Goal: Information Seeking & Learning: Learn about a topic

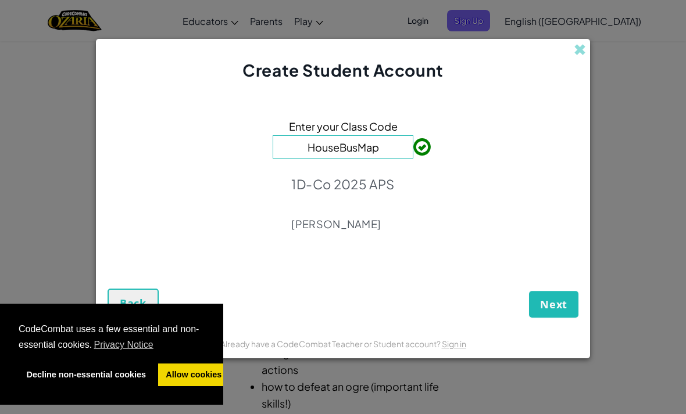
click at [560, 300] on span "Next" at bounding box center [553, 304] width 27 height 14
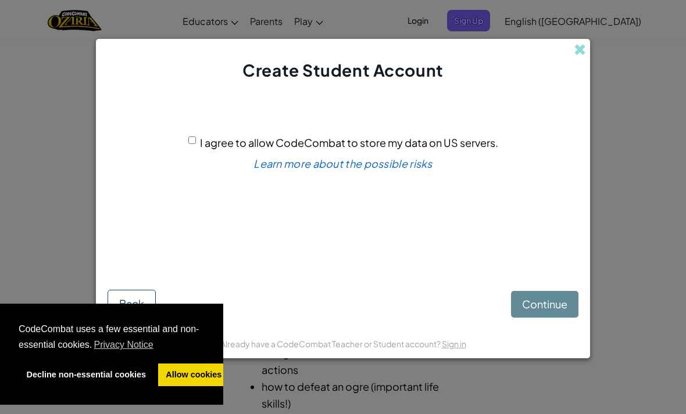
click at [193, 142] on input "I agree to allow CodeCombat to store my data on US servers." at bounding box center [192, 141] width 8 height 8
checkbox input "true"
click at [548, 296] on button "Continue" at bounding box center [544, 304] width 67 height 27
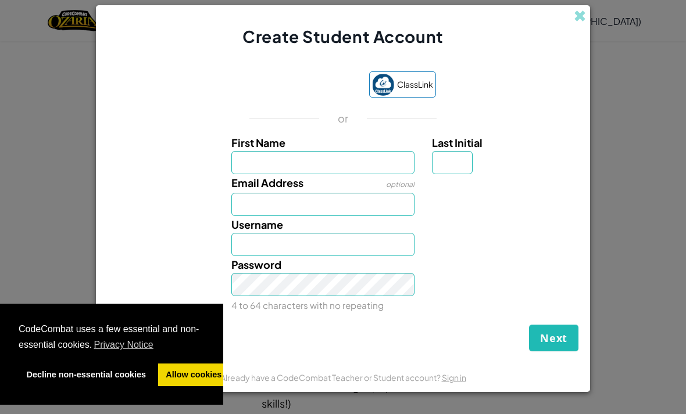
click at [335, 174] on input "First Name" at bounding box center [323, 162] width 184 height 23
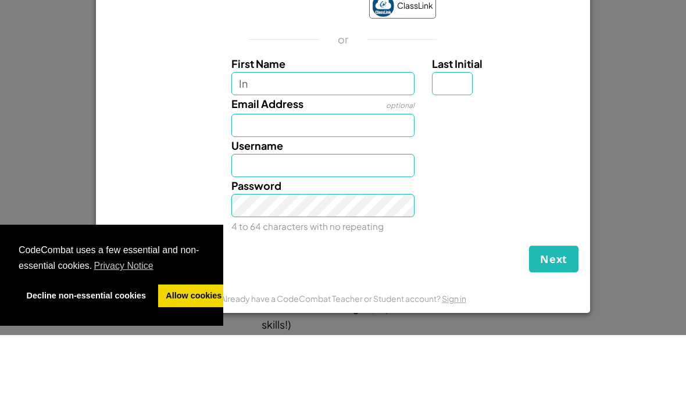
type input "In"
click at [553, 325] on button "Next" at bounding box center [553, 338] width 49 height 27
type input "In"
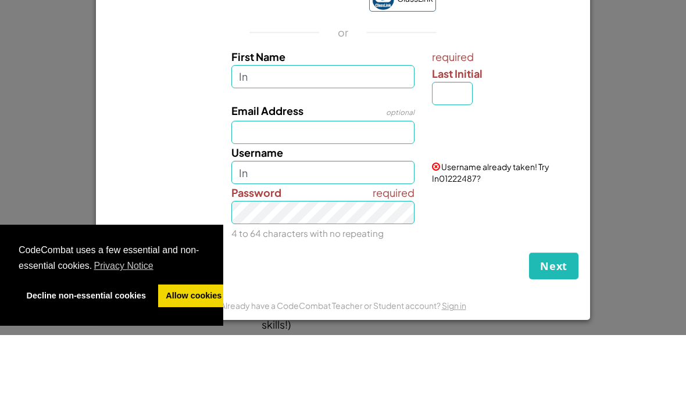
type input "I"
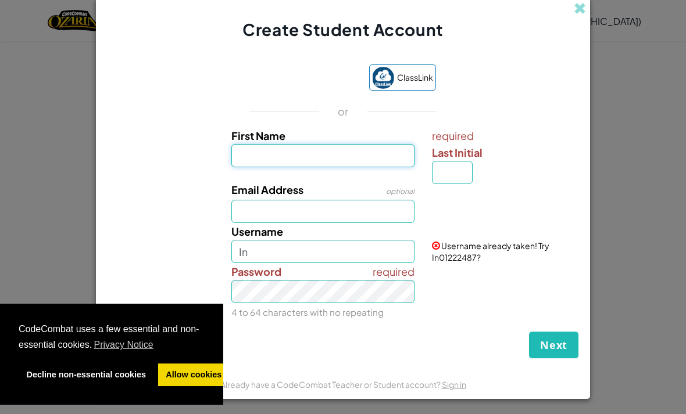
click at [306, 167] on input "First Name" at bounding box center [323, 155] width 184 height 23
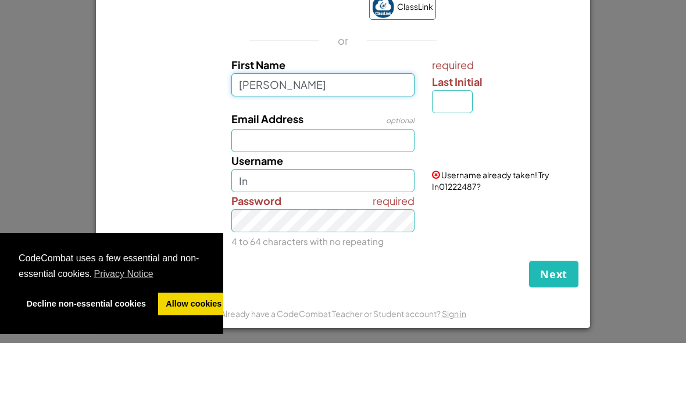
type input "[PERSON_NAME]"
click at [460, 161] on input "Last Initial" at bounding box center [452, 172] width 41 height 23
type input "[PERSON_NAME]"
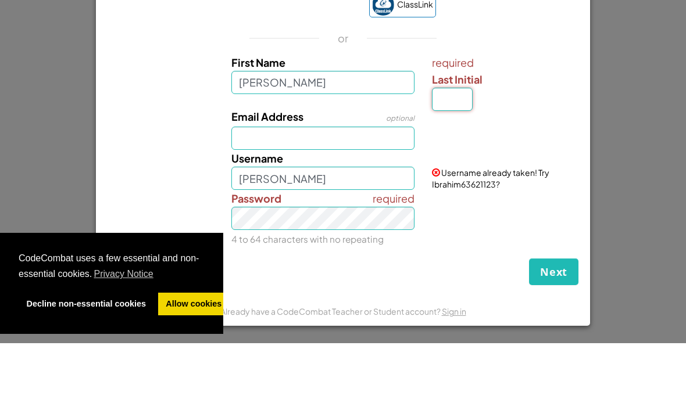
scroll to position [6, 0]
type input "M"
click at [352, 198] on input "Email Address" at bounding box center [323, 209] width 184 height 23
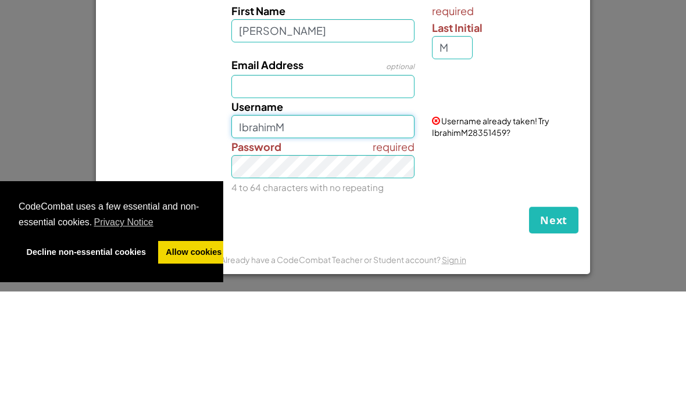
click at [324, 238] on input "IbrahimM" at bounding box center [323, 249] width 184 height 23
type input "I"
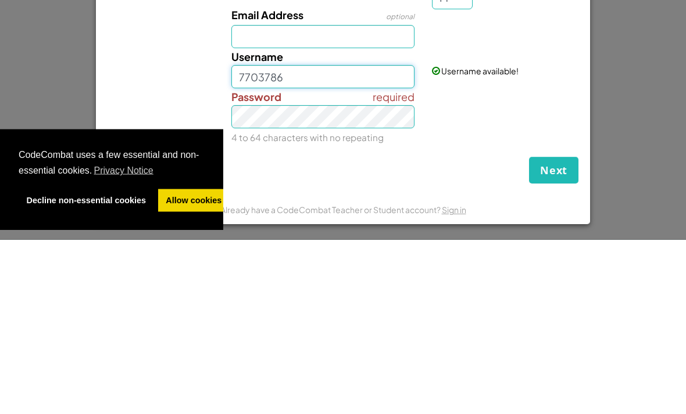
click at [371, 240] on input "7703786" at bounding box center [323, 251] width 184 height 23
type input "7"
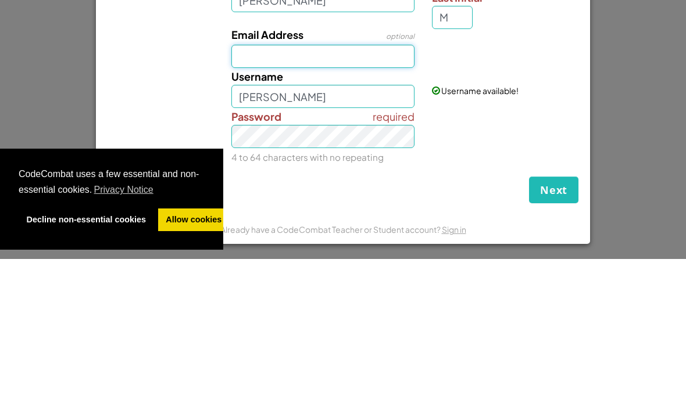
click at [385, 200] on input "Email Address" at bounding box center [323, 211] width 184 height 23
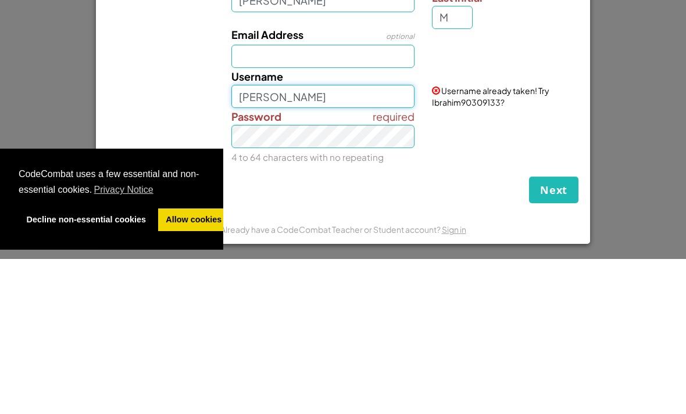
click at [335, 240] on input "[PERSON_NAME]" at bounding box center [323, 251] width 184 height 23
type input "I"
type input "7"
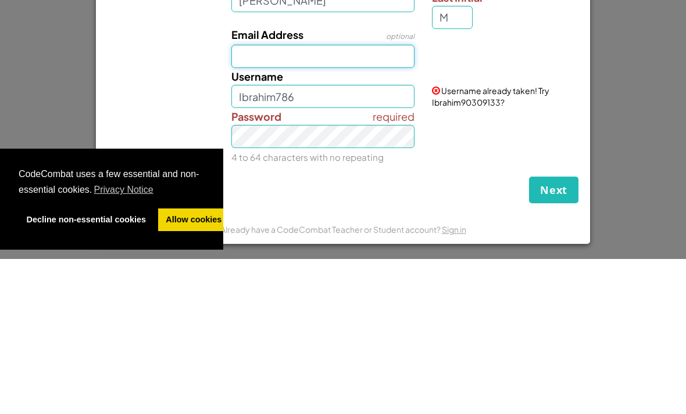
click at [246, 200] on input "Email Address" at bounding box center [323, 211] width 184 height 23
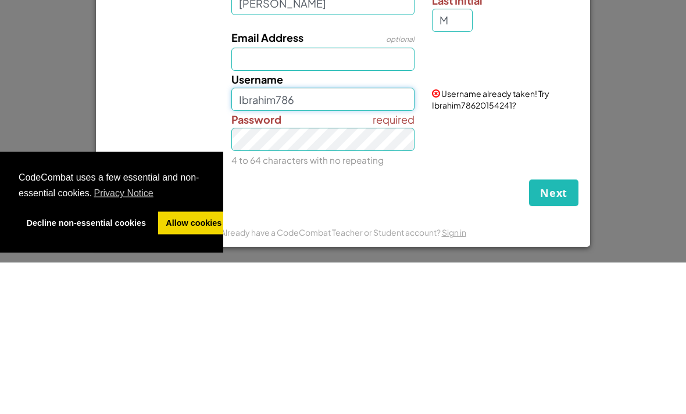
click at [347, 240] on input "Ibrahim786" at bounding box center [323, 251] width 184 height 23
click at [239, 240] on input "[PERSON_NAME]" at bounding box center [323, 251] width 184 height 23
click at [352, 240] on input "7867703Ibrahim" at bounding box center [323, 251] width 184 height 23
type input "7867703"
click at [347, 181] on div "Email Address optional" at bounding box center [323, 202] width 201 height 42
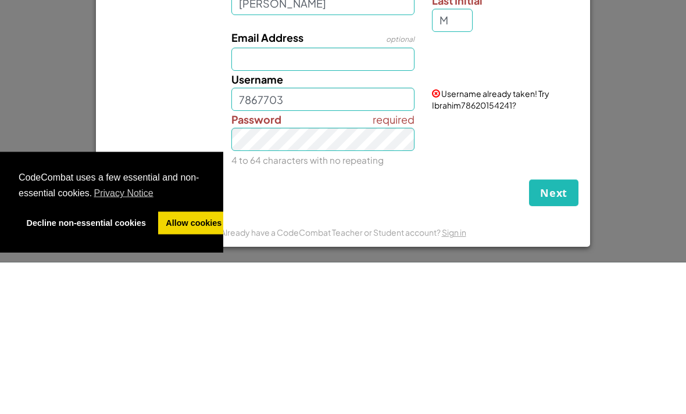
scroll to position [231, 0]
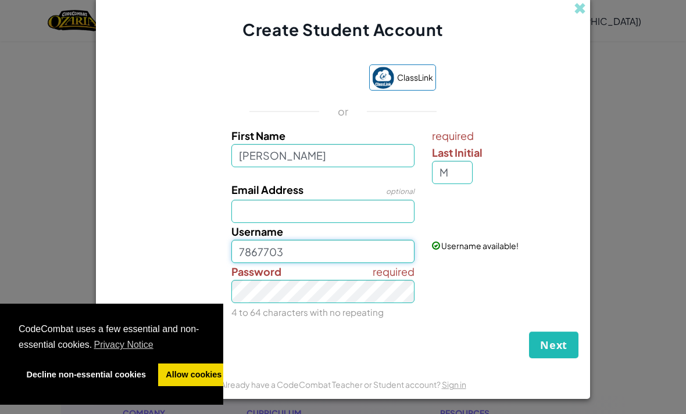
click at [254, 263] on input "7867703" at bounding box center [323, 251] width 184 height 23
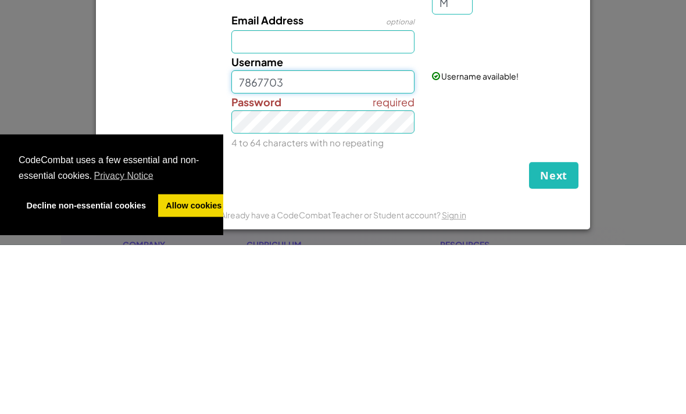
click at [252, 240] on input "7867703" at bounding box center [323, 251] width 184 height 23
click at [234, 240] on input "7867703" at bounding box center [323, 251] width 184 height 23
click at [485, 329] on div "Next Back" at bounding box center [342, 343] width 471 height 29
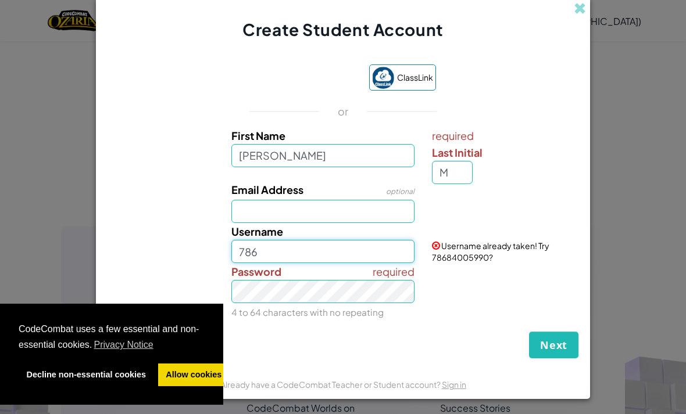
click at [330, 263] on input "786" at bounding box center [323, 251] width 184 height 23
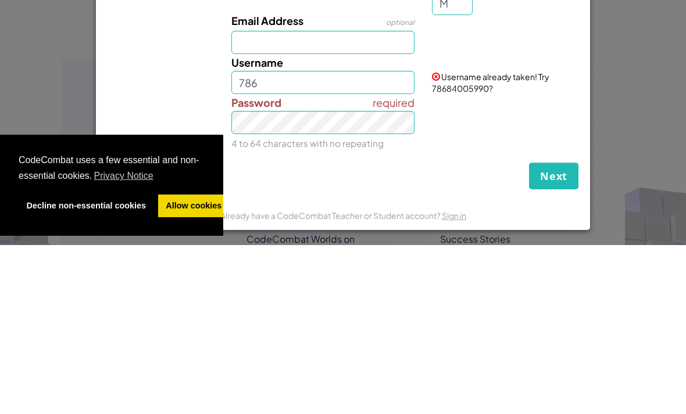
click at [587, 138] on form "ClassLink or First Name [PERSON_NAME] required Last Initial M Email Address opt…" at bounding box center [343, 205] width 494 height 329
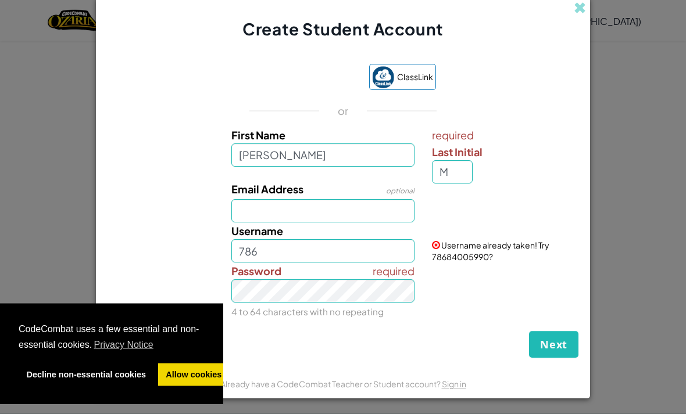
scroll to position [0, 0]
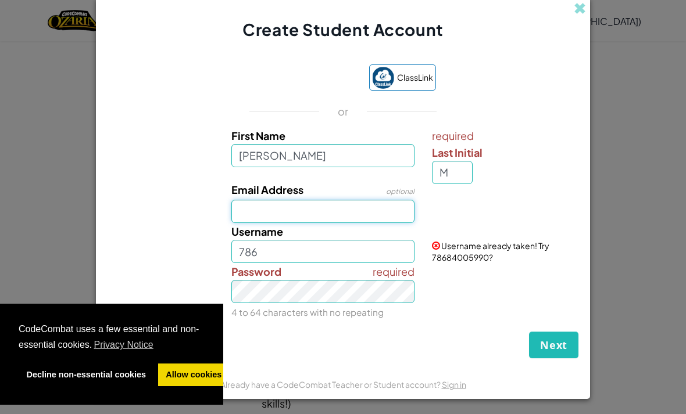
click at [335, 218] on input "Email Address" at bounding box center [323, 211] width 184 height 23
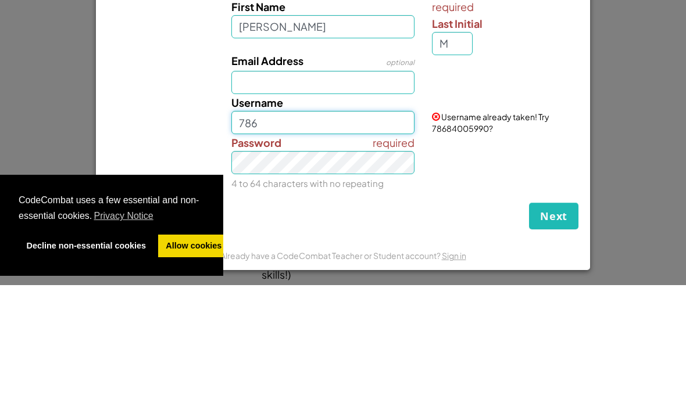
click at [313, 240] on input "786" at bounding box center [323, 251] width 184 height 23
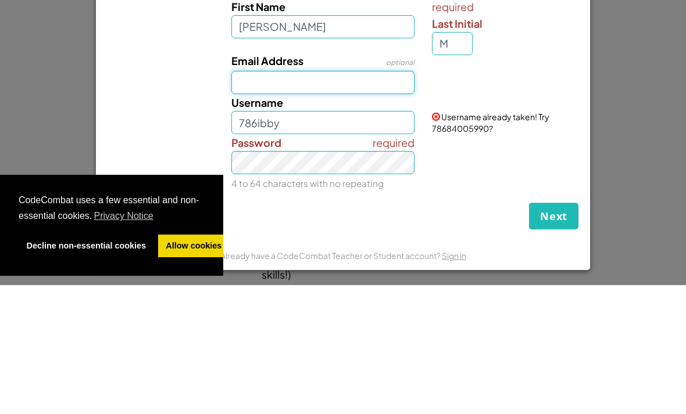
click at [356, 200] on input "Email Address" at bounding box center [323, 211] width 184 height 23
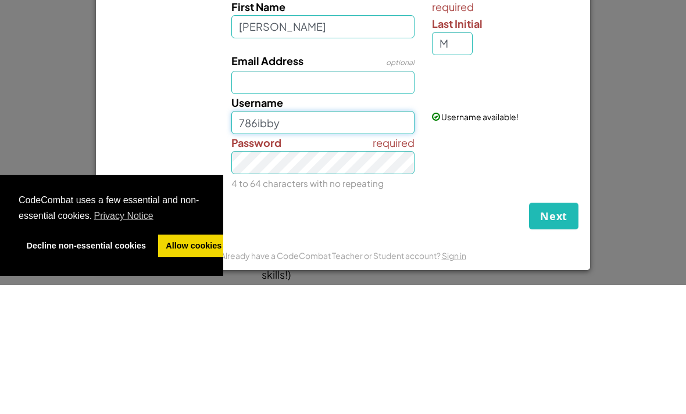
click at [250, 240] on input "786ibby" at bounding box center [323, 251] width 184 height 23
click at [244, 240] on input "786ibby" at bounding box center [323, 251] width 184 height 23
click at [266, 240] on input "ibby" at bounding box center [323, 251] width 184 height 23
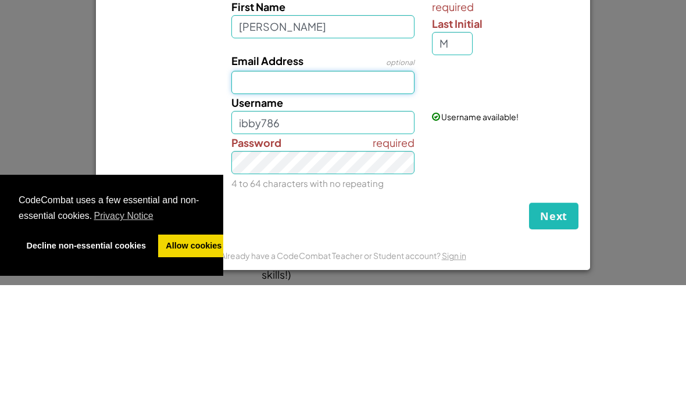
click at [378, 200] on input "Email Address" at bounding box center [323, 211] width 184 height 23
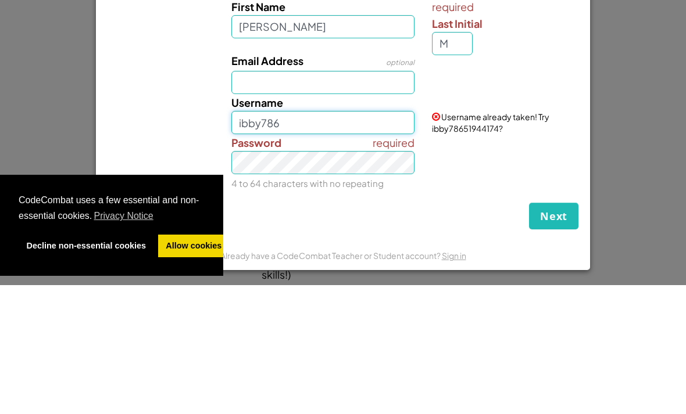
click at [278, 240] on input "ibby786" at bounding box center [323, 251] width 184 height 23
click at [275, 240] on input "ibby786" at bounding box center [323, 251] width 184 height 23
click at [228, 223] on div "Username [PERSON_NAME]" at bounding box center [323, 243] width 201 height 40
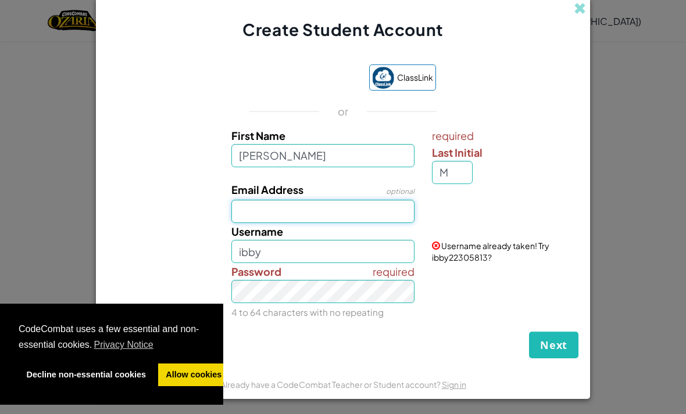
click at [254, 217] on input "Email Address" at bounding box center [323, 211] width 184 height 23
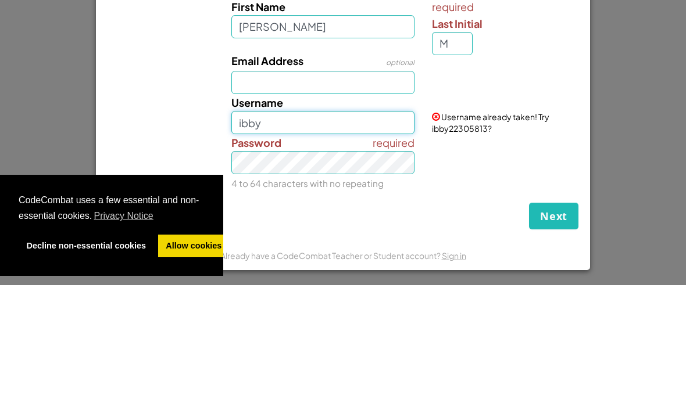
click at [239, 240] on input "ibby" at bounding box center [323, 251] width 184 height 23
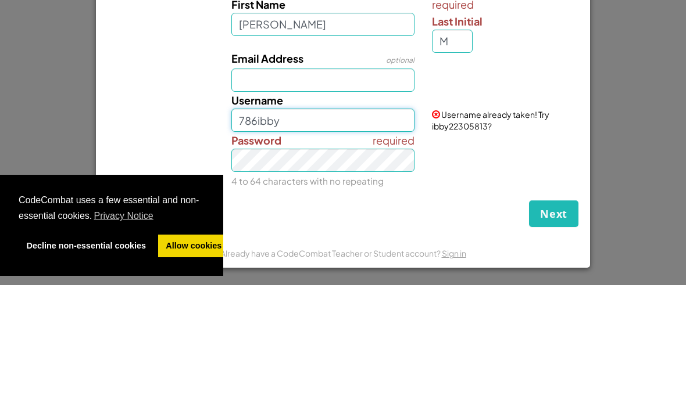
scroll to position [6, 0]
type input "786ibby"
click at [541, 179] on div "Email Address optional" at bounding box center [343, 200] width 482 height 42
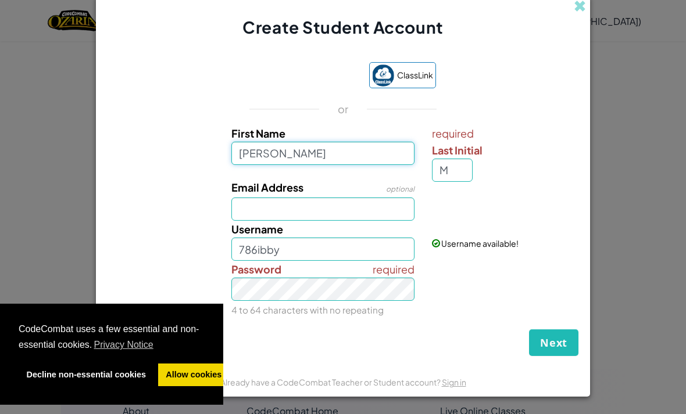
click at [324, 160] on input "[PERSON_NAME]" at bounding box center [323, 153] width 184 height 23
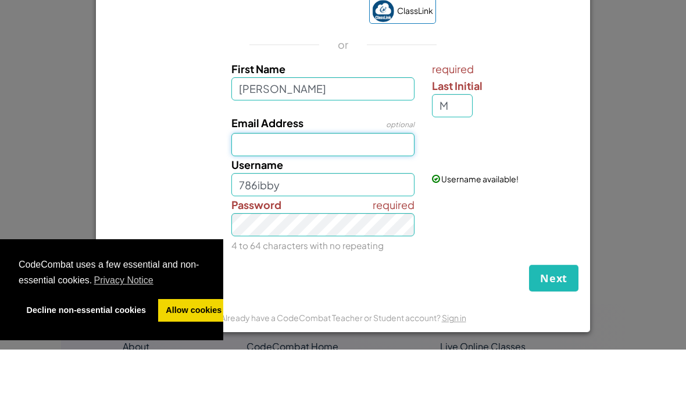
click at [332, 198] on input "Email Address" at bounding box center [323, 209] width 184 height 23
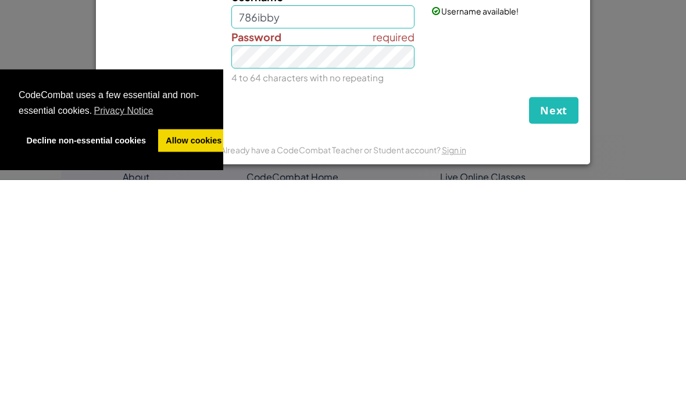
scroll to position [270, 0]
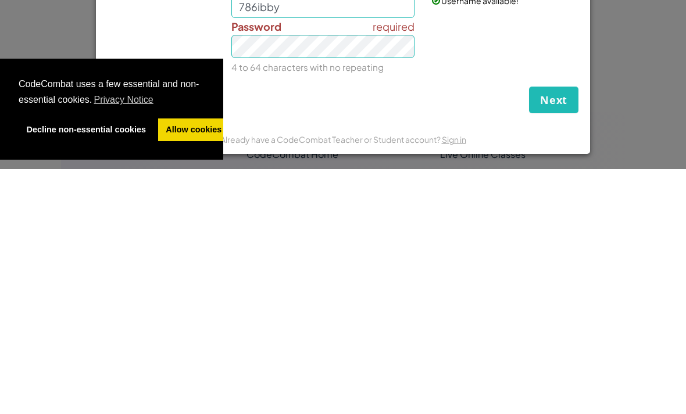
type input "[EMAIL_ADDRESS][DOMAIN_NAME]"
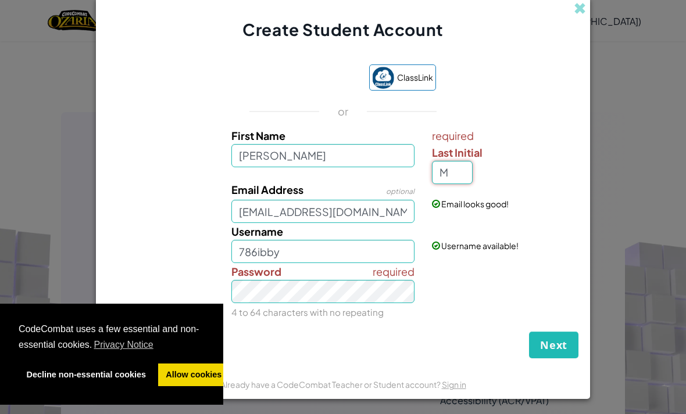
click at [460, 184] on input "M" at bounding box center [452, 172] width 41 height 23
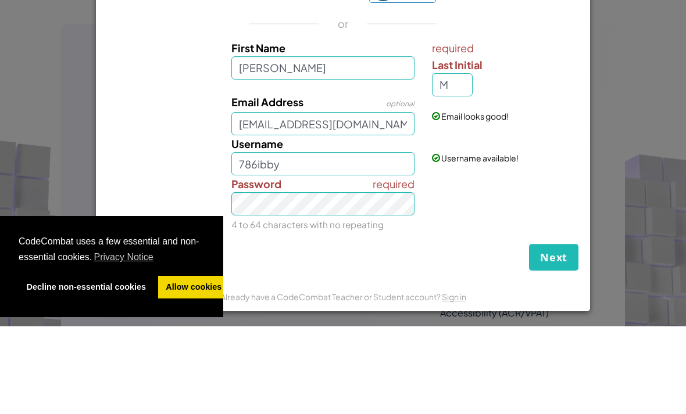
click at [609, 152] on div "Create Student Account ClassLink or First Name [PERSON_NAME] required Last Init…" at bounding box center [343, 207] width 686 height 414
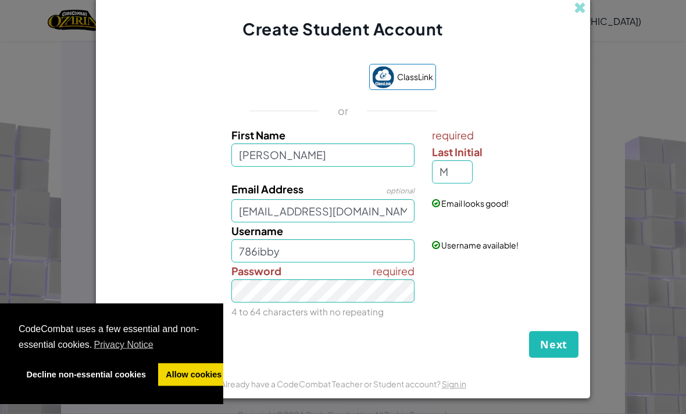
scroll to position [646, 0]
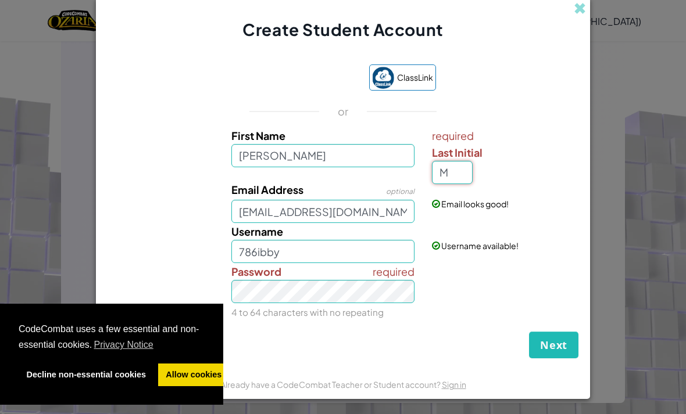
click at [468, 183] on input "M" at bounding box center [452, 172] width 41 height 23
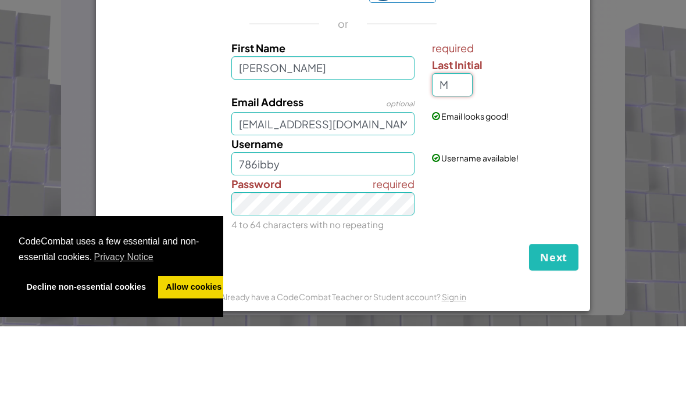
click at [460, 161] on input "M" at bounding box center [452, 172] width 41 height 23
type input "M"
type input "[EMAIL_ADDRESS][DOMAIN_NAME]"
click at [465, 161] on input "M" at bounding box center [452, 172] width 41 height 23
type input "I"
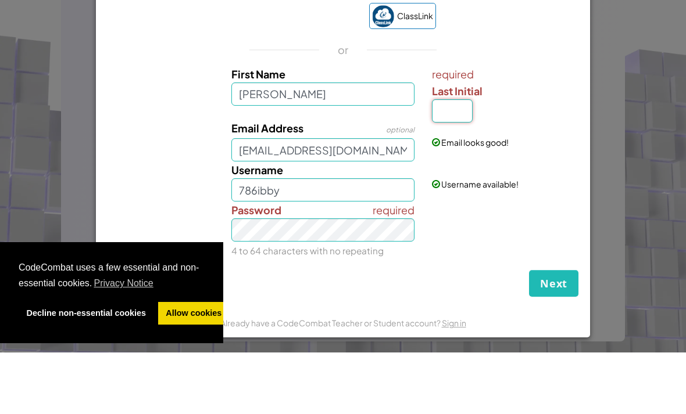
type input "M"
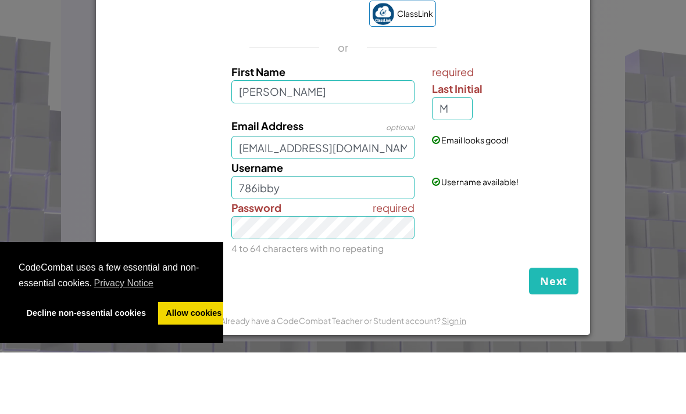
scroll to position [0, 0]
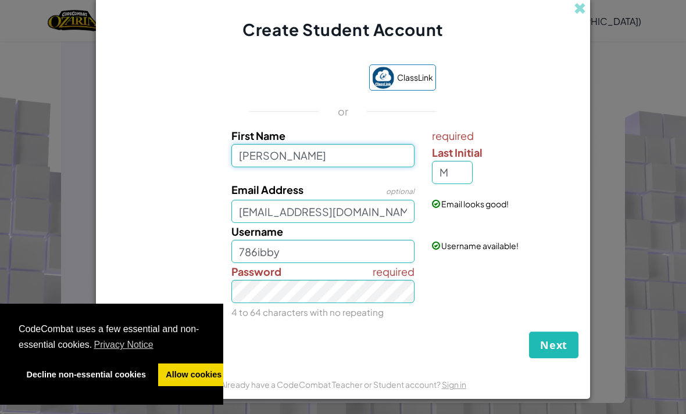
click at [323, 166] on input "[PERSON_NAME]" at bounding box center [323, 155] width 184 height 23
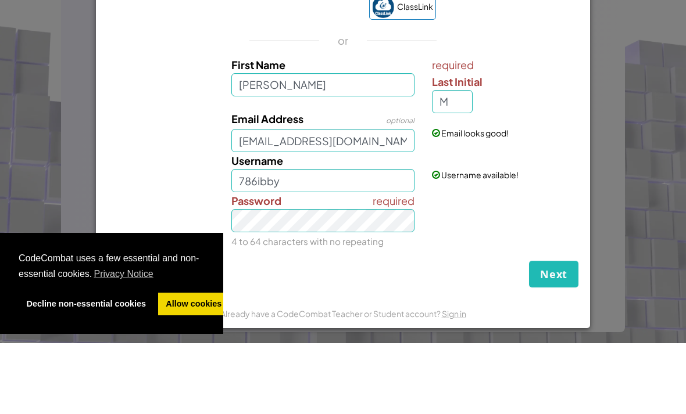
click at [582, 181] on div "Email Address optional [EMAIL_ADDRESS][DOMAIN_NAME] Email looks good!" at bounding box center [343, 202] width 482 height 42
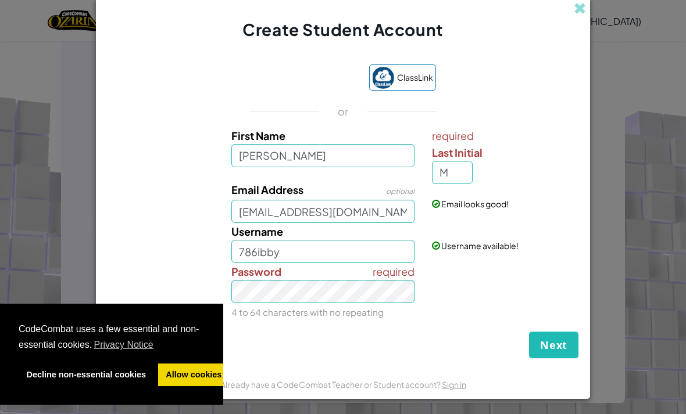
click at [561, 358] on button "Next" at bounding box center [553, 345] width 49 height 27
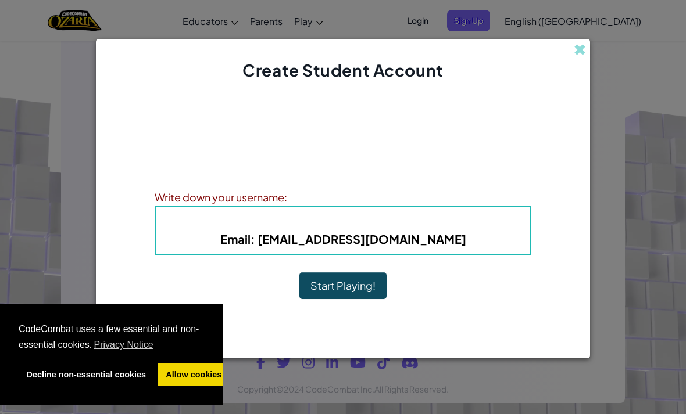
click at [332, 299] on button "Start Playing!" at bounding box center [342, 285] width 87 height 27
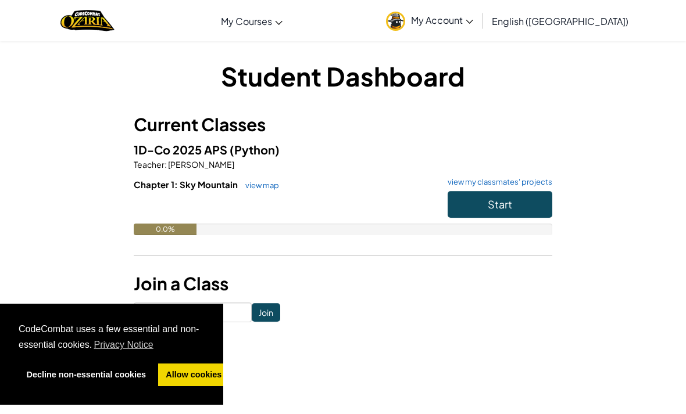
scroll to position [569, 0]
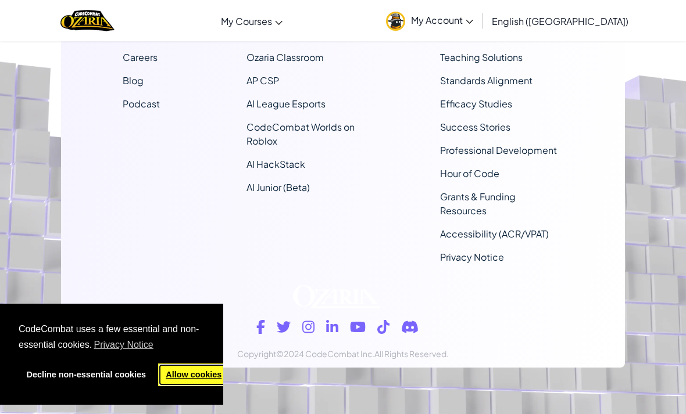
click at [198, 364] on link "Allow cookies" at bounding box center [193, 375] width 71 height 23
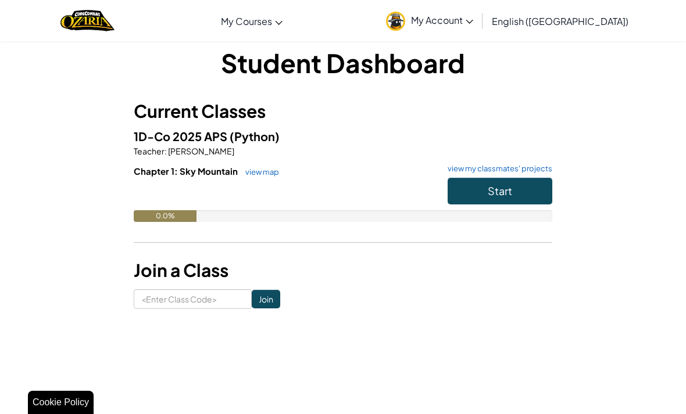
scroll to position [0, 0]
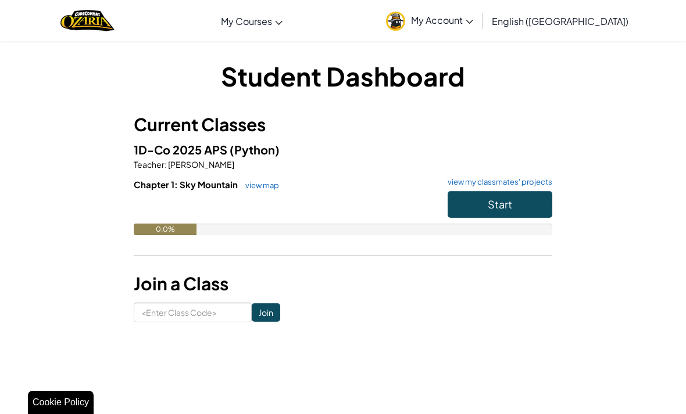
click at [526, 205] on button "Start" at bounding box center [499, 204] width 105 height 27
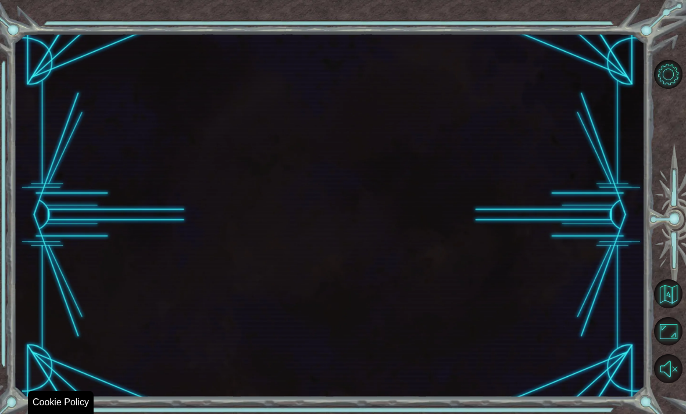
click at [513, 199] on div at bounding box center [329, 215] width 631 height 364
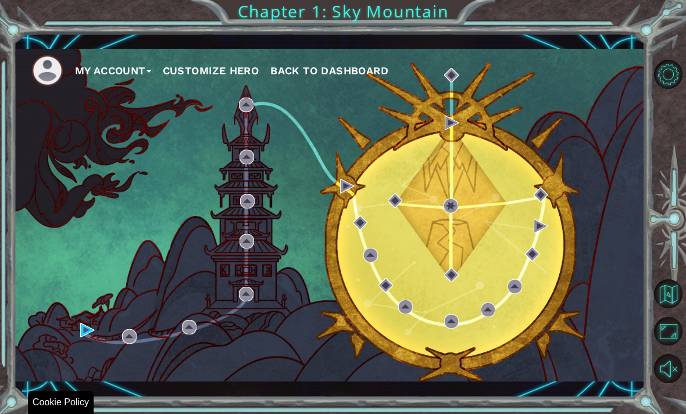
click at [143, 334] on div "My Account Customize Hero Back to Dashboard" at bounding box center [329, 215] width 631 height 333
click at [135, 329] on img at bounding box center [129, 336] width 15 height 15
click at [85, 325] on img at bounding box center [87, 330] width 15 height 15
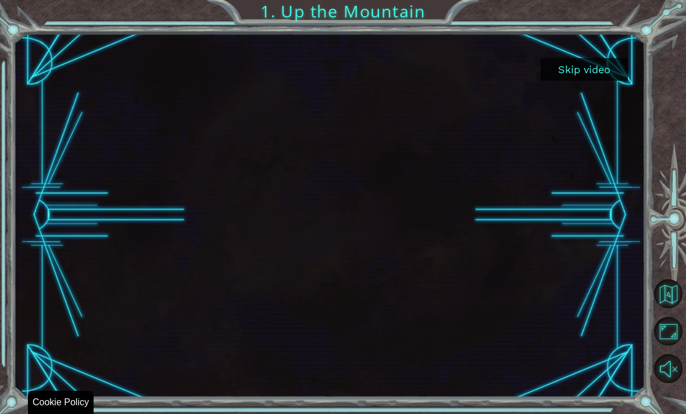
scroll to position [37, 0]
click at [662, 383] on button "Unmute" at bounding box center [668, 368] width 29 height 29
click at [586, 74] on button "Skip video" at bounding box center [583, 69] width 87 height 23
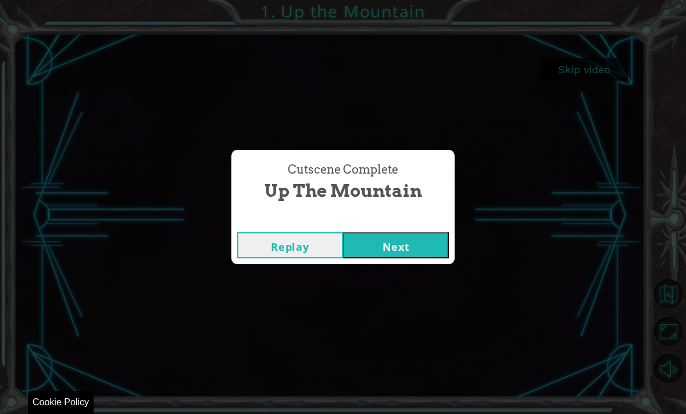
click at [410, 245] on button "Next" at bounding box center [396, 245] width 106 height 26
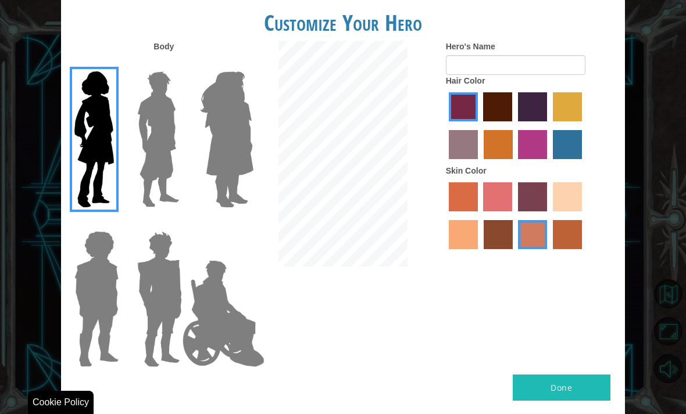
click at [177, 131] on img at bounding box center [158, 139] width 52 height 145
click at [178, 64] on input "Hero Lars" at bounding box center [178, 64] width 0 height 0
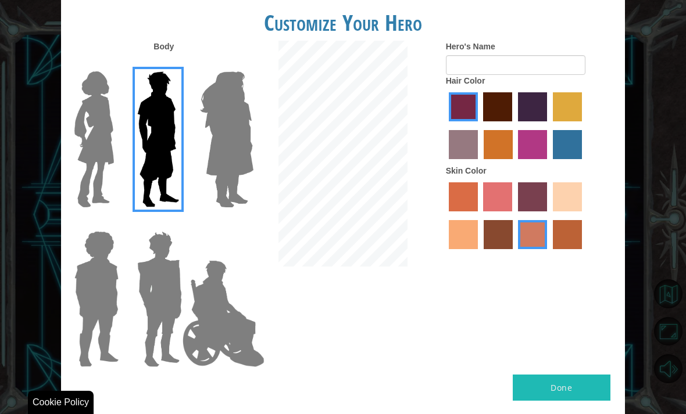
click at [175, 275] on img at bounding box center [159, 299] width 54 height 145
click at [178, 224] on input "Hero Garnet" at bounding box center [178, 224] width 0 height 0
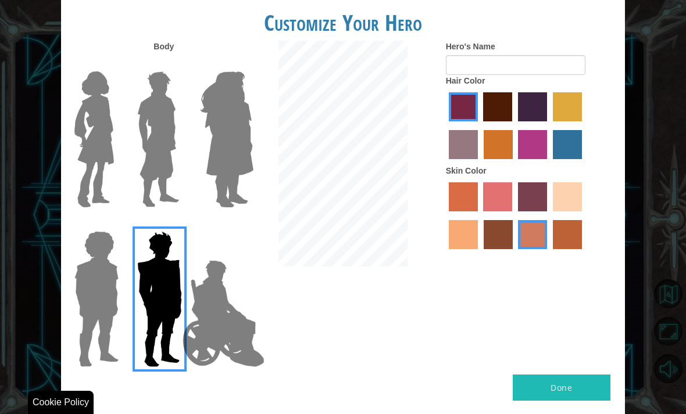
click at [199, 302] on img at bounding box center [223, 314] width 91 height 116
click at [240, 224] on input "Hero Jamie" at bounding box center [240, 224] width 0 height 0
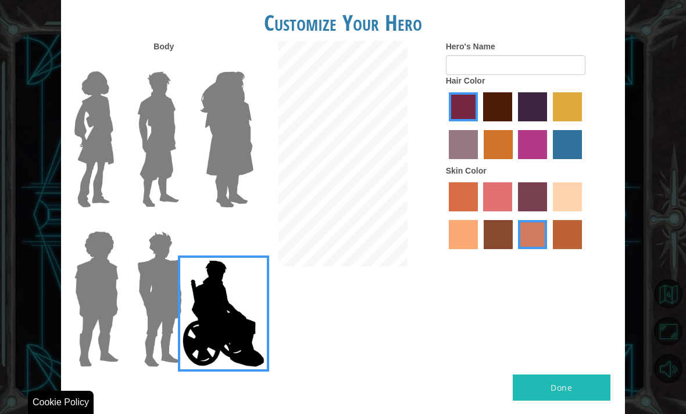
click at [120, 315] on img at bounding box center [96, 299] width 53 height 145
click at [115, 224] on input "Hero Steven" at bounding box center [115, 224] width 0 height 0
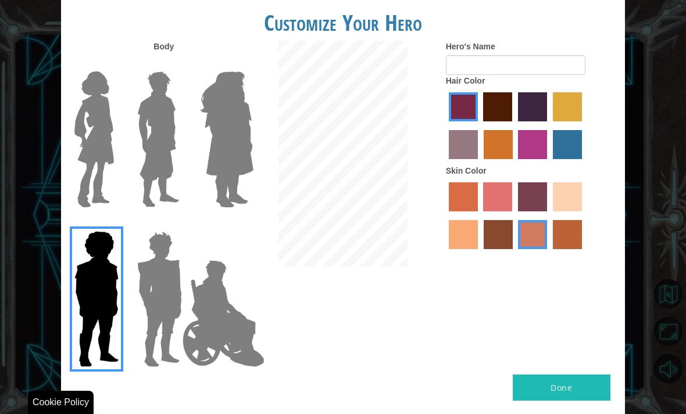
click at [159, 315] on img at bounding box center [159, 299] width 54 height 145
click at [178, 224] on input "Hero Garnet" at bounding box center [178, 224] width 0 height 0
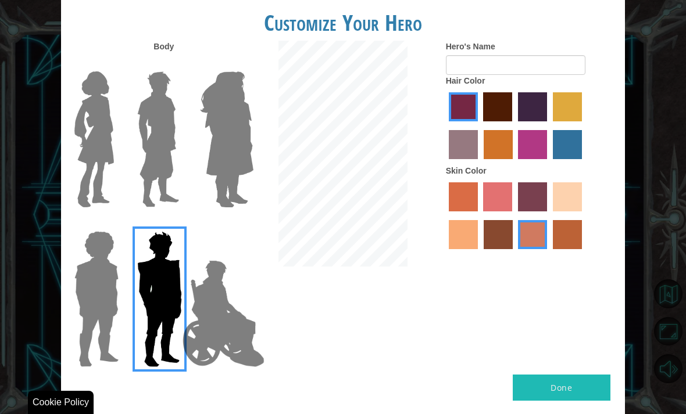
click at [121, 297] on img at bounding box center [96, 299] width 53 height 145
click at [115, 224] on input "Hero Steven" at bounding box center [115, 224] width 0 height 0
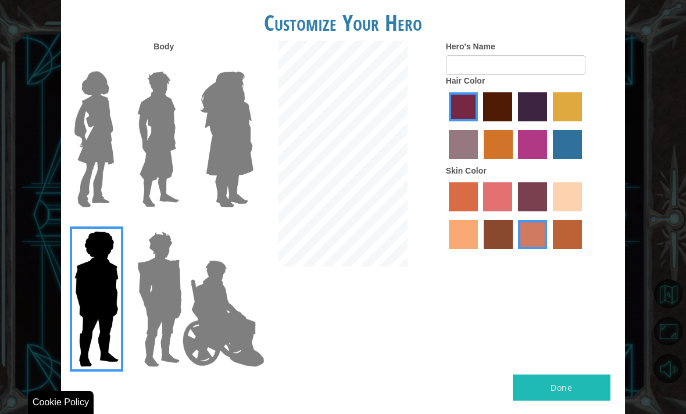
click at [161, 285] on img at bounding box center [159, 299] width 54 height 145
click at [178, 224] on input "Hero Garnet" at bounding box center [178, 224] width 0 height 0
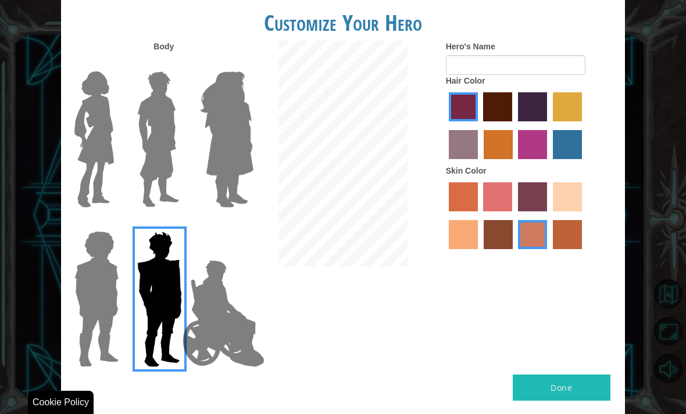
click at [478, 249] on label "tacao skin color" at bounding box center [463, 234] width 29 height 29
click at [583, 216] on input "tacao skin color" at bounding box center [583, 216] width 0 height 0
radio input "true"
click at [553, 249] on label "smoke tree skin color" at bounding box center [567, 234] width 29 height 29
click at [548, 253] on input "smoke tree skin color" at bounding box center [548, 253] width 0 height 0
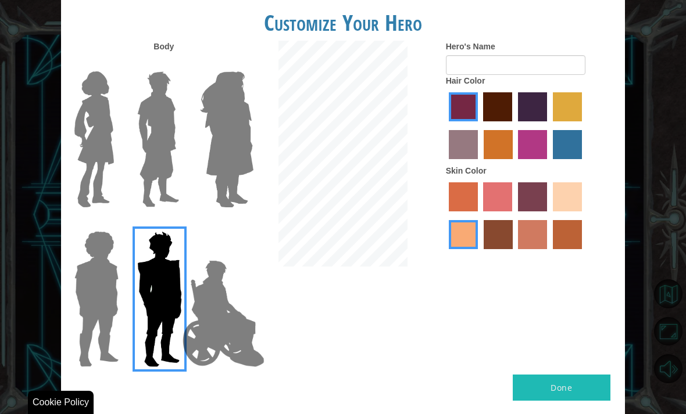
radio input "true"
click at [512, 109] on label "maroon hair color" at bounding box center [497, 106] width 29 height 29
click at [479, 125] on input "maroon hair color" at bounding box center [479, 125] width 0 height 0
radio input "true"
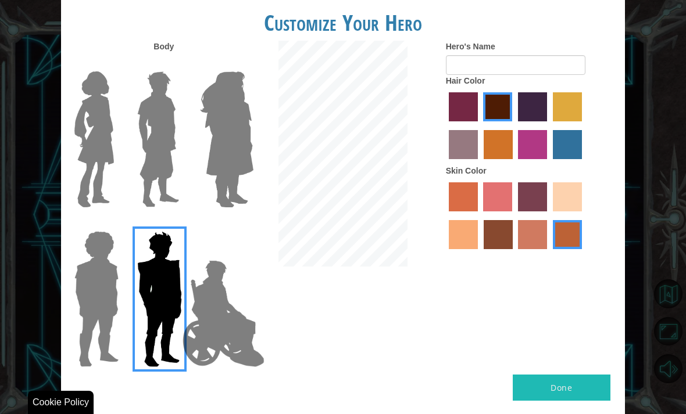
click at [547, 112] on label "hot purple hair color" at bounding box center [532, 106] width 29 height 29
click at [514, 125] on input "hot purple hair color" at bounding box center [514, 125] width 0 height 0
radio input "true"
click at [547, 155] on label "medium red violet hair color" at bounding box center [532, 144] width 29 height 29
click at [514, 163] on input "medium red violet hair color" at bounding box center [514, 163] width 0 height 0
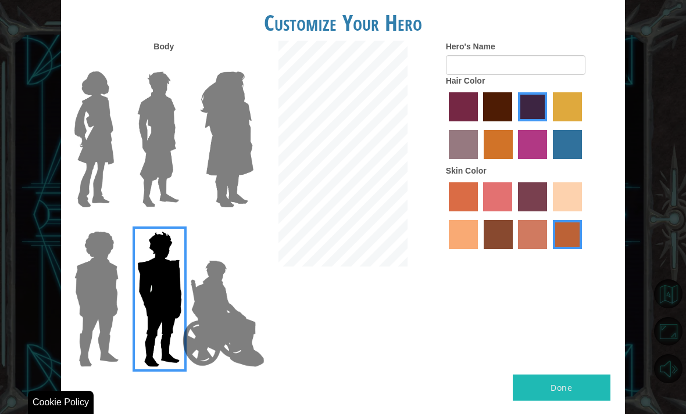
radio input "true"
click at [150, 125] on img at bounding box center [158, 139] width 52 height 145
click at [178, 64] on input "Hero Lars" at bounding box center [178, 64] width 0 height 0
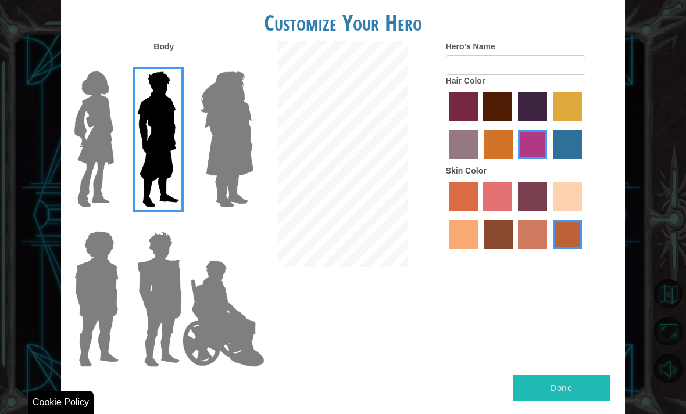
click at [102, 128] on img at bounding box center [94, 139] width 49 height 145
click at [115, 64] on input "Hero Connie" at bounding box center [115, 64] width 0 height 0
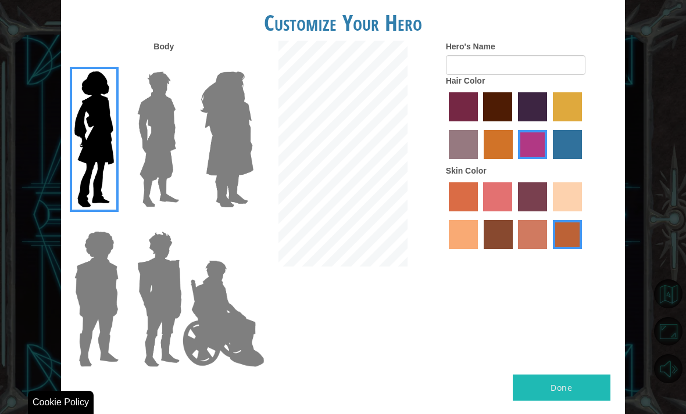
click at [141, 121] on img at bounding box center [158, 139] width 52 height 145
click at [178, 64] on input "Hero Lars" at bounding box center [178, 64] width 0 height 0
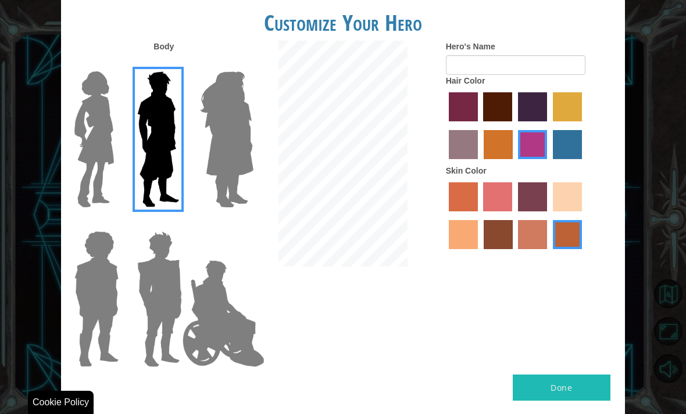
click at [160, 123] on img at bounding box center [158, 139] width 52 height 145
click at [178, 64] on input "Hero Lars" at bounding box center [178, 64] width 0 height 0
click at [227, 331] on img at bounding box center [223, 314] width 91 height 116
click at [240, 224] on input "Hero Jamie" at bounding box center [240, 224] width 0 height 0
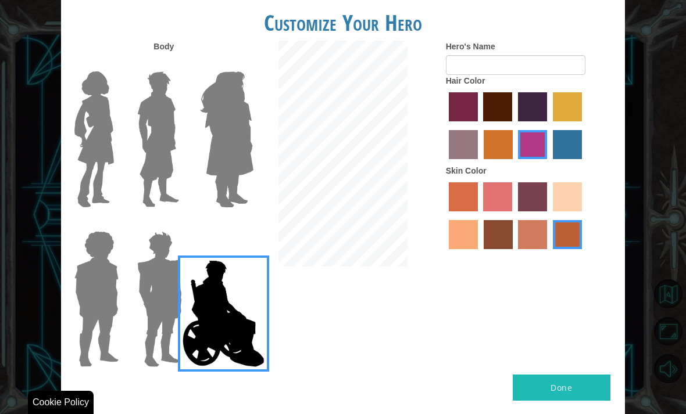
click at [145, 258] on img at bounding box center [159, 299] width 54 height 145
click at [178, 224] on input "Hero Garnet" at bounding box center [178, 224] width 0 height 0
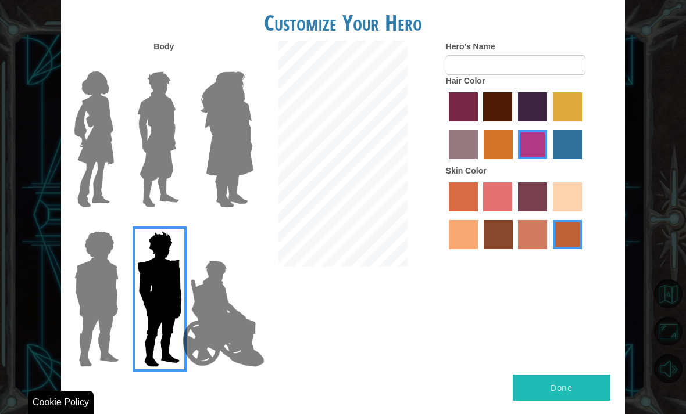
click at [105, 262] on img at bounding box center [96, 299] width 53 height 145
click at [115, 224] on input "Hero Steven" at bounding box center [115, 224] width 0 height 0
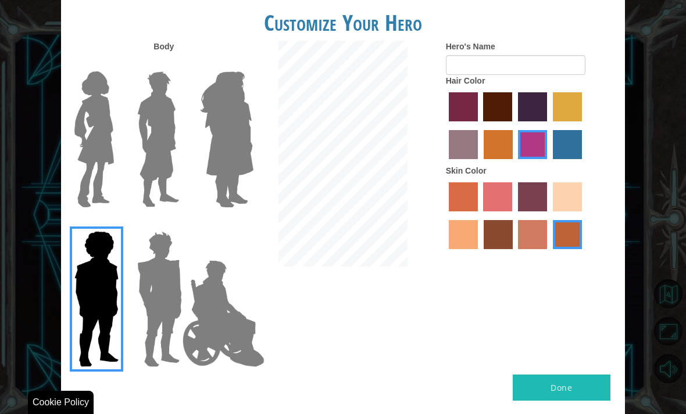
click at [138, 284] on img at bounding box center [159, 299] width 54 height 145
click at [178, 224] on input "Hero Garnet" at bounding box center [178, 224] width 0 height 0
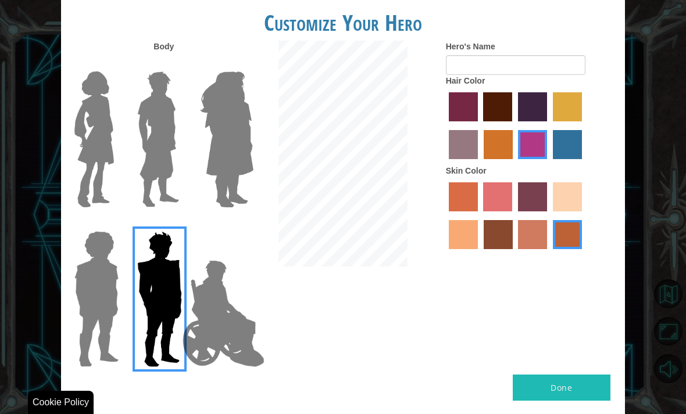
click at [150, 302] on img at bounding box center [159, 299] width 54 height 145
click at [178, 224] on input "Hero Garnet" at bounding box center [178, 224] width 0 height 0
click at [101, 277] on img at bounding box center [96, 299] width 53 height 145
click at [115, 224] on input "Hero Steven" at bounding box center [115, 224] width 0 height 0
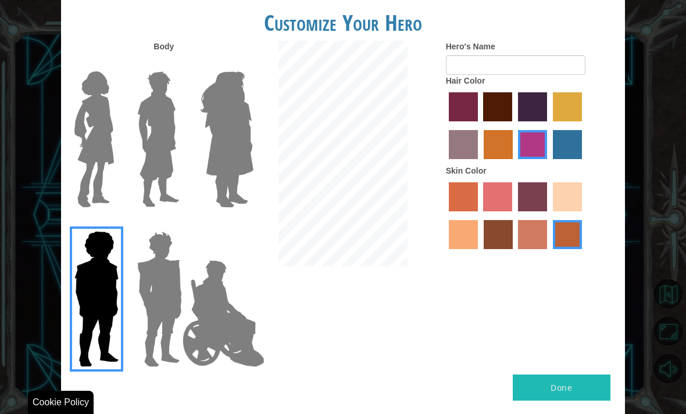
click at [512, 121] on label "maroon hair color" at bounding box center [497, 106] width 29 height 29
click at [479, 125] on input "maroon hair color" at bounding box center [479, 125] width 0 height 0
radio input "true"
click at [573, 143] on div at bounding box center [531, 127] width 170 height 76
click at [547, 150] on label "medium red violet hair color" at bounding box center [532, 144] width 29 height 29
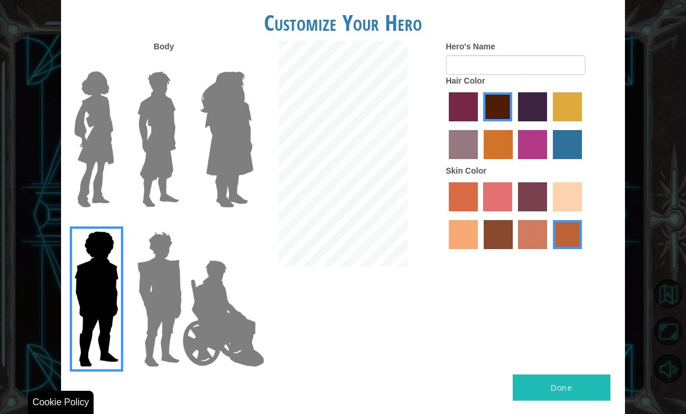
click at [514, 163] on input "medium red violet hair color" at bounding box center [514, 163] width 0 height 0
radio input "true"
click at [185, 278] on img at bounding box center [223, 314] width 91 height 116
click at [240, 224] on input "Hero Jamie" at bounding box center [240, 224] width 0 height 0
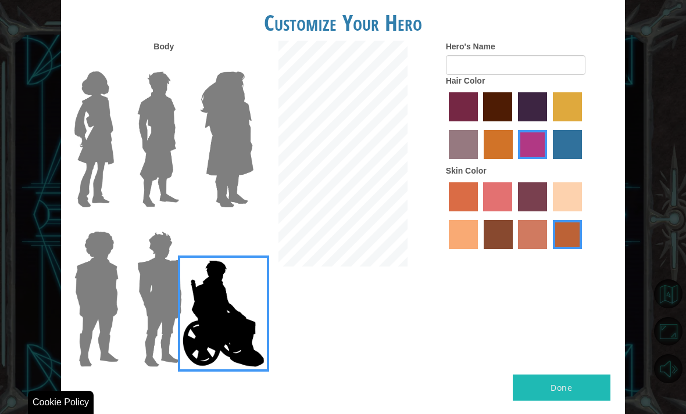
click at [464, 211] on label "sorbus skin color" at bounding box center [463, 196] width 29 height 29
click at [444, 216] on input "sorbus skin color" at bounding box center [444, 216] width 0 height 0
radio input "true"
click at [553, 121] on label "tulip tree hair color" at bounding box center [567, 106] width 29 height 29
click at [548, 125] on input "tulip tree hair color" at bounding box center [548, 125] width 0 height 0
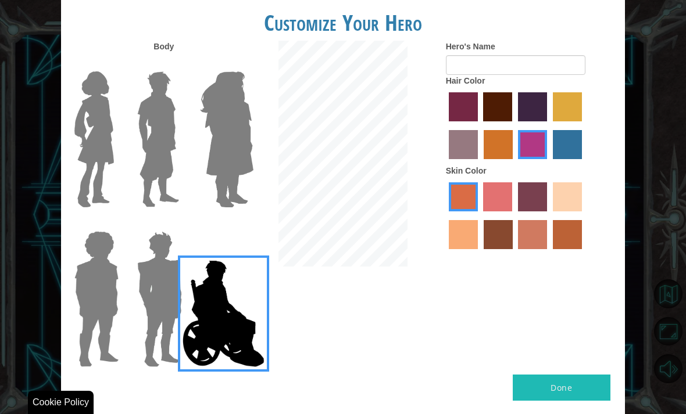
radio input "true"
click at [173, 279] on img at bounding box center [159, 299] width 54 height 145
click at [178, 224] on input "Hero Garnet" at bounding box center [178, 224] width 0 height 0
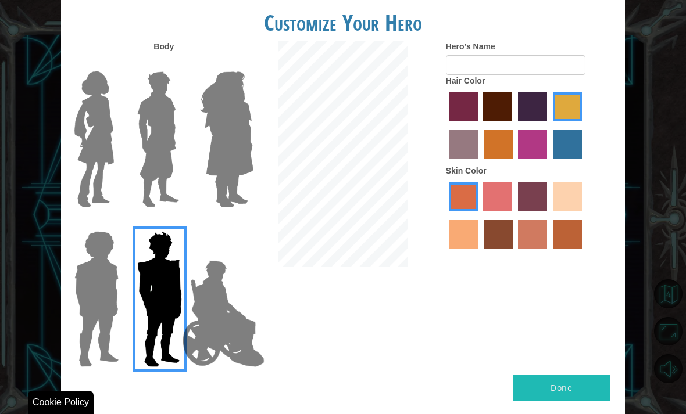
click at [478, 153] on label "bazaar hair color" at bounding box center [463, 144] width 29 height 29
click at [583, 125] on input "bazaar hair color" at bounding box center [583, 125] width 0 height 0
radio input "true"
click at [478, 153] on label "bazaar hair color" at bounding box center [463, 144] width 29 height 29
click at [583, 125] on input "bazaar hair color" at bounding box center [583, 125] width 0 height 0
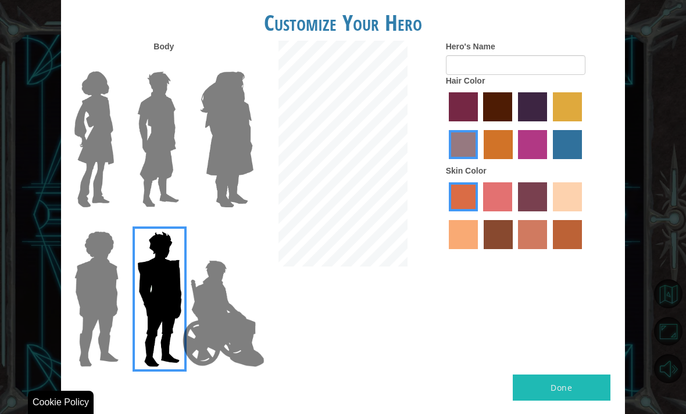
click at [512, 115] on label "maroon hair color" at bounding box center [497, 106] width 29 height 29
click at [479, 125] on input "maroon hair color" at bounding box center [479, 125] width 0 height 0
radio input "true"
click at [512, 113] on label "maroon hair color" at bounding box center [497, 106] width 29 height 29
click at [479, 125] on input "maroon hair color" at bounding box center [479, 125] width 0 height 0
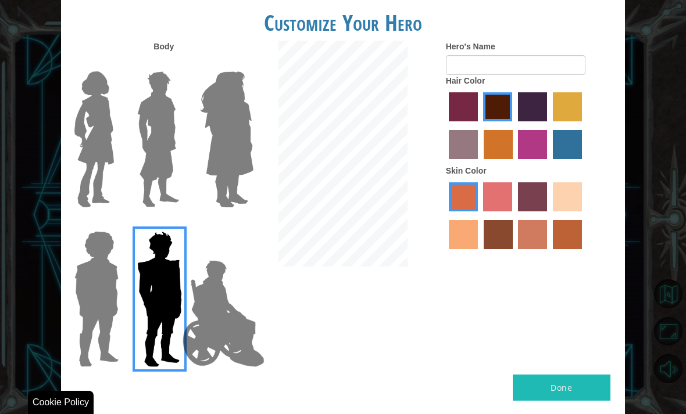
click at [478, 151] on label "bazaar hair color" at bounding box center [463, 144] width 29 height 29
click at [583, 125] on input "bazaar hair color" at bounding box center [583, 125] width 0 height 0
radio input "true"
click at [471, 211] on label "sorbus skin color" at bounding box center [463, 196] width 29 height 29
click at [444, 216] on input "sorbus skin color" at bounding box center [444, 216] width 0 height 0
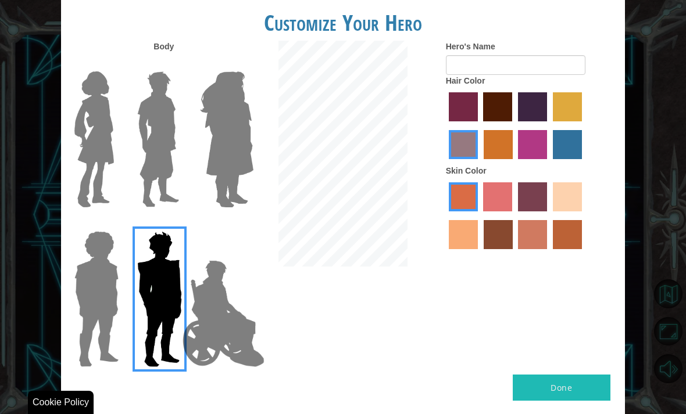
click at [512, 211] on label "froly skin color" at bounding box center [497, 196] width 29 height 29
click at [479, 216] on input "froly skin color" at bounding box center [479, 216] width 0 height 0
radio input "true"
click at [478, 249] on label "tacao skin color" at bounding box center [463, 234] width 29 height 29
click at [583, 216] on input "tacao skin color" at bounding box center [583, 216] width 0 height 0
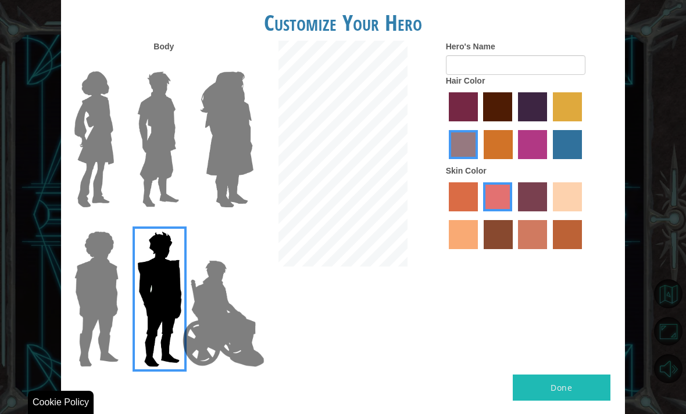
radio input "true"
click at [553, 211] on label "sandy beach skin color" at bounding box center [567, 196] width 29 height 29
click at [548, 216] on input "sandy beach skin color" at bounding box center [548, 216] width 0 height 0
radio input "true"
click at [553, 249] on label "smoke tree skin color" at bounding box center [567, 234] width 29 height 29
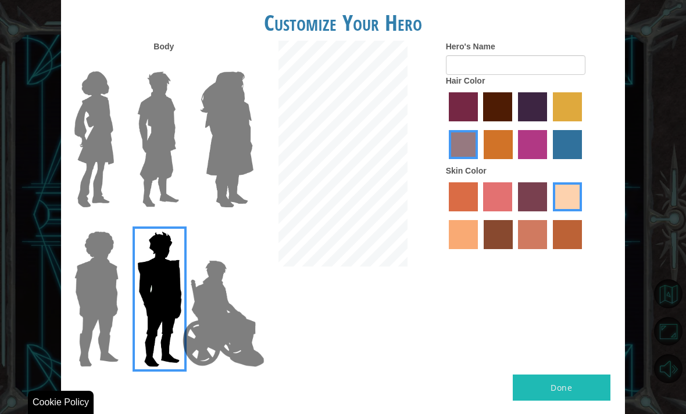
click at [548, 253] on input "smoke tree skin color" at bounding box center [548, 253] width 0 height 0
radio input "true"
click at [512, 249] on label "karma skin color" at bounding box center [497, 234] width 29 height 29
click at [479, 253] on input "karma skin color" at bounding box center [479, 253] width 0 height 0
radio input "true"
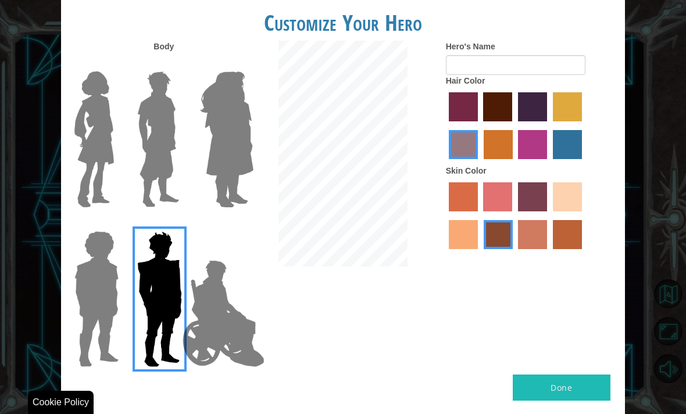
click at [547, 249] on label "burning sand skin color" at bounding box center [532, 234] width 29 height 29
click at [514, 253] on input "burning sand skin color" at bounding box center [514, 253] width 0 height 0
radio input "true"
click at [487, 255] on div at bounding box center [531, 218] width 170 height 76
click at [553, 211] on label "sandy beach skin color" at bounding box center [567, 196] width 29 height 29
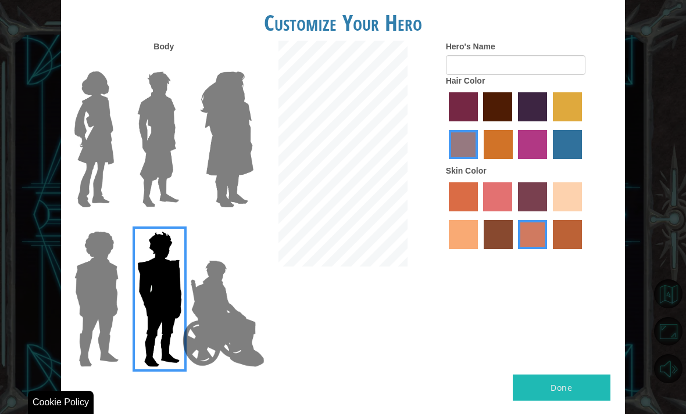
click at [548, 216] on input "sandy beach skin color" at bounding box center [548, 216] width 0 height 0
radio input "true"
click at [488, 255] on div at bounding box center [531, 218] width 170 height 76
click at [478, 249] on label "tacao skin color" at bounding box center [463, 234] width 29 height 29
click at [583, 216] on input "tacao skin color" at bounding box center [583, 216] width 0 height 0
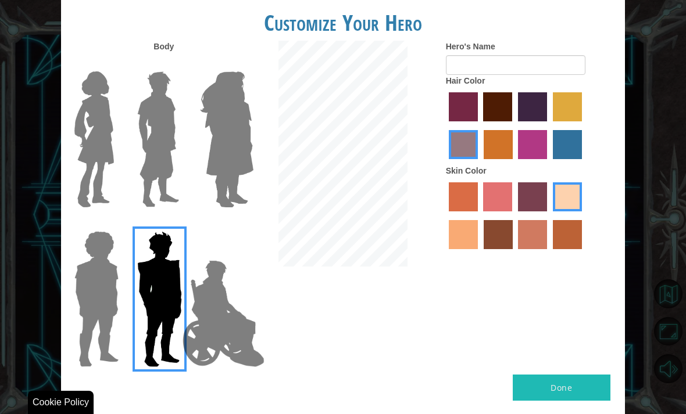
radio input "true"
click at [478, 249] on label "tacao skin color" at bounding box center [463, 234] width 29 height 29
click at [583, 216] on input "tacao skin color" at bounding box center [583, 216] width 0 height 0
click at [553, 249] on label "smoke tree skin color" at bounding box center [567, 234] width 29 height 29
click at [548, 253] on input "smoke tree skin color" at bounding box center [548, 253] width 0 height 0
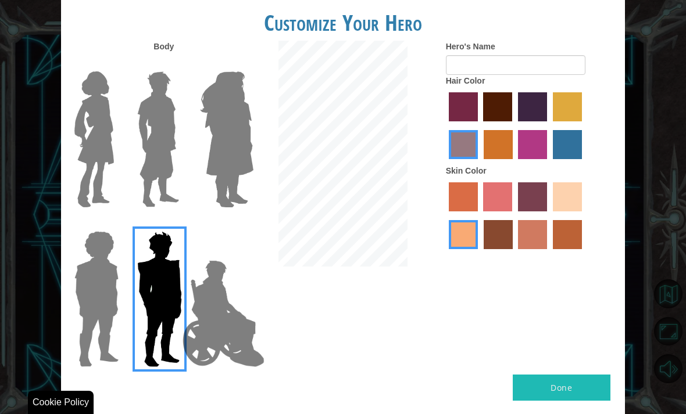
radio input "true"
click at [506, 211] on label "froly skin color" at bounding box center [497, 196] width 29 height 29
click at [479, 216] on input "froly skin color" at bounding box center [479, 216] width 0 height 0
radio input "true"
click at [127, 101] on div at bounding box center [155, 135] width 63 height 160
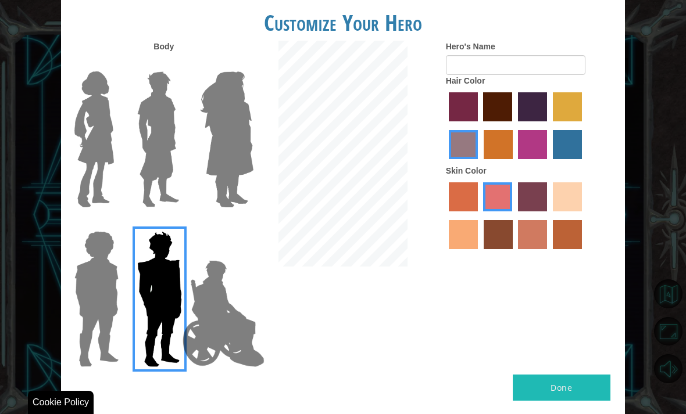
click at [161, 123] on img at bounding box center [158, 139] width 52 height 145
click at [178, 64] on input "Hero Lars" at bounding box center [178, 64] width 0 height 0
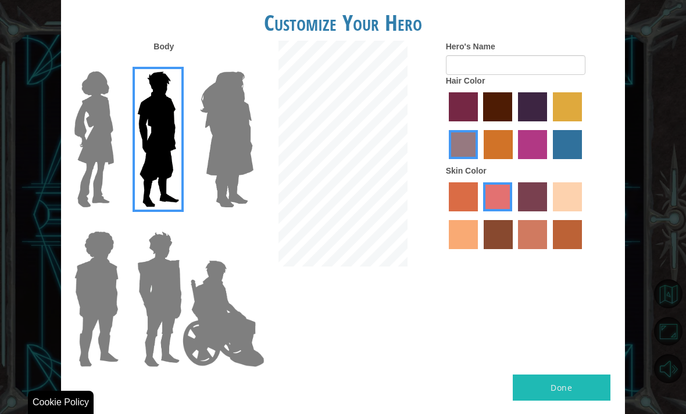
click at [463, 211] on label "sorbus skin color" at bounding box center [463, 196] width 29 height 29
click at [444, 216] on input "sorbus skin color" at bounding box center [444, 216] width 0 height 0
radio input "true"
click at [512, 110] on label "maroon hair color" at bounding box center [497, 106] width 29 height 29
click at [479, 125] on input "maroon hair color" at bounding box center [479, 125] width 0 height 0
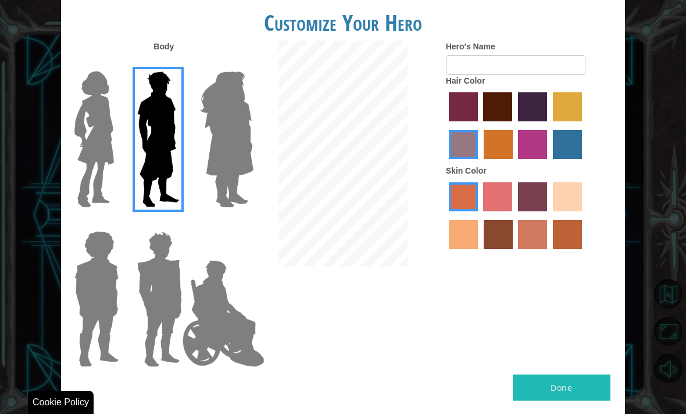
radio input "true"
click at [547, 109] on label "hot purple hair color" at bounding box center [532, 106] width 29 height 29
click at [514, 125] on input "hot purple hair color" at bounding box center [514, 125] width 0 height 0
radio input "true"
click at [573, 153] on div at bounding box center [531, 127] width 170 height 76
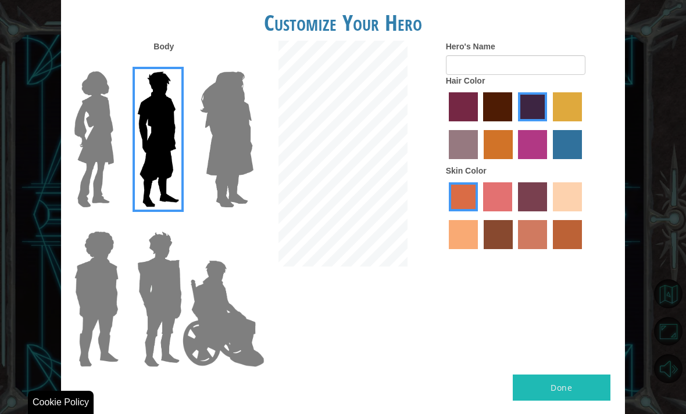
click at [553, 121] on label "tulip tree hair color" at bounding box center [567, 106] width 29 height 29
click at [548, 125] on input "tulip tree hair color" at bounding box center [548, 125] width 0 height 0
radio input "true"
click at [478, 143] on label "bazaar hair color" at bounding box center [463, 144] width 29 height 29
click at [583, 125] on input "bazaar hair color" at bounding box center [583, 125] width 0 height 0
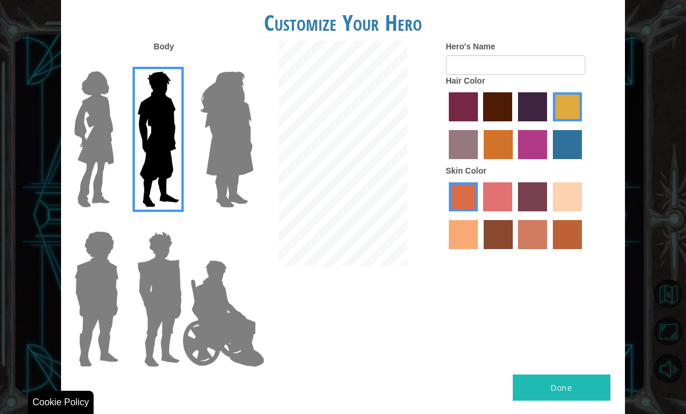
radio input "true"
click at [553, 211] on label "sandy beach skin color" at bounding box center [567, 196] width 29 height 29
click at [548, 216] on input "sandy beach skin color" at bounding box center [548, 216] width 0 height 0
radio input "true"
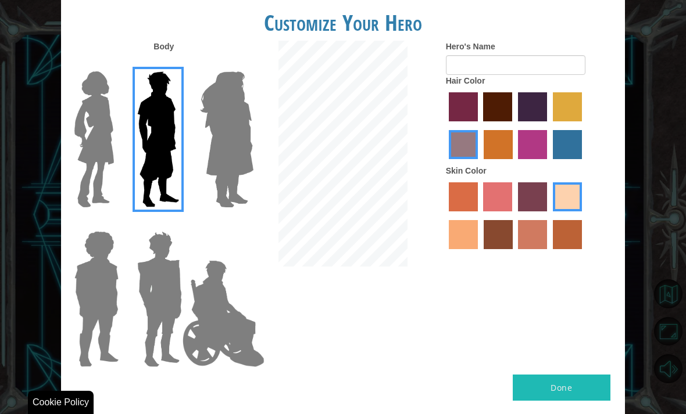
click at [175, 275] on img at bounding box center [159, 299] width 54 height 145
click at [178, 224] on input "Hero Garnet" at bounding box center [178, 224] width 0 height 0
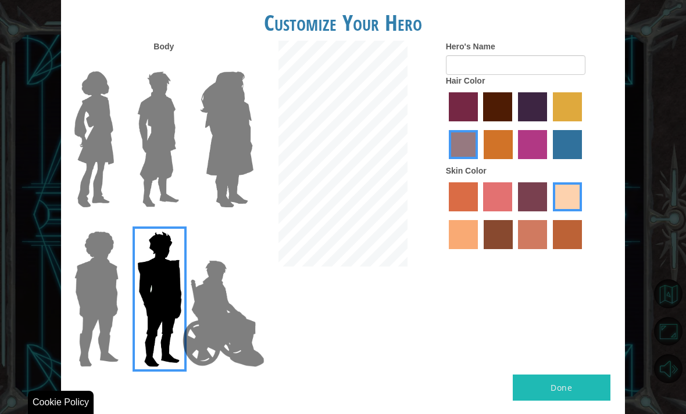
click at [159, 151] on img at bounding box center [158, 139] width 52 height 145
click at [178, 64] on input "Hero Lars" at bounding box center [178, 64] width 0 height 0
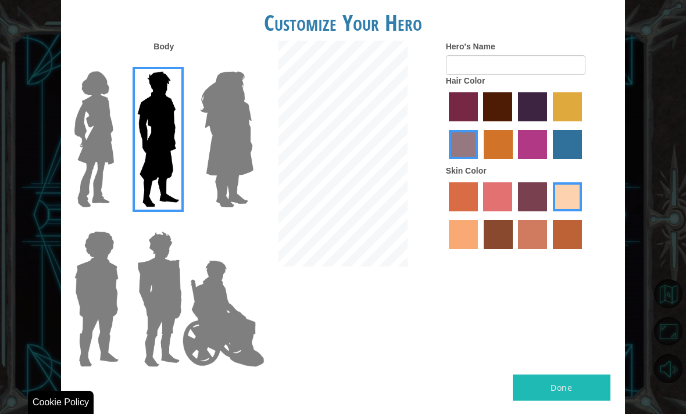
click at [156, 246] on img at bounding box center [159, 299] width 54 height 145
click at [178, 224] on input "Hero Garnet" at bounding box center [178, 224] width 0 height 0
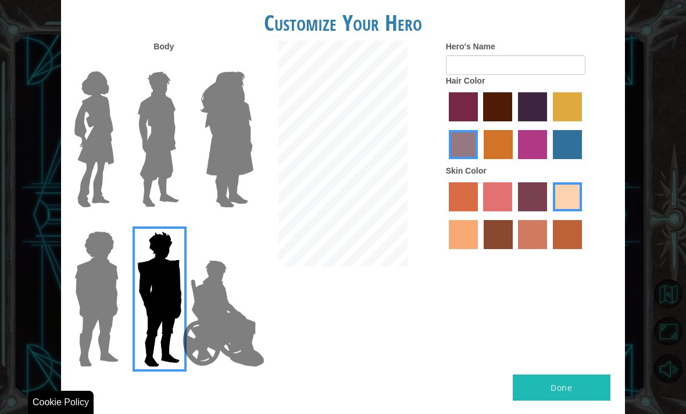
click at [587, 378] on button "Done" at bounding box center [561, 388] width 98 height 26
type input "Him"
click at [604, 381] on button "Done" at bounding box center [561, 388] width 98 height 26
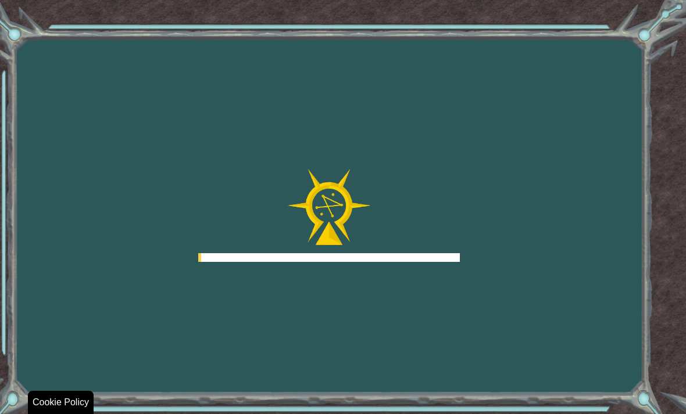
click at [579, 413] on div "Goals Error loading from server. Try refreshing the page. You'll need to join a…" at bounding box center [343, 207] width 686 height 414
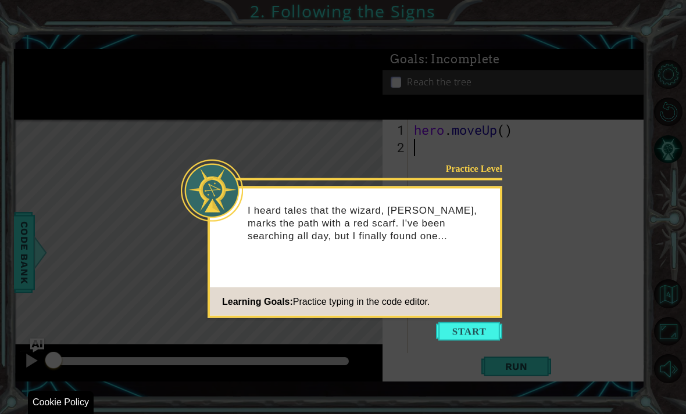
click at [475, 336] on button "Start" at bounding box center [469, 331] width 66 height 19
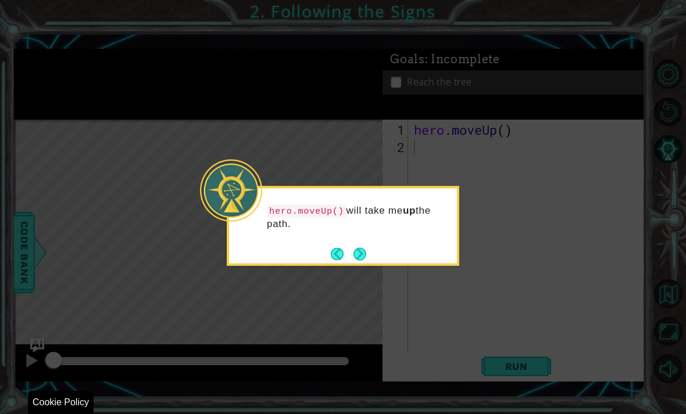
click at [363, 253] on button "Next" at bounding box center [359, 254] width 13 height 13
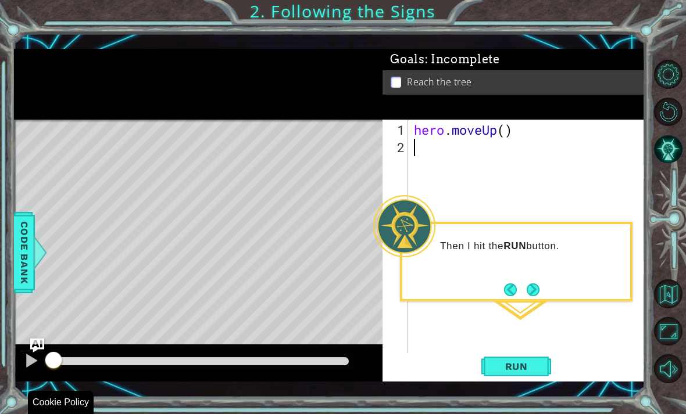
click at [504, 260] on div "Then I hit the RUN button." at bounding box center [516, 252] width 228 height 46
click at [519, 404] on div "1 ההההההההההההההההההההההההההההההההההההההההההההההההההההההההההההההההההההההההההההה…" at bounding box center [343, 207] width 686 height 414
click at [516, 397] on div "1 ההההההההההההההההההההההההההההההההההההההההההההההההההההההההההההההההההההההההההההה…" at bounding box center [343, 207] width 686 height 414
click at [516, 401] on div "1 ההההההההההההההההההההההההההההההההההההההההההההההההההההההההההההההההההההההההההההה…" at bounding box center [343, 207] width 686 height 414
click at [528, 284] on button "Next" at bounding box center [532, 290] width 13 height 13
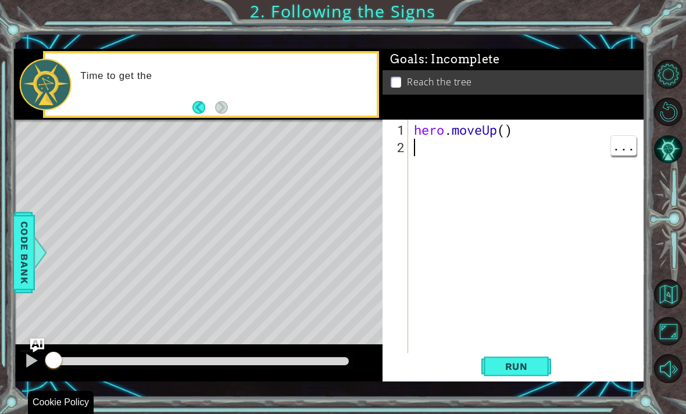
click at [516, 406] on div "1 ההההההההההההההההההההההההההההההההההההההההההההההההההההההההההההההההההההההההההההה…" at bounding box center [343, 207] width 686 height 414
click at [510, 399] on div "1 ההההההההההההההההההההההההההההההההההההההההההההההההההההההההההההההההההההההההההההה…" at bounding box center [343, 207] width 686 height 414
click at [489, 413] on div "1 ההההההההההההההההההההההההההההההההההההההההההההההההההההההההההההההההההההההההההההה…" at bounding box center [343, 207] width 686 height 414
click at [511, 404] on div "1 ההההההההההההההההההההההההההההההההההההההההההההההההההההההההההההההההההההההההההההה…" at bounding box center [343, 207] width 686 height 414
click at [519, 379] on button "Run" at bounding box center [516, 366] width 70 height 26
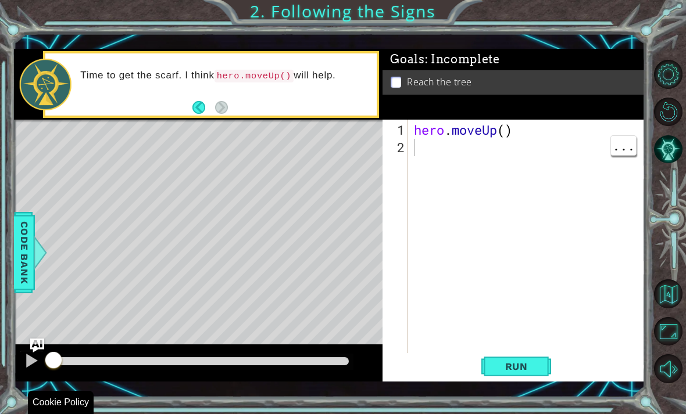
scroll to position [37, 0]
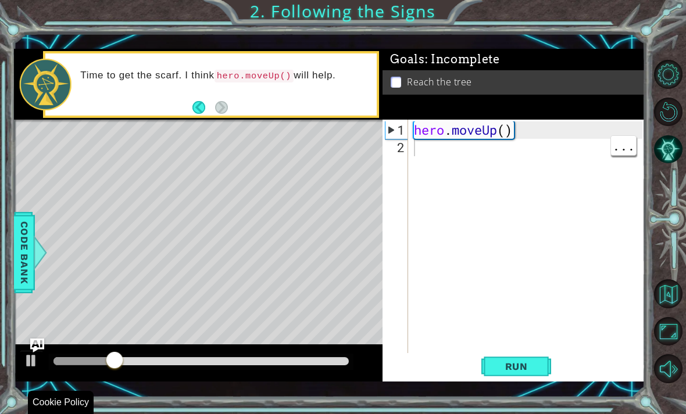
click at [523, 378] on button "Run" at bounding box center [516, 366] width 70 height 26
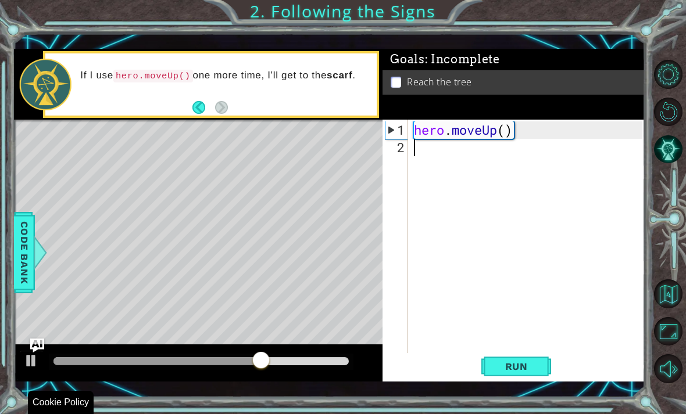
click at [21, 239] on span "Code Bank" at bounding box center [24, 252] width 19 height 71
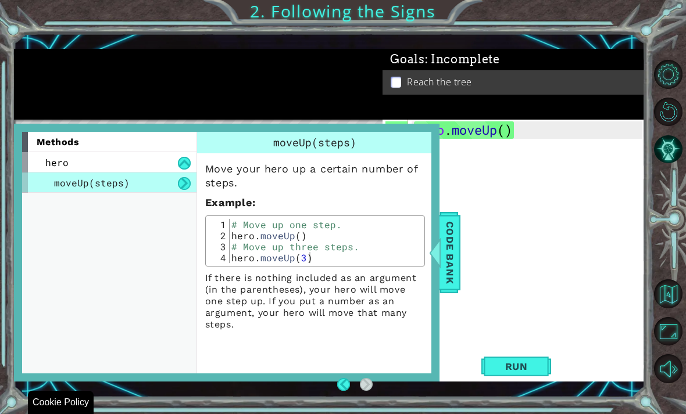
scroll to position [17, 0]
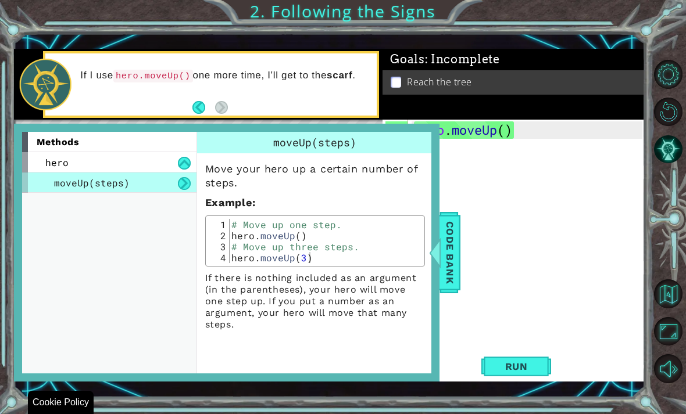
click at [125, 185] on span "moveUp(steps)" at bounding box center [92, 183] width 76 height 12
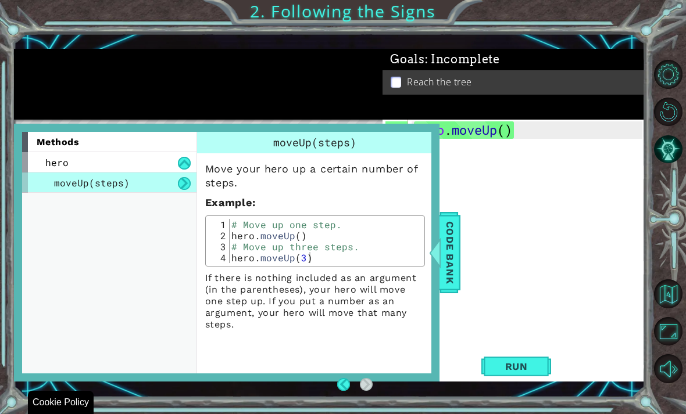
scroll to position [16, 0]
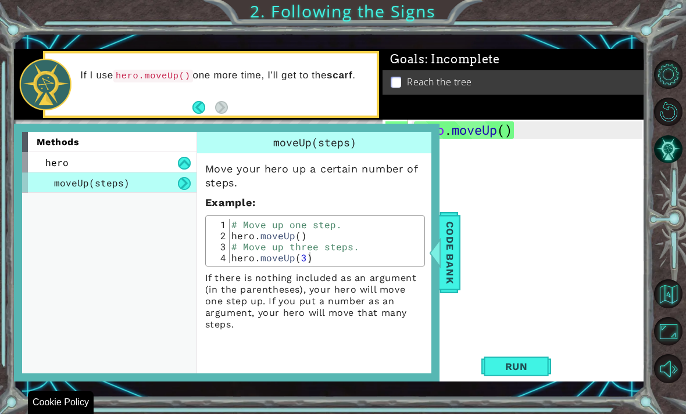
click at [454, 257] on span "Code Bank" at bounding box center [449, 252] width 19 height 71
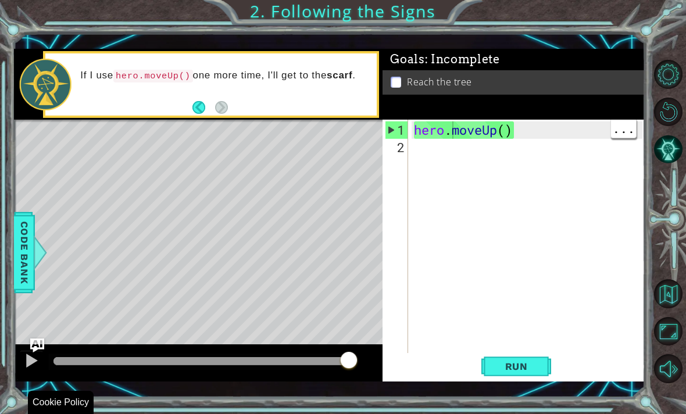
click at [425, 162] on div "hero . moveUp ( )" at bounding box center [529, 260] width 236 height 279
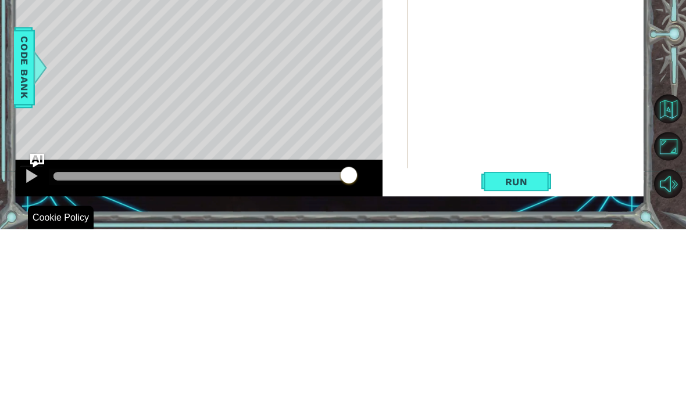
click at [19, 217] on span "Code Bank" at bounding box center [24, 252] width 19 height 71
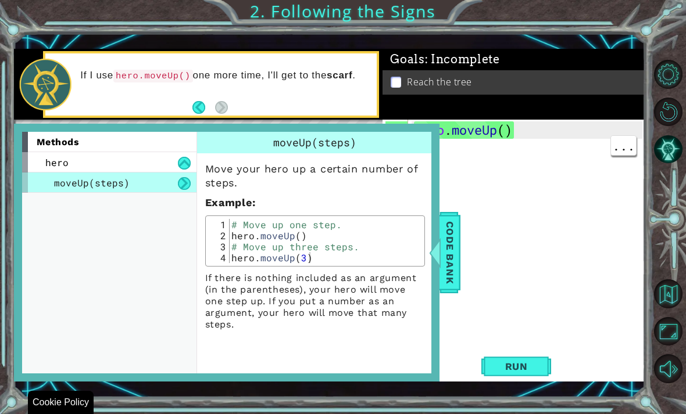
click at [52, 165] on span "hero" at bounding box center [56, 162] width 23 height 12
click at [164, 167] on div "hero" at bounding box center [109, 162] width 174 height 20
click at [157, 189] on div "moveUp(steps)" at bounding box center [109, 183] width 174 height 20
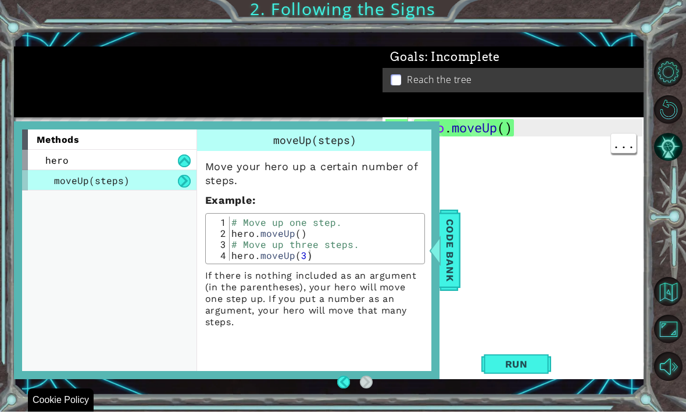
scroll to position [0, 0]
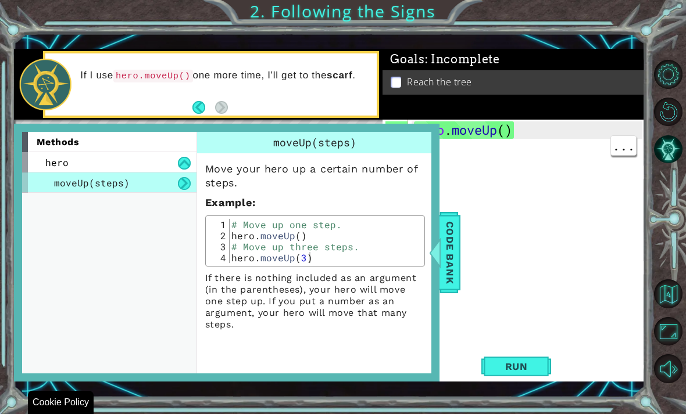
click at [441, 249] on div at bounding box center [434, 252] width 15 height 35
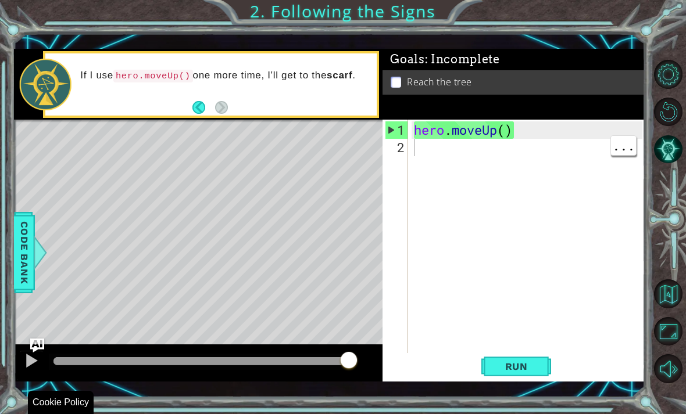
click at [416, 152] on div "hero . moveUp ( )" at bounding box center [529, 260] width 236 height 279
click at [419, 150] on div "hero . moveUp ( )" at bounding box center [529, 260] width 236 height 279
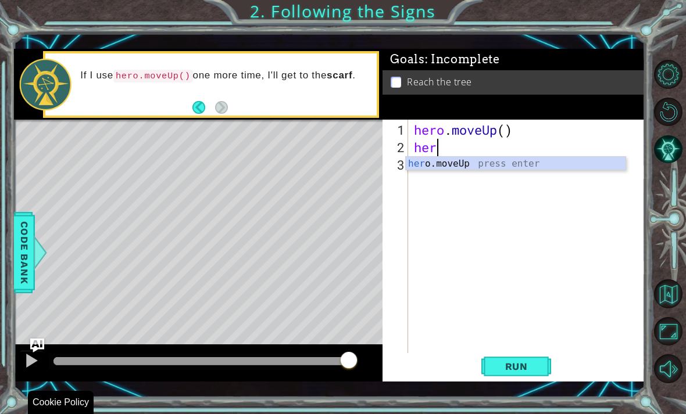
scroll to position [20, 36]
type textarea "abcde fg"
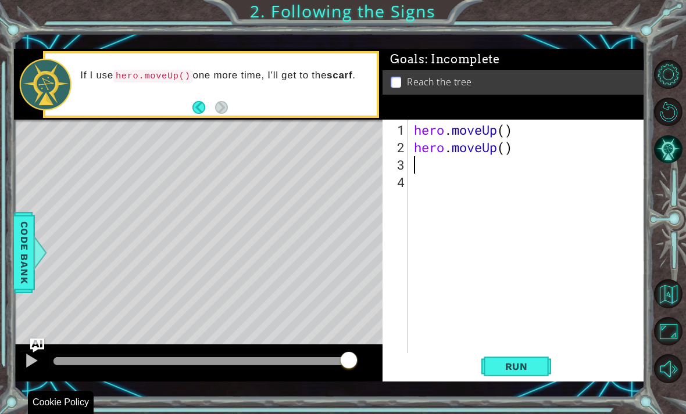
click at [530, 368] on span "Run" at bounding box center [516, 367] width 46 height 12
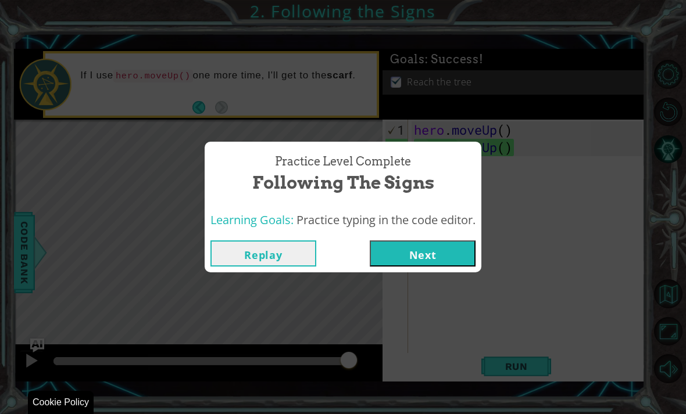
click at [433, 255] on button "Next" at bounding box center [423, 254] width 106 height 26
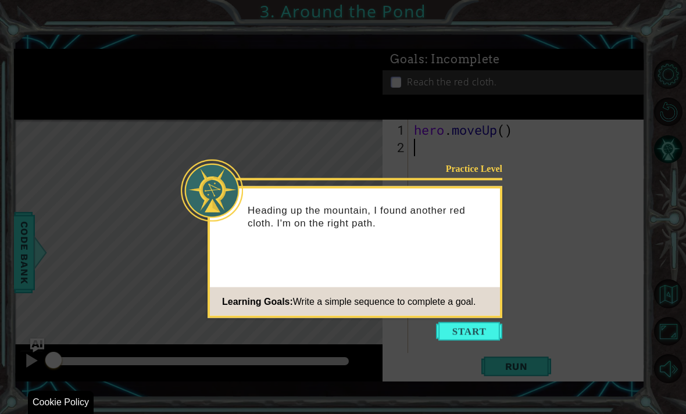
click at [461, 249] on div "Heading up the mountain, I found another red cloth. I'm on the right path." at bounding box center [355, 222] width 290 height 59
click at [464, 236] on div "Heading up the mountain, I found another red cloth. I'm on the right path." at bounding box center [355, 222] width 290 height 59
click at [465, 327] on icon at bounding box center [343, 207] width 686 height 414
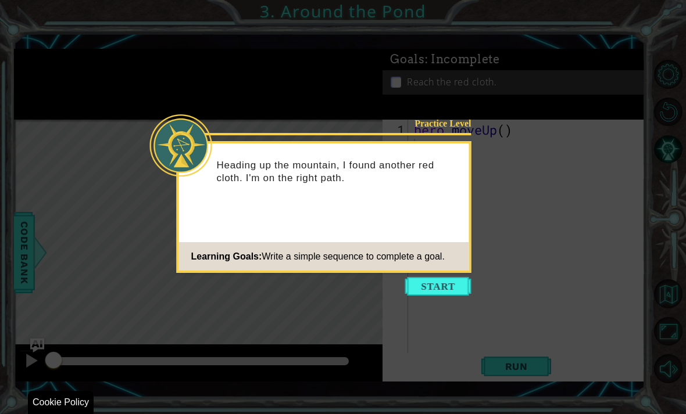
click at [450, 289] on button "Start" at bounding box center [438, 286] width 66 height 19
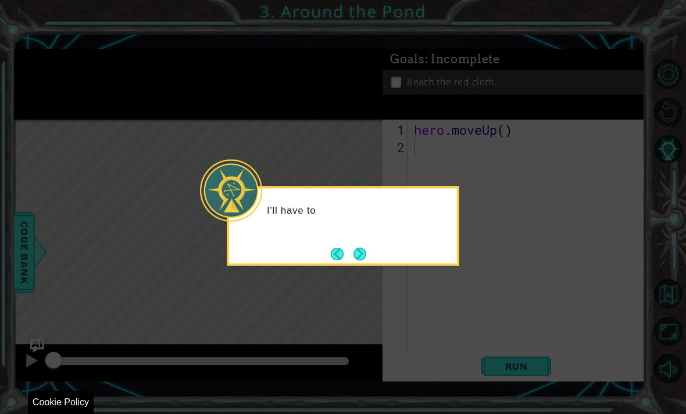
click at [361, 252] on button "Next" at bounding box center [359, 254] width 13 height 13
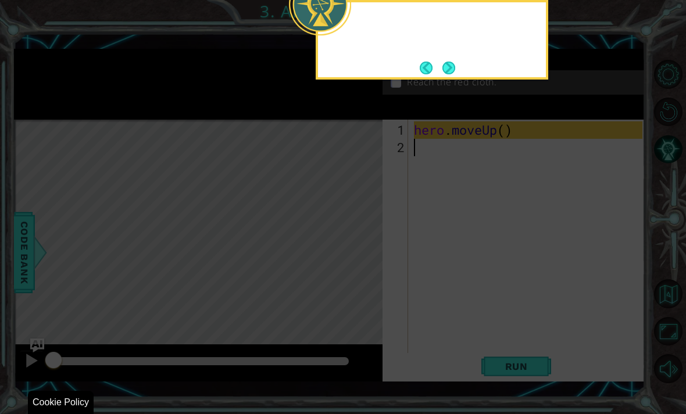
click at [365, 252] on icon at bounding box center [343, 84] width 686 height 660
click at [362, 238] on icon at bounding box center [343, 84] width 686 height 660
click at [451, 70] on button "Next" at bounding box center [448, 68] width 13 height 13
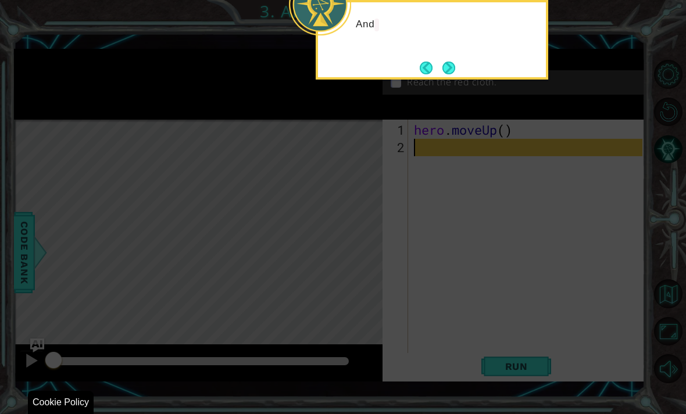
click at [462, 48] on div "And" at bounding box center [432, 30] width 228 height 46
click at [451, 62] on button "Next" at bounding box center [448, 68] width 13 height 13
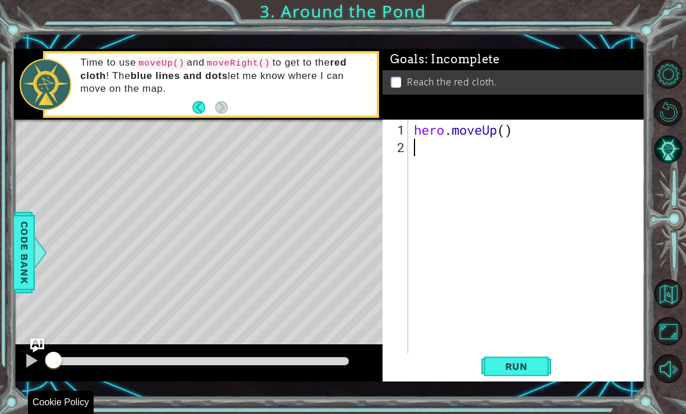
click at [532, 370] on span "Run" at bounding box center [516, 367] width 46 height 12
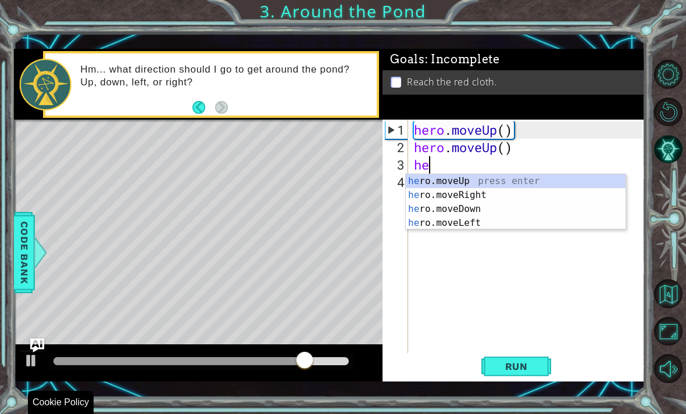
scroll to position [20, 44]
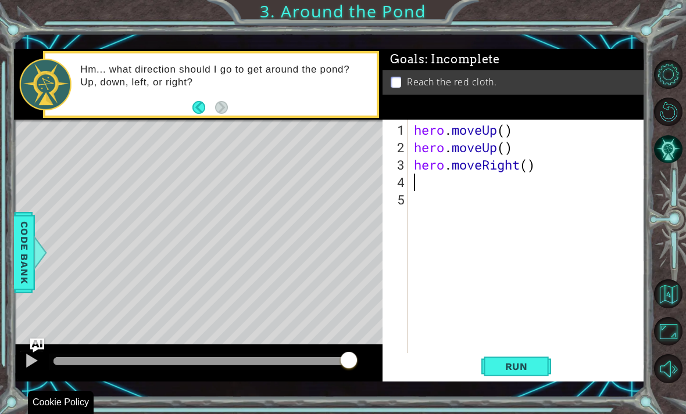
click at [521, 362] on span "Run" at bounding box center [516, 367] width 46 height 12
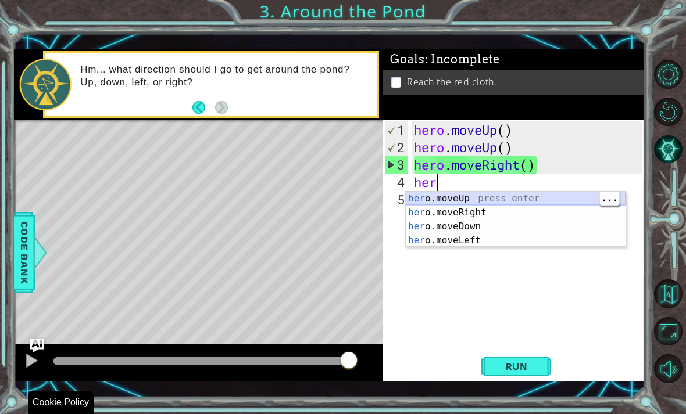
click at [536, 198] on div "her o.moveUp press enter her o.moveRight press enter her o.moveDown press enter…" at bounding box center [516, 234] width 220 height 84
type textarea "abcde fg"
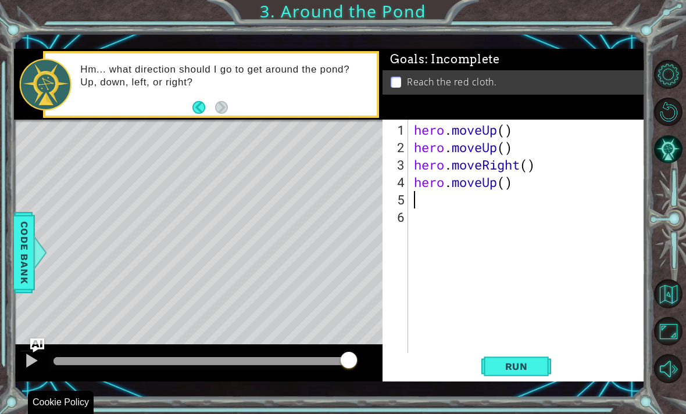
click at [533, 370] on span "Run" at bounding box center [516, 367] width 46 height 12
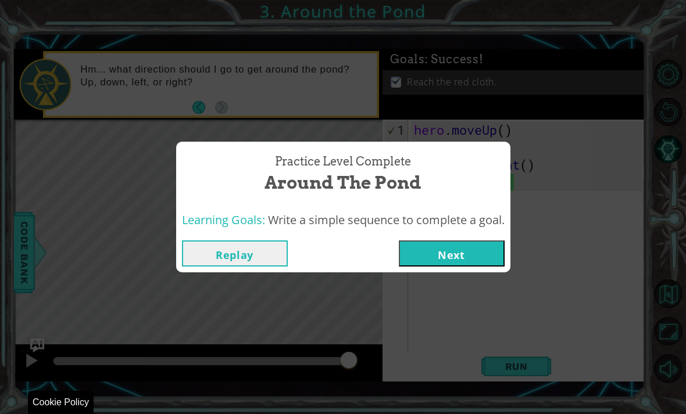
click at [471, 245] on button "Next" at bounding box center [452, 254] width 106 height 26
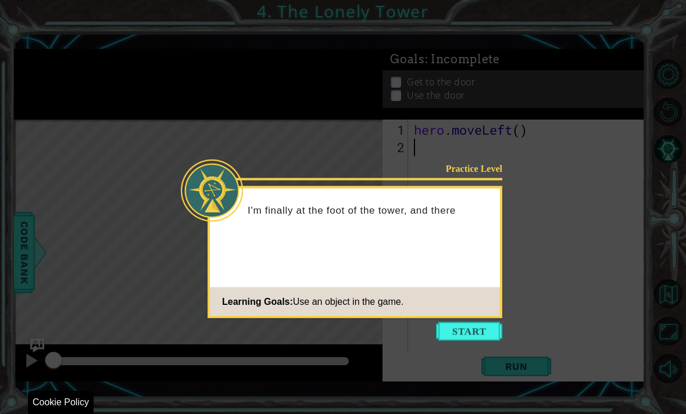
click at [476, 295] on footer "Learning Goals: Use an object in the game." at bounding box center [355, 302] width 290 height 28
click at [465, 299] on footer "Learning Goals: Use an object in the game." at bounding box center [355, 302] width 290 height 28
click at [477, 298] on footer "Learning Goals: Use an object in the game." at bounding box center [355, 302] width 290 height 28
click at [472, 296] on footer "Learning Goals: Use an object in the game." at bounding box center [355, 302] width 290 height 28
click at [470, 298] on footer "Learning Goals: Use an object in the game." at bounding box center [355, 302] width 290 height 28
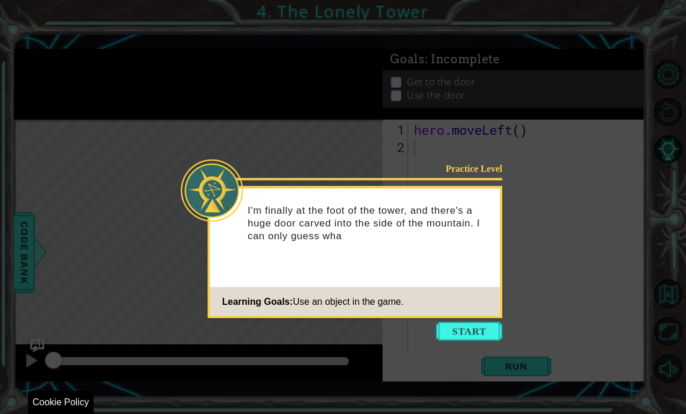
click at [472, 295] on footer "Learning Goals: Use an object in the game." at bounding box center [355, 302] width 290 height 28
click at [476, 297] on footer "Learning Goals: Use an object in the game." at bounding box center [355, 302] width 290 height 28
click at [476, 298] on footer "Learning Goals: Use an object in the game." at bounding box center [355, 302] width 290 height 28
click at [475, 297] on footer "Learning Goals: Use an object in the game." at bounding box center [355, 302] width 290 height 28
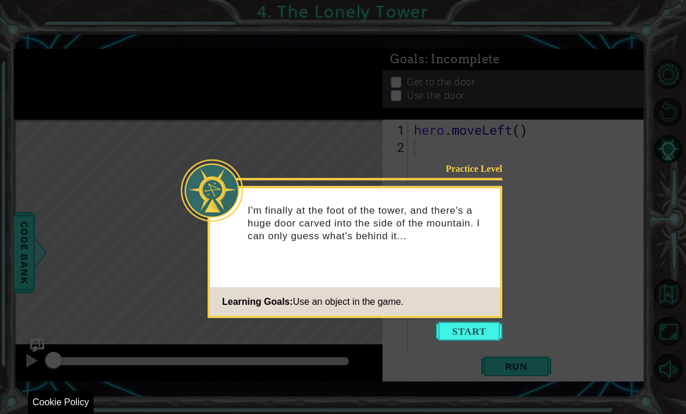
click at [476, 296] on footer "Learning Goals: Use an object in the game." at bounding box center [355, 302] width 290 height 28
click at [476, 294] on footer "Learning Goals: Use an object in the game." at bounding box center [355, 302] width 290 height 28
click at [474, 296] on footer "Learning Goals: Use an object in the game." at bounding box center [355, 302] width 290 height 28
click at [472, 295] on footer "Learning Goals: Use an object in the game." at bounding box center [355, 302] width 290 height 28
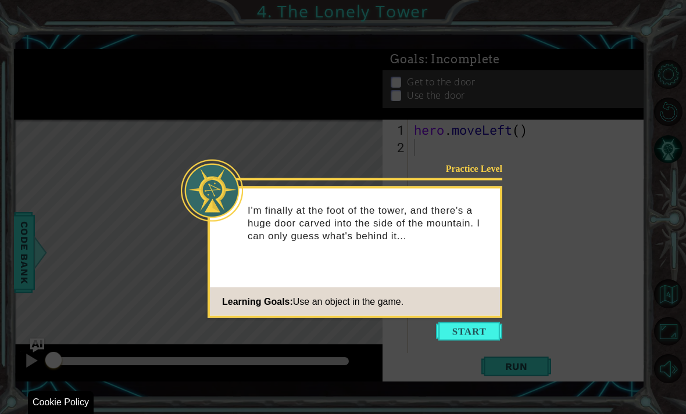
click at [472, 298] on footer "Learning Goals: Use an object in the game." at bounding box center [355, 302] width 290 height 28
click at [469, 311] on footer "Learning Goals: Use an object in the game." at bounding box center [355, 302] width 290 height 28
click at [476, 329] on button "Start" at bounding box center [469, 331] width 66 height 19
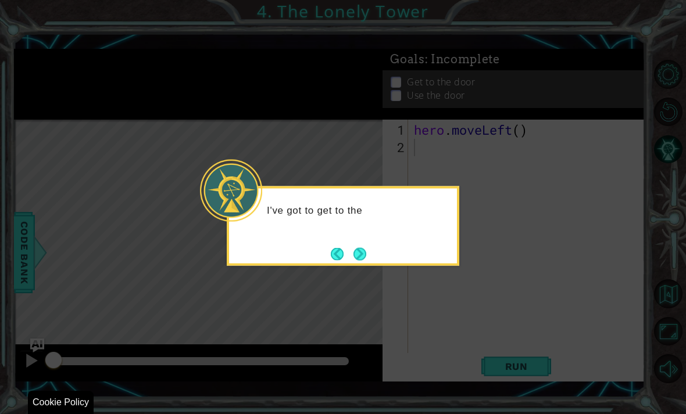
click at [366, 248] on button "Next" at bounding box center [359, 254] width 13 height 13
click at [363, 248] on button "Next" at bounding box center [359, 254] width 13 height 13
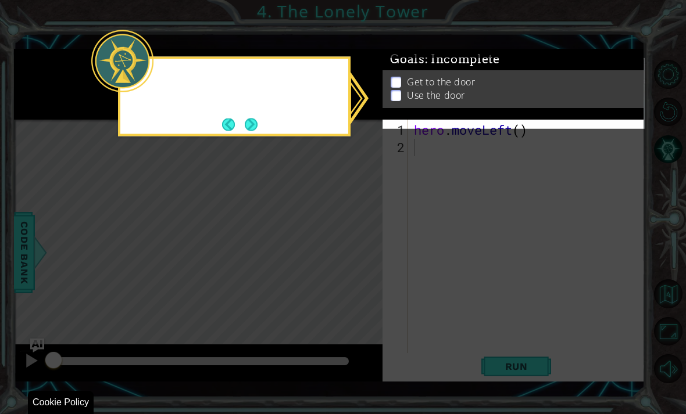
scroll to position [12, 0]
click at [364, 248] on icon at bounding box center [343, 207] width 686 height 414
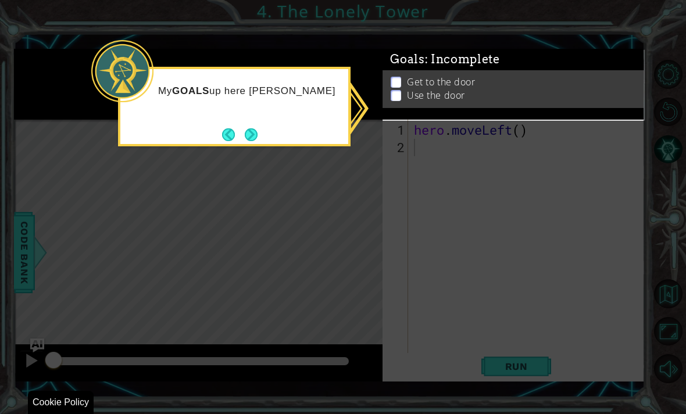
click at [300, 101] on div "My GOALS up here wil" at bounding box center [234, 97] width 228 height 46
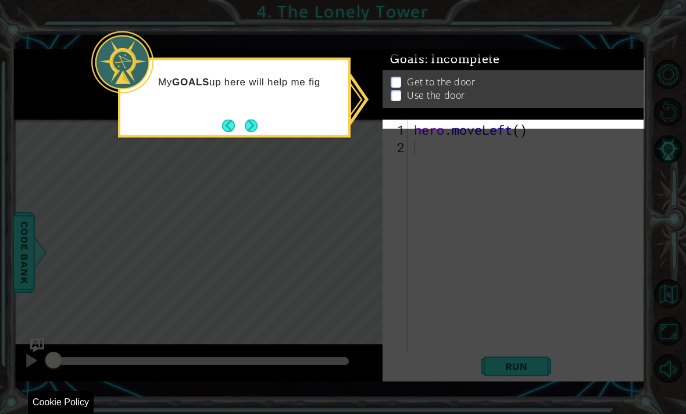
click at [257, 119] on button "Next" at bounding box center [251, 125] width 13 height 13
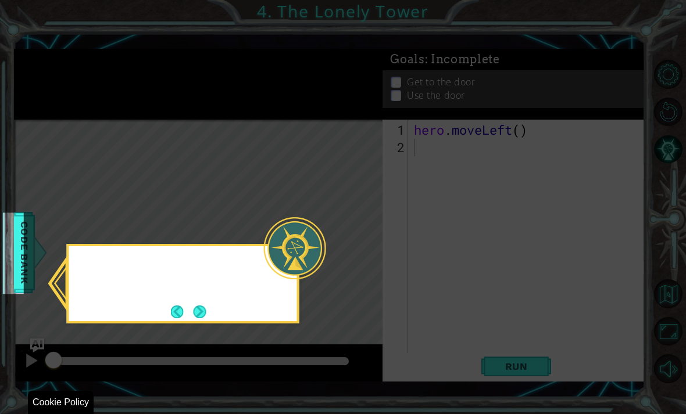
click at [239, 117] on icon at bounding box center [343, 207] width 686 height 414
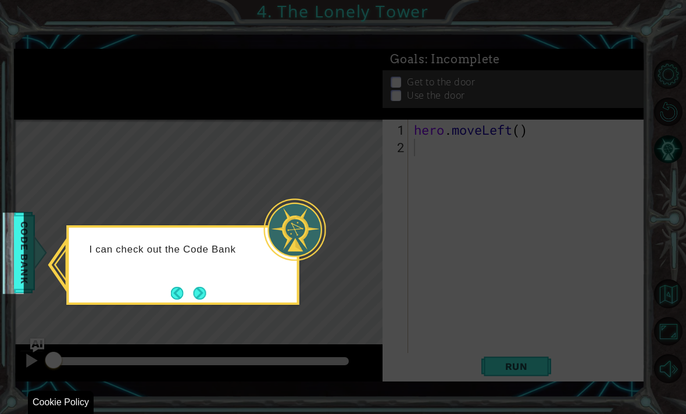
click at [202, 287] on button "Next" at bounding box center [199, 293] width 13 height 13
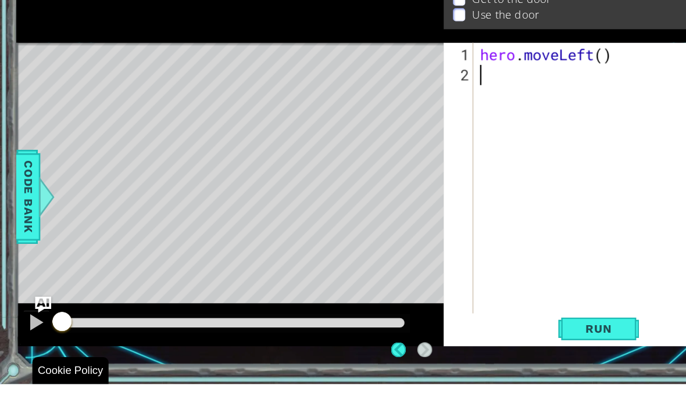
click at [170, 232] on div "Level Map" at bounding box center [282, 291] width 537 height 342
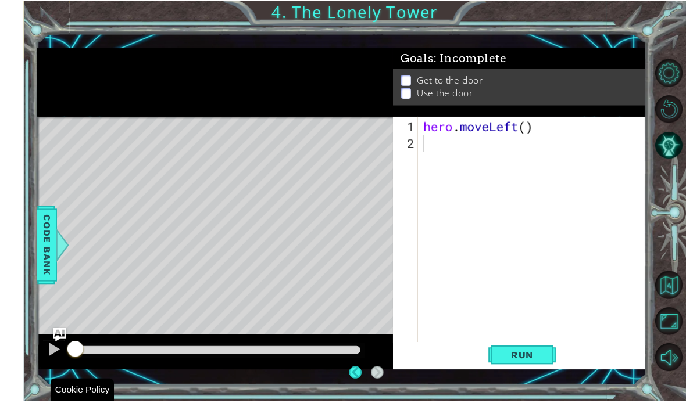
scroll to position [26, 0]
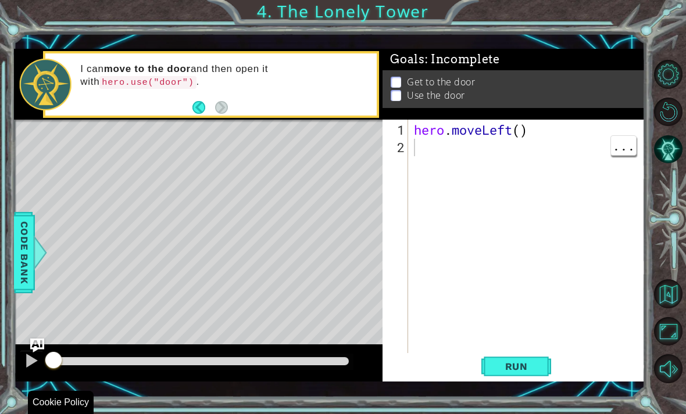
click at [407, 150] on div "2" at bounding box center [396, 147] width 23 height 17
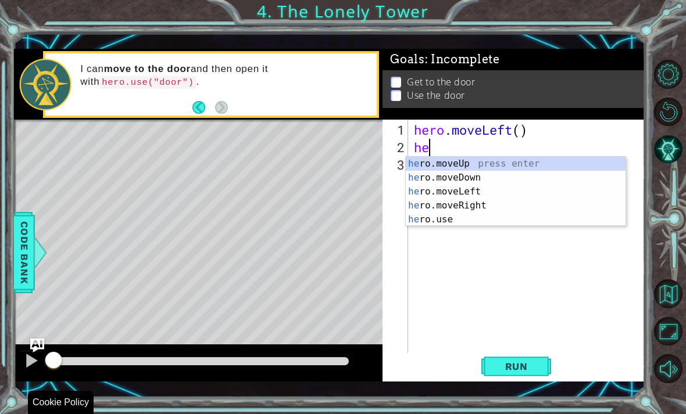
scroll to position [20, 36]
click at [505, 160] on div "her o.moveUp press enter her o.moveDown press enter her o.moveLeft press enter …" at bounding box center [516, 206] width 220 height 98
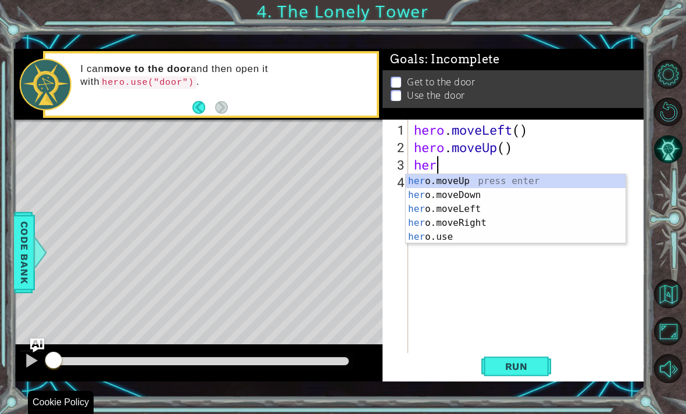
scroll to position [20, 44]
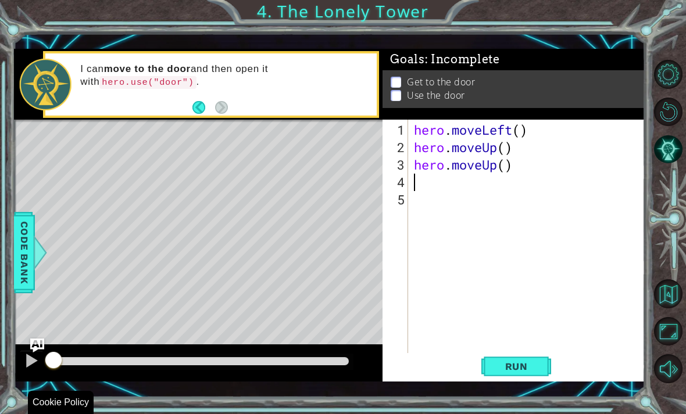
click at [514, 369] on span "Run" at bounding box center [516, 367] width 46 height 12
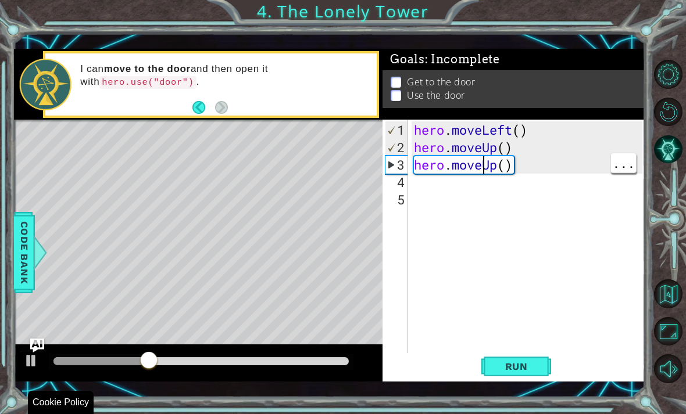
click at [486, 169] on div "hero . moveLeft ( ) hero . moveUp ( ) hero . moveUp ( )" at bounding box center [529, 260] width 236 height 279
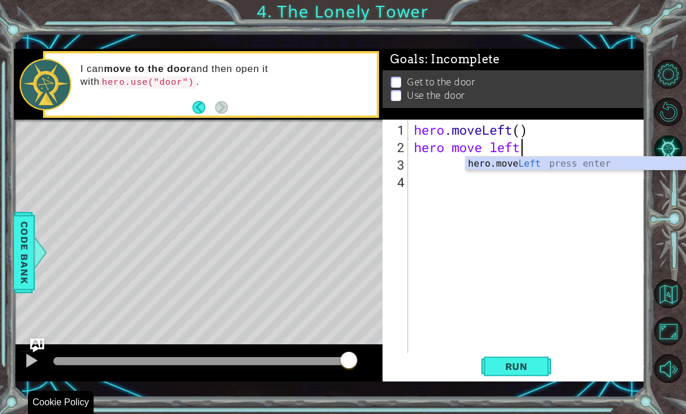
scroll to position [20, 28]
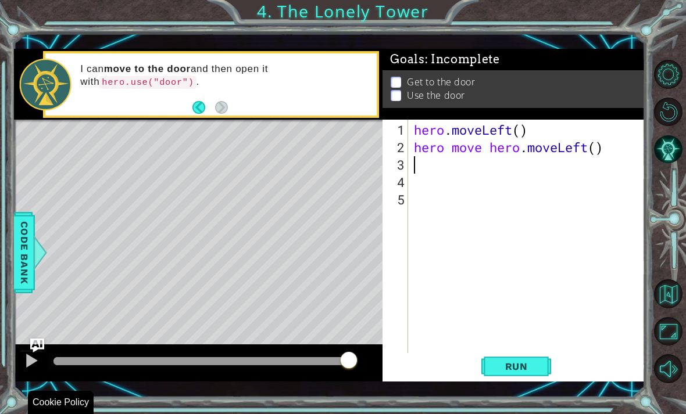
click at [530, 373] on button "Run" at bounding box center [516, 366] width 70 height 26
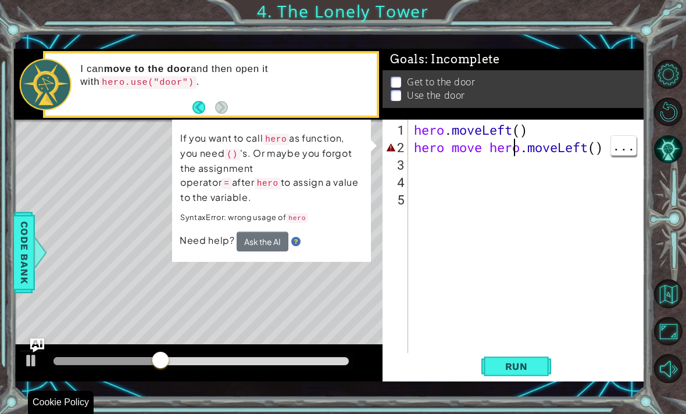
click at [513, 142] on div "hero . moveLeft ( ) hero move hero . moveLeft ( )" at bounding box center [529, 260] width 236 height 279
click at [524, 148] on div "hero . moveLeft ( ) hero move hero . moveLeft ( )" at bounding box center [529, 260] width 236 height 279
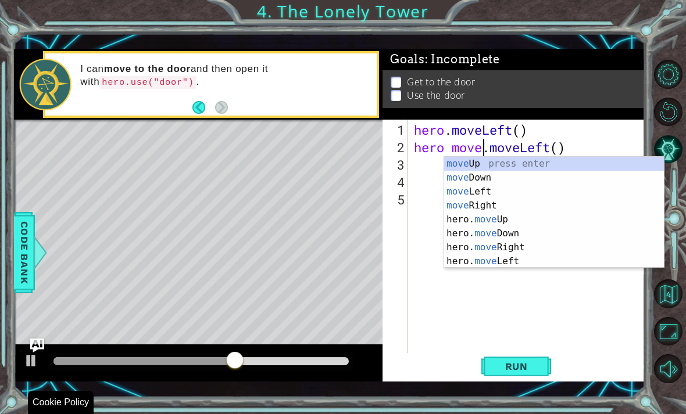
click at [521, 370] on span "Run" at bounding box center [516, 367] width 46 height 12
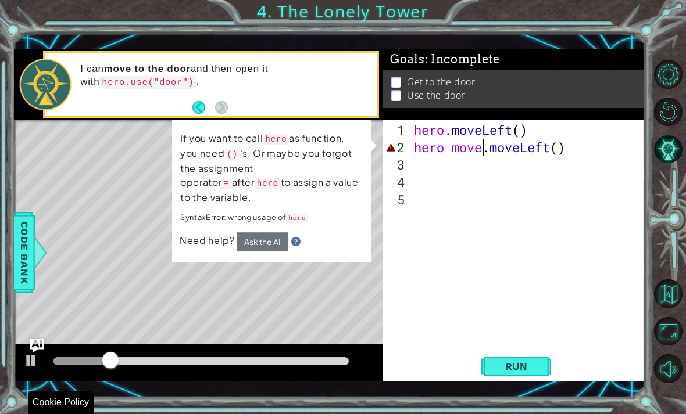
click at [263, 210] on p "SyntaxError: wrong usage of hero" at bounding box center [271, 217] width 182 height 15
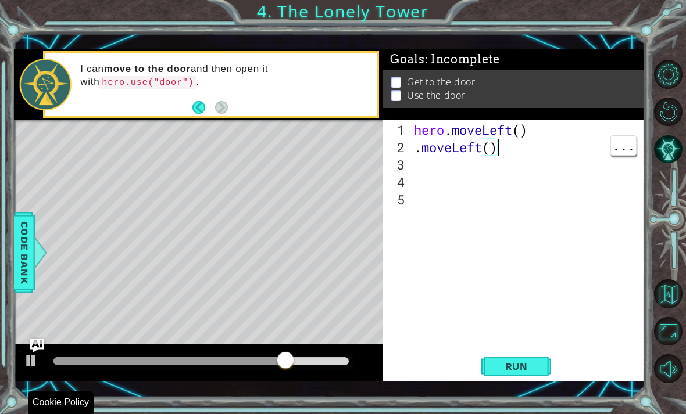
click at [413, 156] on div "hero . moveLeft ( ) . moveLeft ( )" at bounding box center [529, 260] width 236 height 279
click at [417, 152] on div "hero . moveLeft ( ) . moveLeft ( )" at bounding box center [529, 260] width 236 height 279
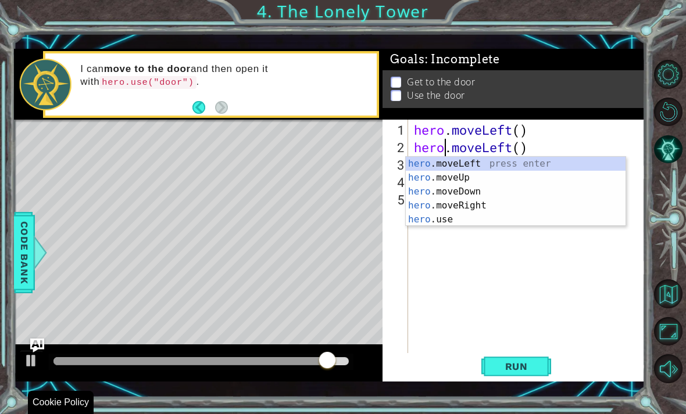
scroll to position [20, 52]
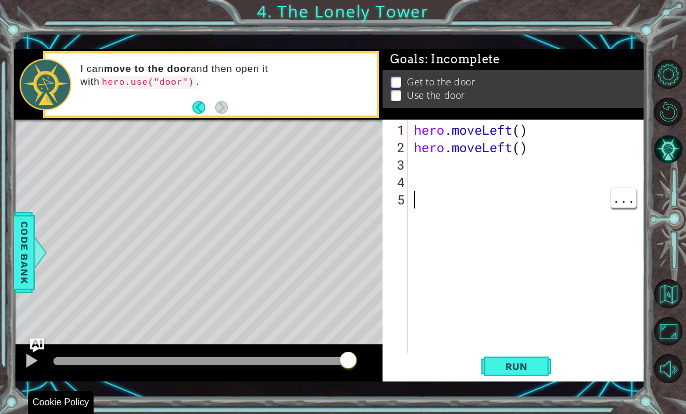
click at [526, 362] on span "Run" at bounding box center [516, 367] width 46 height 12
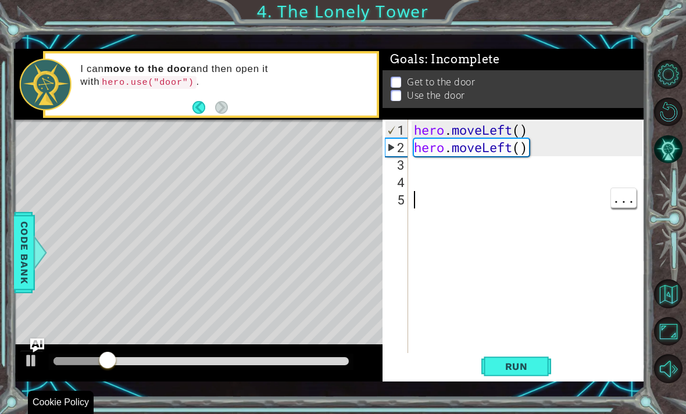
click at [419, 159] on div "hero . moveLeft ( ) hero . moveLeft ( )" at bounding box center [529, 260] width 236 height 279
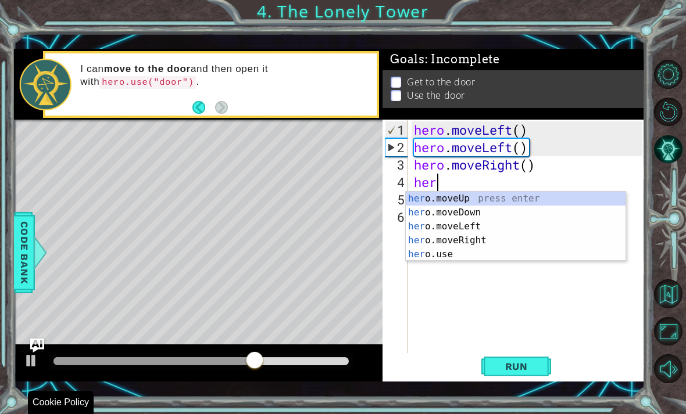
scroll to position [20, 44]
click at [522, 370] on span "Run" at bounding box center [516, 367] width 46 height 12
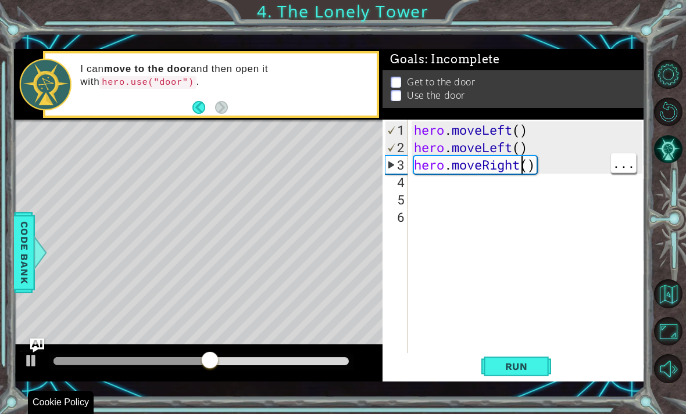
click at [521, 162] on div "hero . moveLeft ( ) hero . moveLeft ( ) hero . moveRight ( )" at bounding box center [529, 260] width 236 height 279
click at [507, 367] on span "Run" at bounding box center [516, 367] width 46 height 12
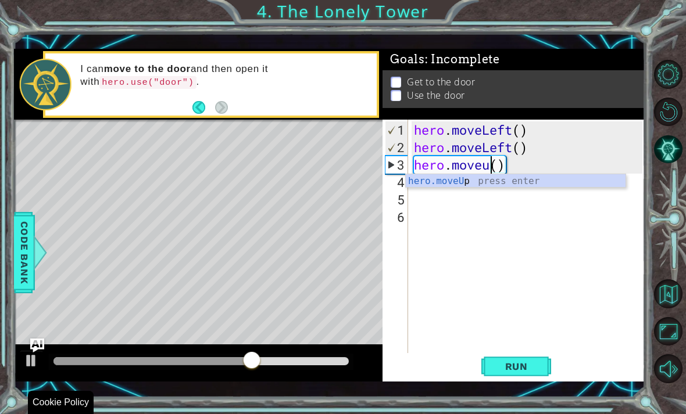
scroll to position [20, 36]
click at [521, 367] on span "Run" at bounding box center [516, 367] width 46 height 12
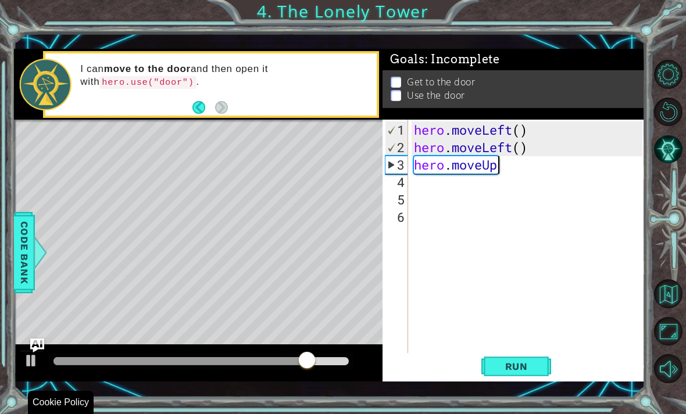
click at [525, 372] on span "Run" at bounding box center [516, 367] width 46 height 12
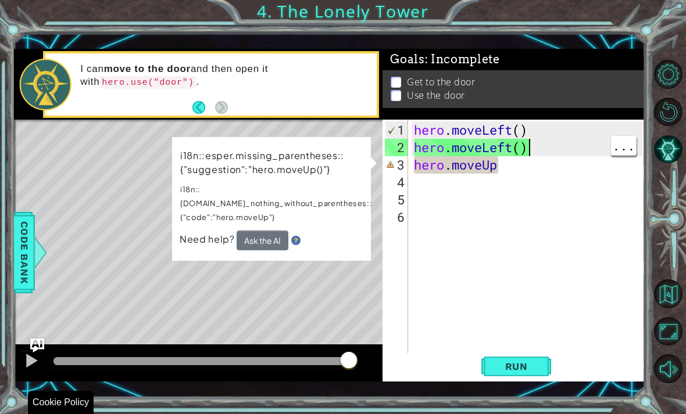
click at [535, 149] on div "hero . moveLeft ( ) hero . moveLeft ( ) hero . moveUp" at bounding box center [529, 260] width 236 height 279
click at [528, 166] on div "hero . moveLeft ( ) hero . moveLeft ( ) hero . moveUp" at bounding box center [529, 260] width 236 height 279
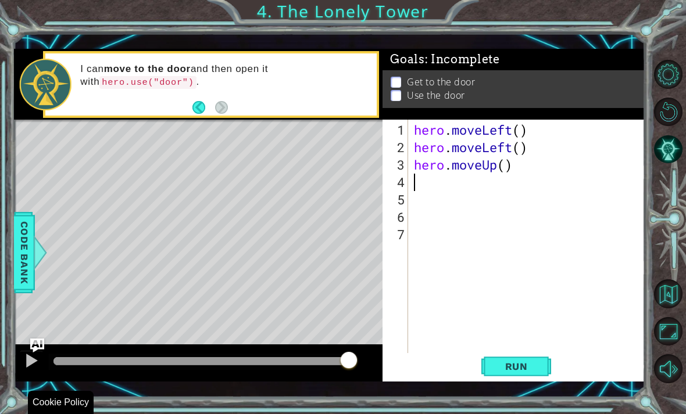
click at [523, 375] on button "Run" at bounding box center [516, 366] width 70 height 26
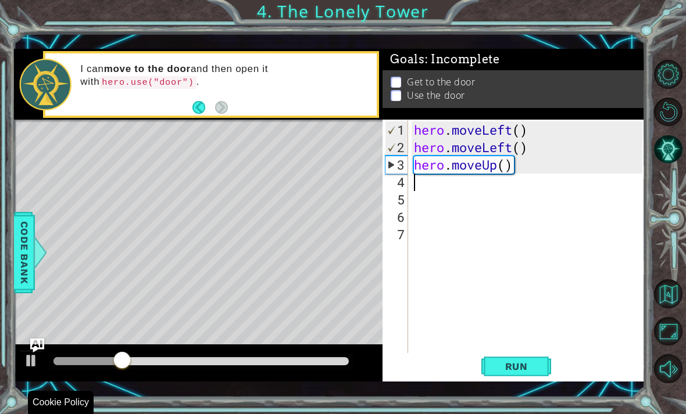
scroll to position [20, 28]
click at [529, 372] on span "Run" at bounding box center [516, 367] width 46 height 12
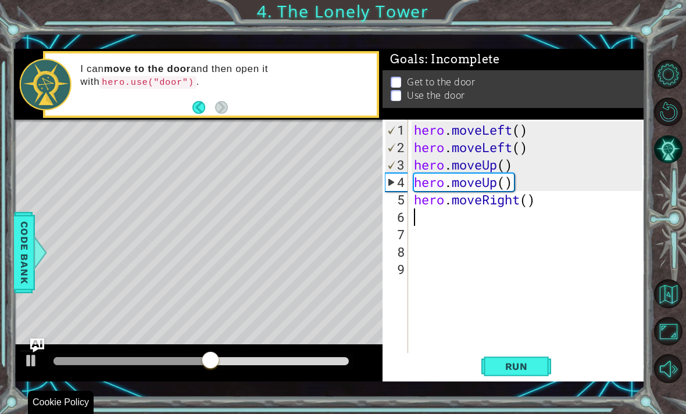
click at [523, 368] on span "Run" at bounding box center [516, 367] width 46 height 12
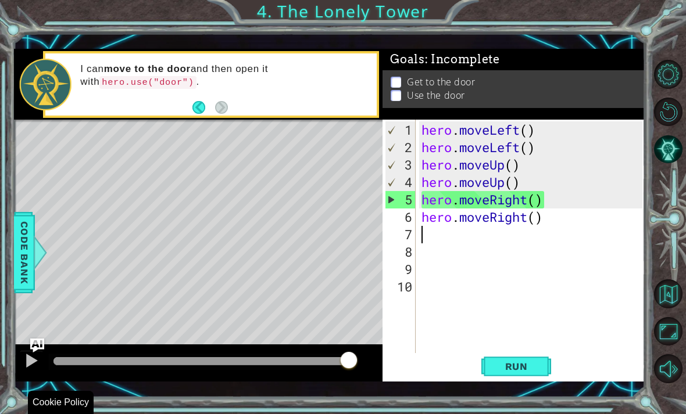
click at [501, 361] on span "Run" at bounding box center [516, 367] width 46 height 12
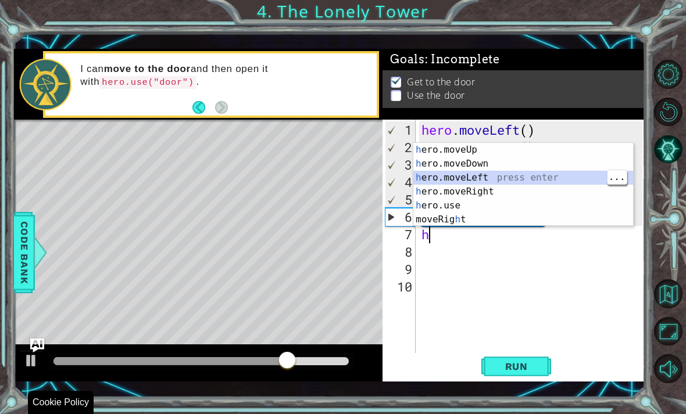
scroll to position [20, 36]
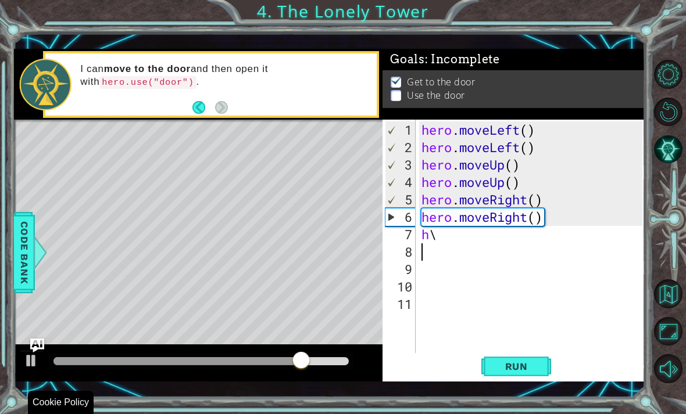
click at [521, 375] on button "Run" at bounding box center [516, 366] width 70 height 26
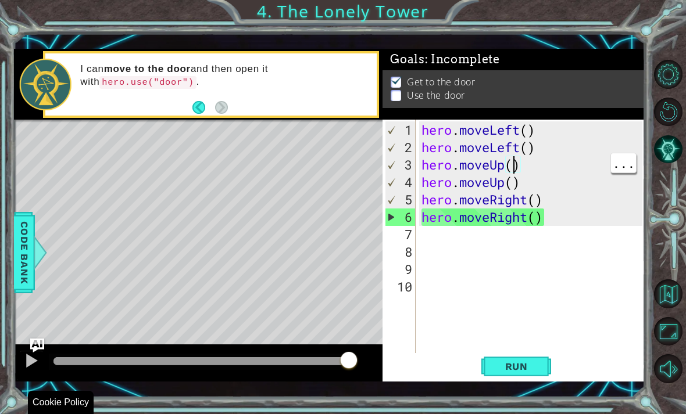
click at [524, 149] on div "hero . moveLeft ( ) hero . moveLeft ( ) hero . moveUp ( ) hero . moveUp ( ) her…" at bounding box center [534, 260] width 230 height 279
click at [557, 222] on div "hero . moveLeft ( ) hero . moveLeft ( ) hero . moveUp ( ) hero . moveUp ( ) her…" at bounding box center [534, 260] width 230 height 279
click at [427, 247] on div "hero . moveLeft ( ) hero . moveLeft ( ) hero . moveUp ( ) hero . moveUp ( ) her…" at bounding box center [534, 260] width 230 height 279
click at [437, 238] on div "hero . moveLeft ( ) hero . moveLeft ( ) hero . moveUp ( ) hero . moveUp ( ) her…" at bounding box center [534, 260] width 230 height 279
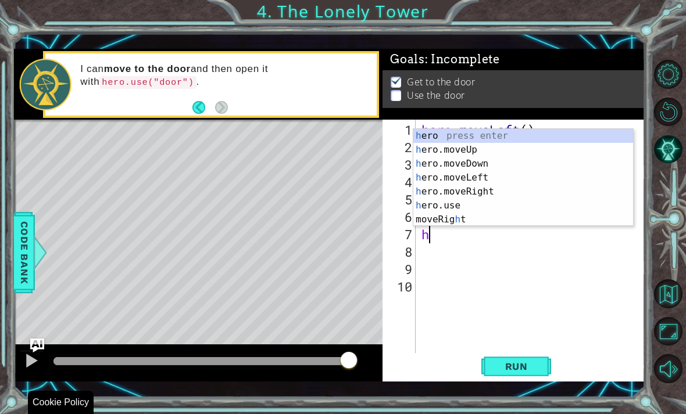
scroll to position [20, 28]
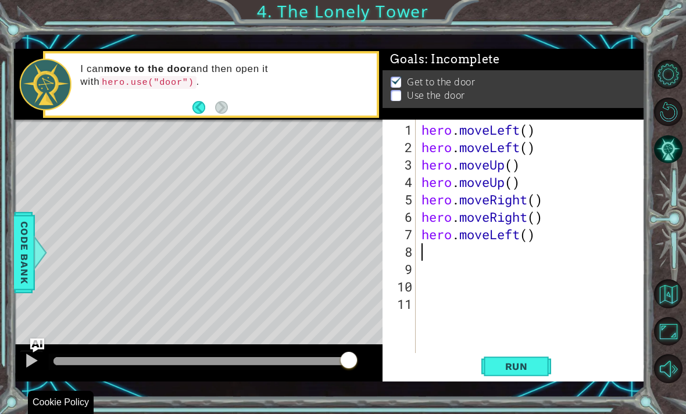
click at [524, 372] on span "Run" at bounding box center [516, 367] width 46 height 12
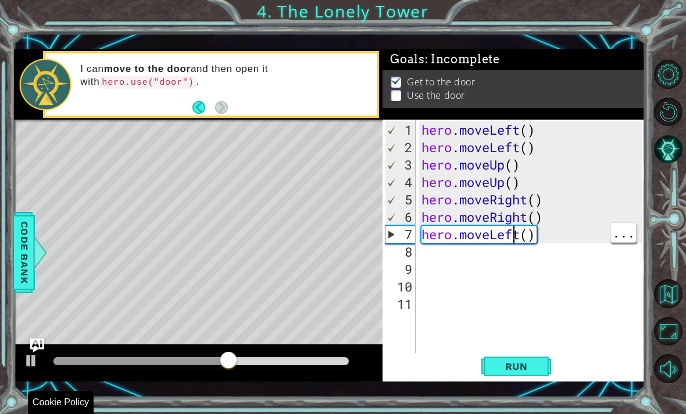
click at [548, 230] on div "hero . moveLeft ( ) hero . moveLeft ( ) hero . moveUp ( ) hero . moveUp ( ) her…" at bounding box center [534, 260] width 230 height 279
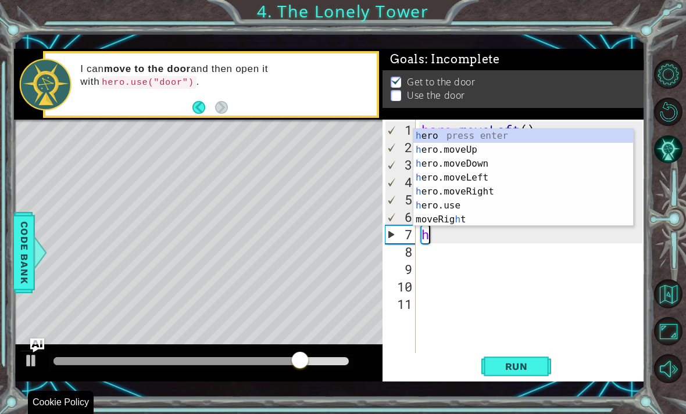
scroll to position [20, 36]
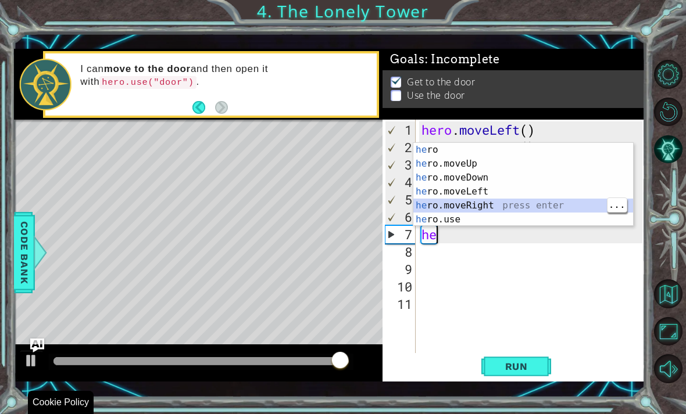
click at [507, 379] on button "Run" at bounding box center [516, 366] width 70 height 26
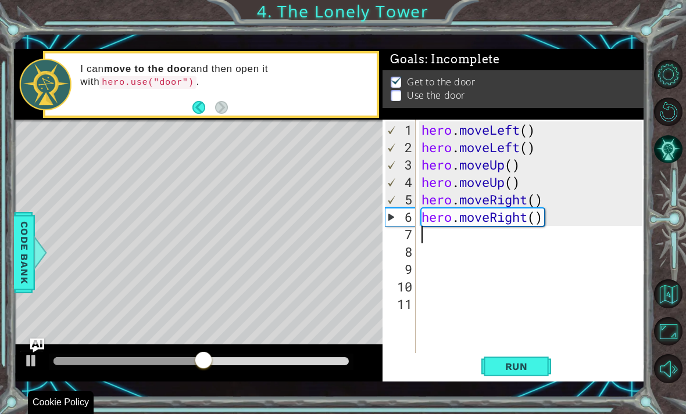
scroll to position [20, 28]
click at [524, 379] on button "Run" at bounding box center [516, 366] width 70 height 26
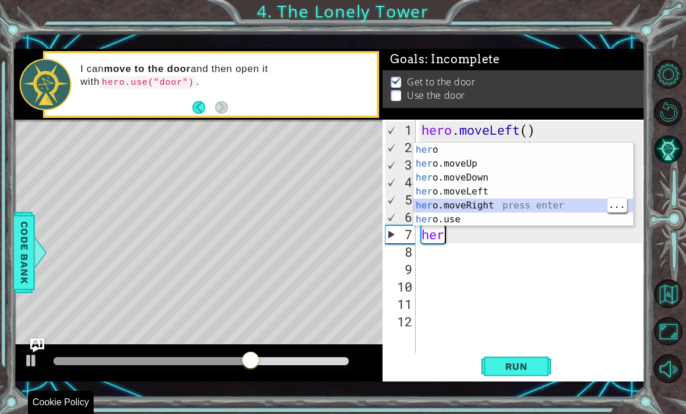
click at [536, 368] on span "Run" at bounding box center [516, 367] width 46 height 12
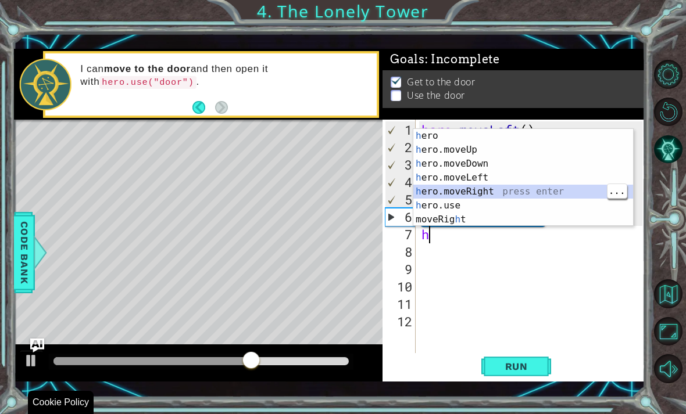
click at [530, 369] on span "Run" at bounding box center [516, 367] width 46 height 12
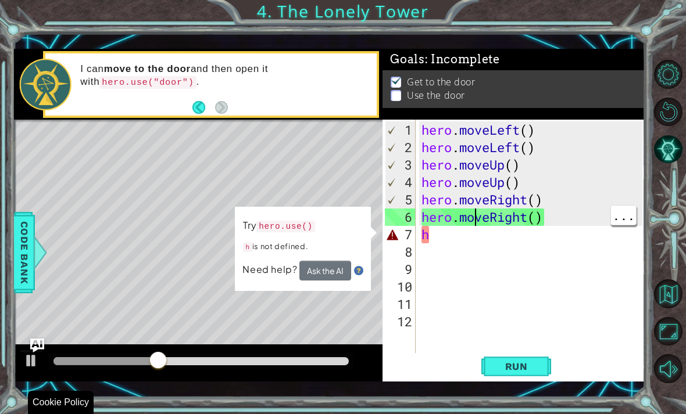
click at [460, 235] on div "hero . moveLeft ( ) hero . moveLeft ( ) hero . moveUp ( ) hero . moveUp ( ) her…" at bounding box center [534, 260] width 230 height 279
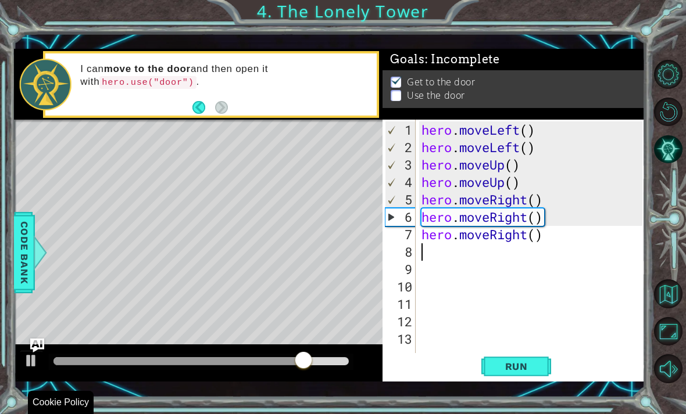
click at [519, 363] on span "Run" at bounding box center [516, 367] width 46 height 12
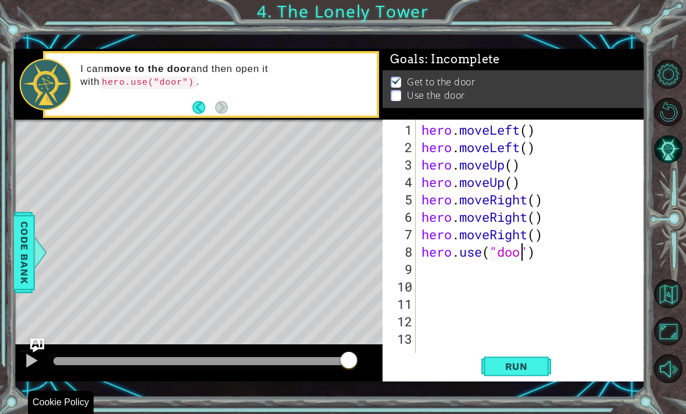
scroll to position [20, 59]
click at [504, 364] on span "Run" at bounding box center [516, 367] width 46 height 12
type textarea "abcde fg"
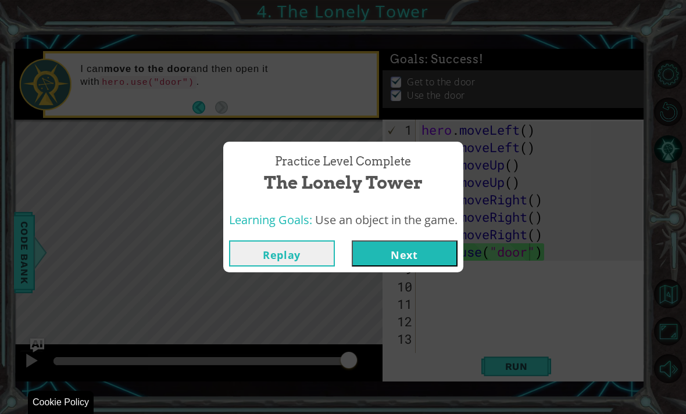
click at [433, 258] on button "Next" at bounding box center [405, 254] width 106 height 26
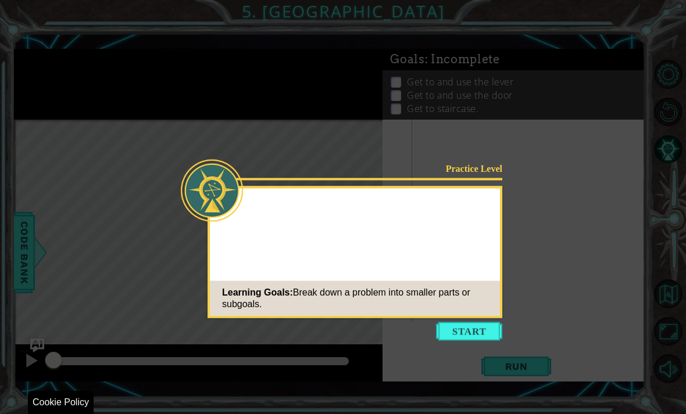
scroll to position [26, 0]
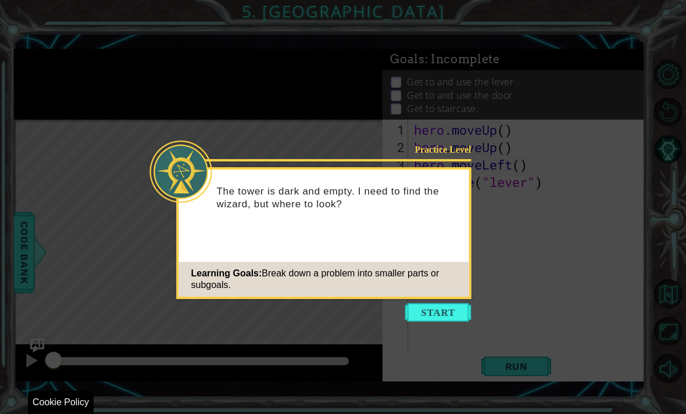
click at [456, 303] on button "Start" at bounding box center [438, 312] width 66 height 19
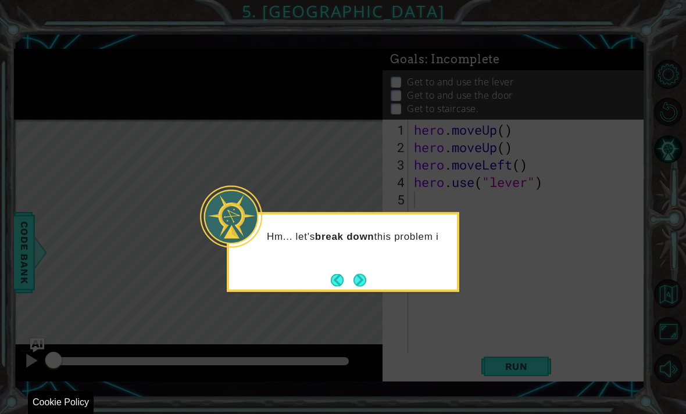
click at [408, 219] on div "Hm... let's break down this problem i" at bounding box center [343, 242] width 228 height 46
click at [374, 230] on p "Hm... let's break down this problem into smaller pa" at bounding box center [358, 243] width 182 height 26
click at [361, 232] on div "Hm... let's break down this problem into smaller parts." at bounding box center [343, 248] width 228 height 59
click at [356, 274] on button "Next" at bounding box center [359, 280] width 13 height 13
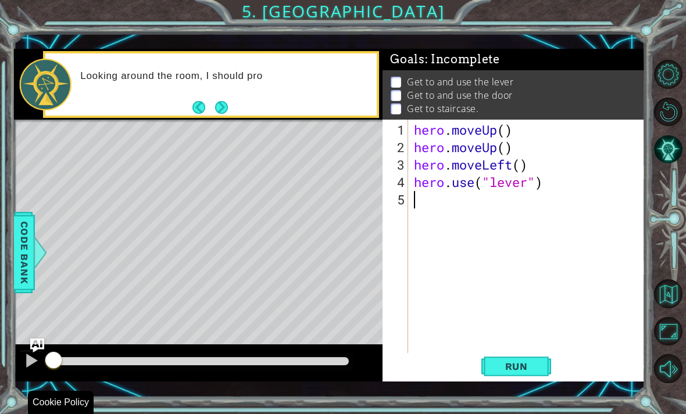
click at [233, 99] on div "Looking around the room, I should pro" at bounding box center [224, 84] width 304 height 41
click at [237, 94] on div "Looking around the room, I should probably focus on getti" at bounding box center [224, 84] width 304 height 41
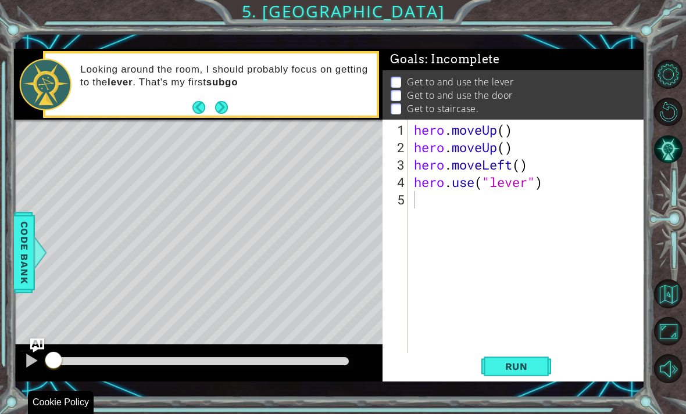
click at [232, 89] on p "Looking around the room, I should probably focus on getting to the lever . That…" at bounding box center [224, 76] width 288 height 26
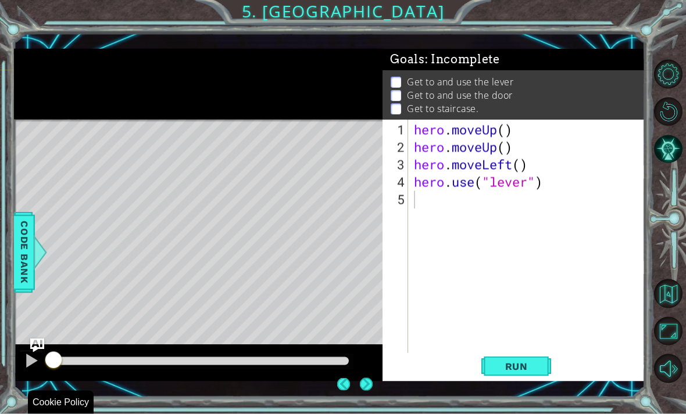
scroll to position [0, 0]
click at [360, 378] on button "Next" at bounding box center [366, 384] width 13 height 13
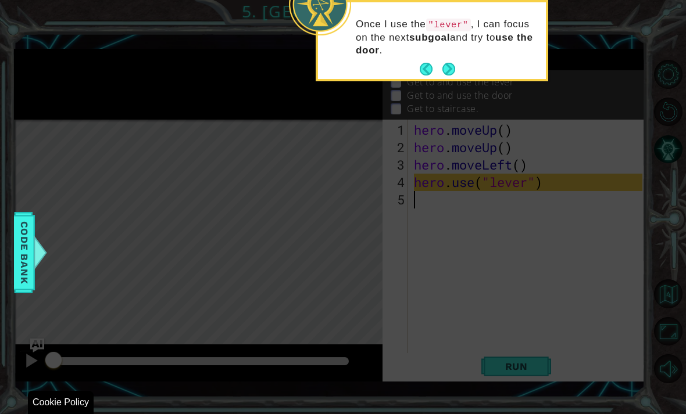
click at [450, 63] on button "Next" at bounding box center [448, 69] width 13 height 13
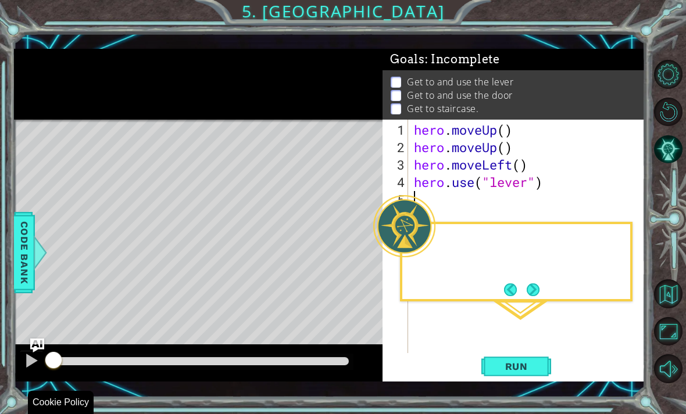
click at [451, 69] on div "Goals : Incomplete" at bounding box center [513, 59] width 262 height 21
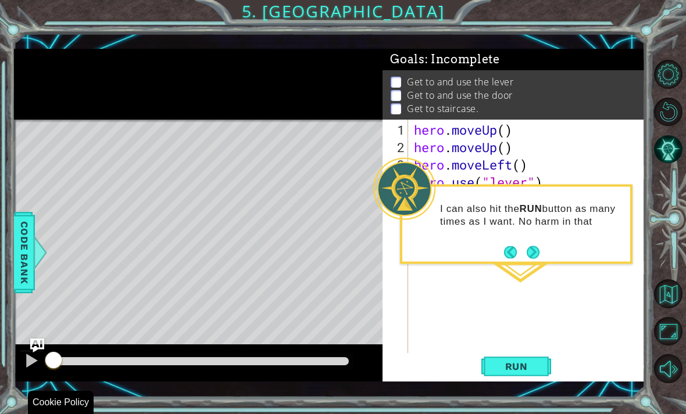
click at [669, 346] on button "Maximize Browser" at bounding box center [668, 331] width 29 height 29
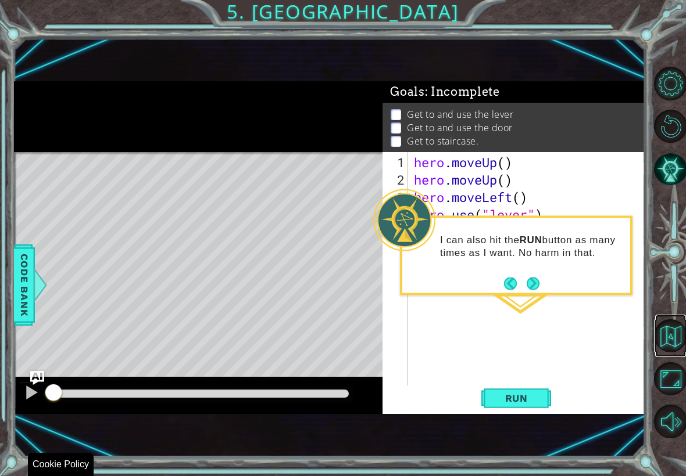
click at [668, 347] on button "Back to Map" at bounding box center [670, 336] width 33 height 33
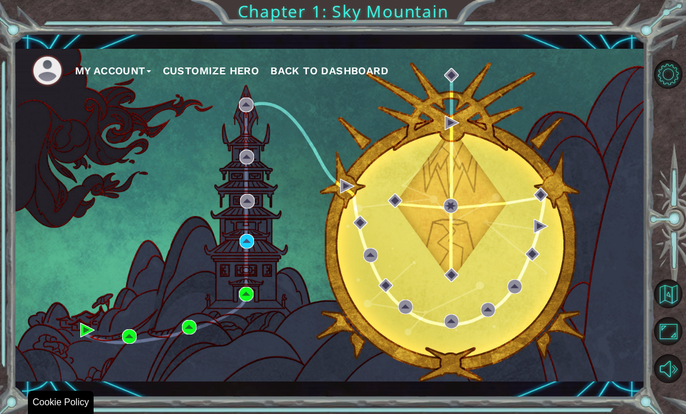
scroll to position [37, 0]
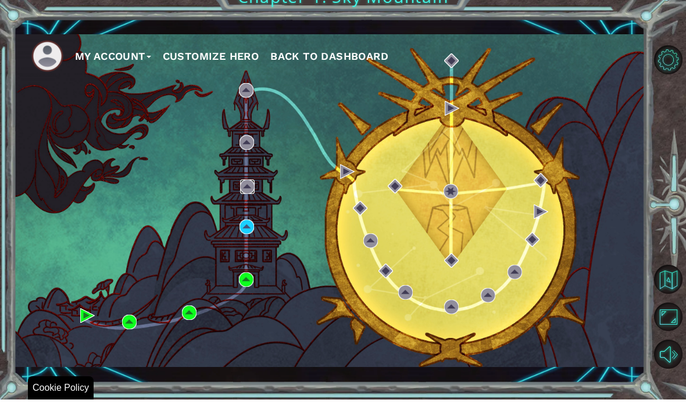
click at [254, 194] on img at bounding box center [247, 201] width 15 height 15
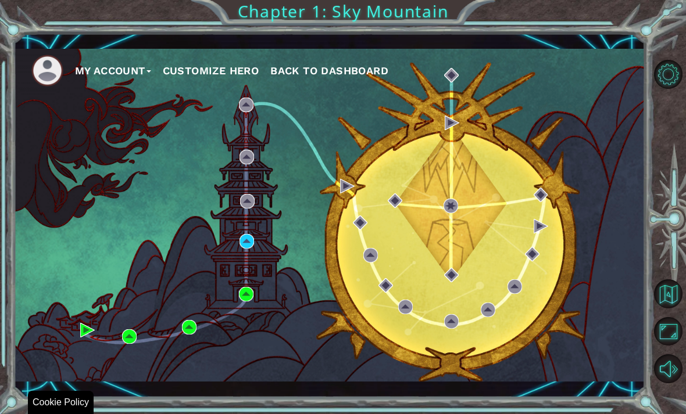
click at [240, 273] on div "My Account Customize Hero Back to Dashboard" at bounding box center [329, 215] width 631 height 333
click at [251, 272] on div "My Account Customize Hero Back to Dashboard" at bounding box center [329, 215] width 631 height 333
click at [201, 224] on div "My Account Customize Hero Back to Dashboard" at bounding box center [329, 215] width 631 height 333
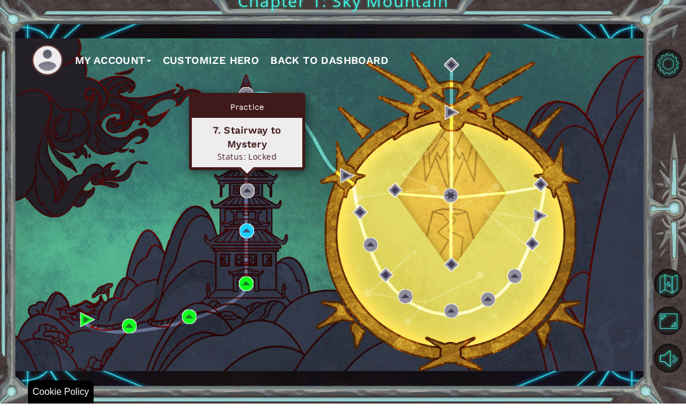
click at [179, 101] on div "My Account Customize Hero Back to Dashboard" at bounding box center [329, 215] width 631 height 333
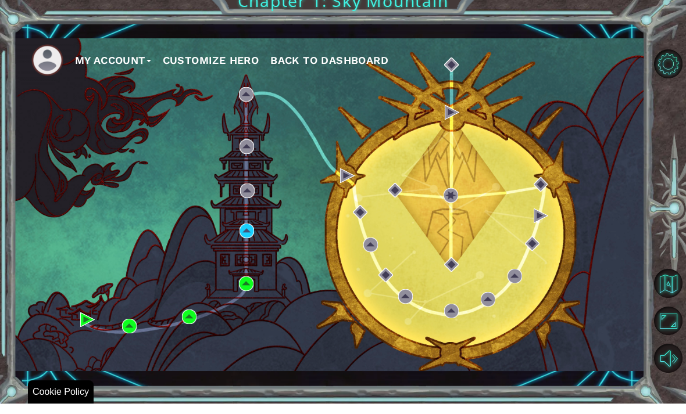
click at [252, 80] on div "My Account Customize Hero Back to Dashboard" at bounding box center [329, 215] width 631 height 333
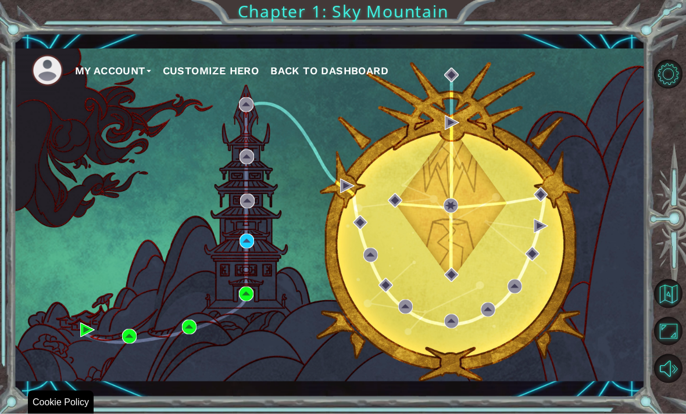
scroll to position [0, 0]
click at [587, 271] on div "My Account Customize Hero Back to Dashboard" at bounding box center [329, 215] width 631 height 333
click at [677, 81] on button "Level Options" at bounding box center [668, 74] width 29 height 29
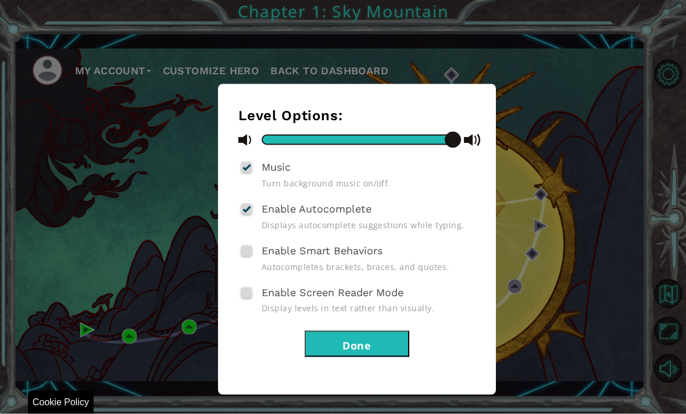
scroll to position [2, 0]
click at [519, 127] on div "Level Options: Music Turn background music on/off. Enable Autocomplete Displays…" at bounding box center [343, 207] width 686 height 414
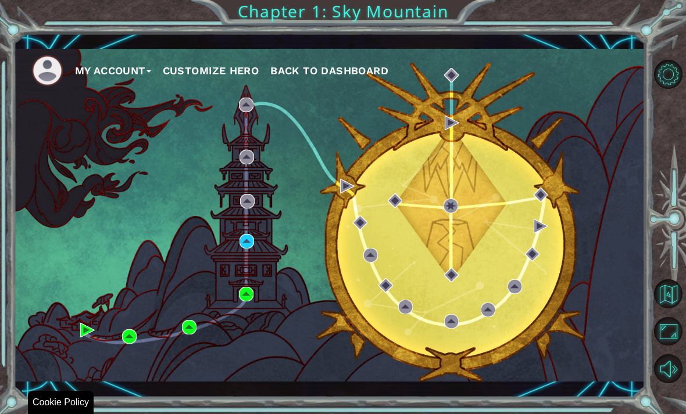
scroll to position [0, 0]
click at [257, 283] on div "My Account Customize Hero Back to Dashboard" at bounding box center [329, 215] width 631 height 333
click at [242, 282] on div "My Account Customize Hero Back to Dashboard" at bounding box center [329, 215] width 631 height 333
click at [254, 243] on img at bounding box center [246, 241] width 15 height 15
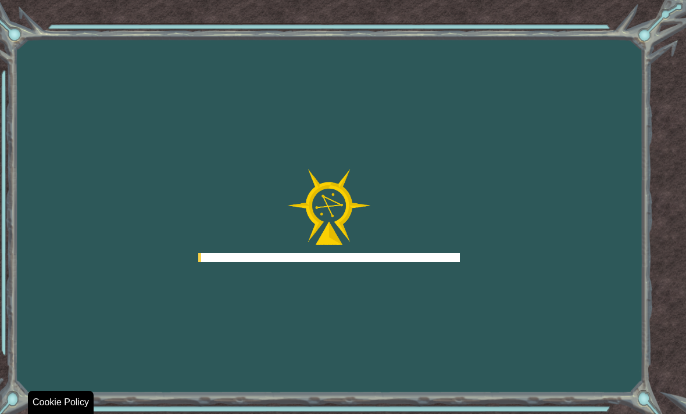
click at [254, 245] on div at bounding box center [328, 215] width 261 height 93
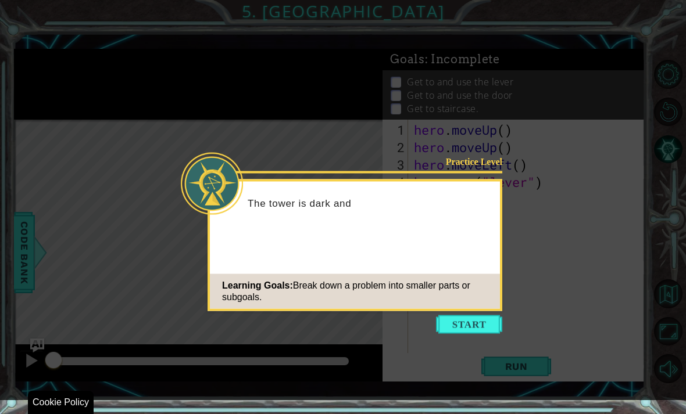
click at [465, 327] on button "Start" at bounding box center [469, 324] width 66 height 19
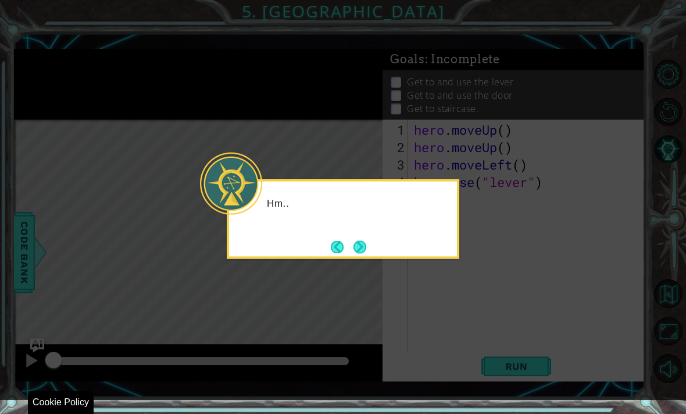
click at [465, 318] on icon at bounding box center [343, 200] width 686 height 400
click at [468, 309] on icon at bounding box center [343, 200] width 686 height 400
click at [379, 247] on icon at bounding box center [343, 200] width 686 height 400
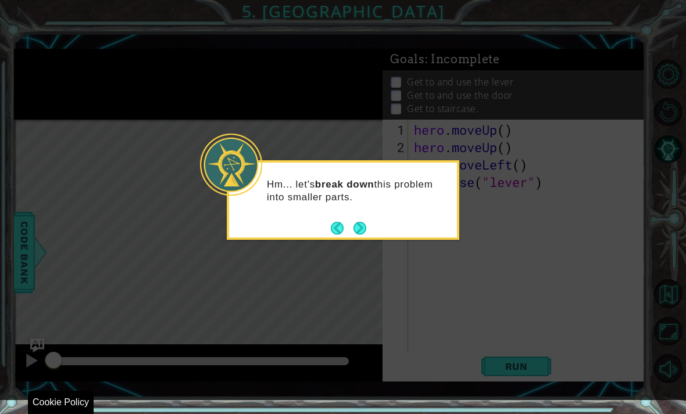
click at [364, 247] on icon at bounding box center [343, 200] width 686 height 400
click at [374, 219] on div "Hm... let's break down this problem into smaller parts." at bounding box center [343, 196] width 228 height 59
click at [357, 199] on p "Hm... let's break down this problem into smaller parts." at bounding box center [358, 191] width 182 height 26
click at [358, 211] on div "Hm... let's break down this problem into smaller parts." at bounding box center [343, 196] width 228 height 59
click at [356, 222] on button "Next" at bounding box center [359, 228] width 13 height 13
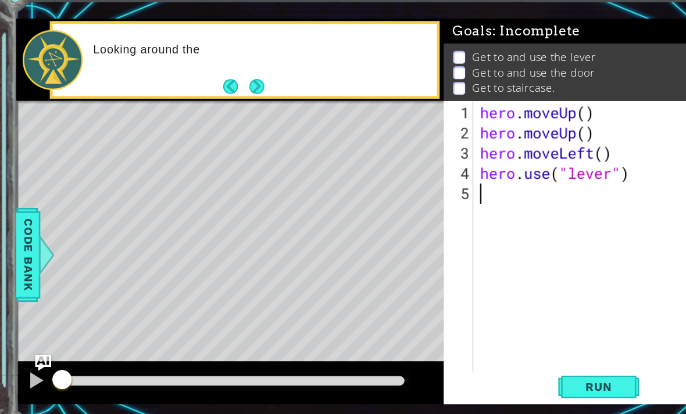
click at [306, 191] on div "Level Map" at bounding box center [282, 291] width 537 height 342
click at [300, 195] on div "Level Map" at bounding box center [282, 291] width 537 height 342
click at [300, 199] on div "Level Map" at bounding box center [282, 291] width 537 height 342
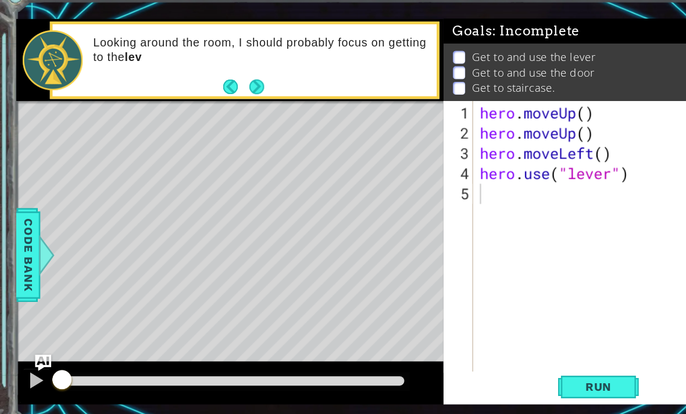
click at [245, 77] on div "Looking around the room, I should probably focus on getting to the lev" at bounding box center [224, 85] width 304 height 54
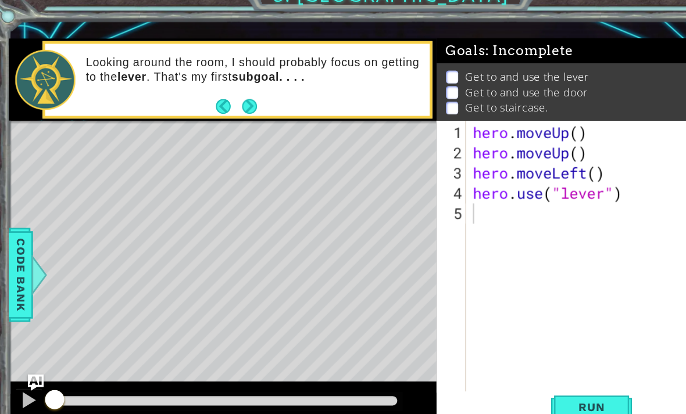
click at [256, 77] on strong "subgoal. . . ." at bounding box center [237, 82] width 63 height 11
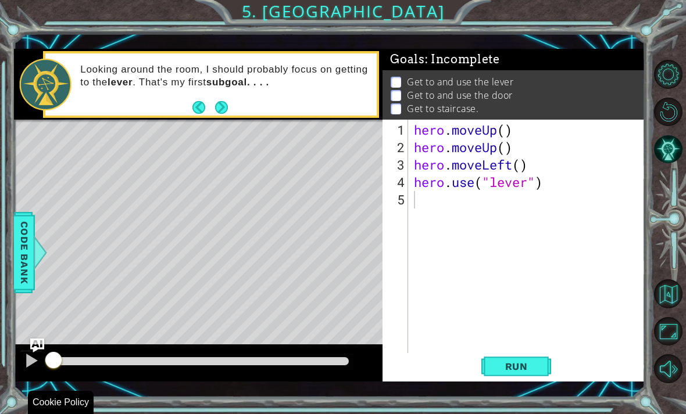
click at [239, 107] on div "Looking around the room, I should probably focus on getting to the lever . That…" at bounding box center [224, 85] width 304 height 54
click at [228, 101] on button "Next" at bounding box center [221, 107] width 13 height 13
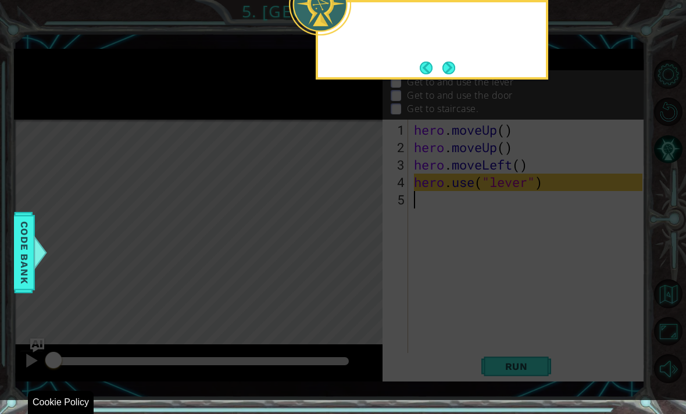
click at [227, 107] on icon at bounding box center [343, 77] width 686 height 646
click at [501, 56] on div "Once I use the "lever" , I can focus on t" at bounding box center [432, 36] width 228 height 59
click at [480, 74] on div "Once I use the "lever" , I can focus on the next" at bounding box center [431, 40] width 232 height 80
click at [455, 68] on button "Next" at bounding box center [448, 68] width 13 height 13
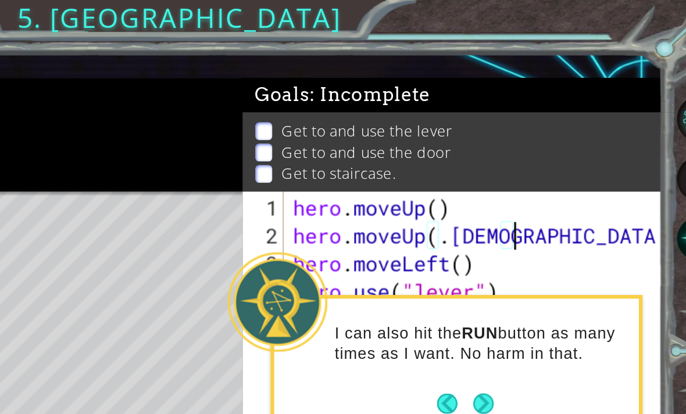
scroll to position [20, 90]
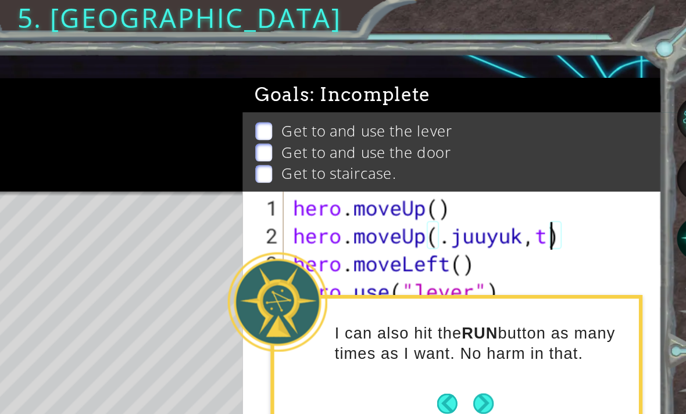
type textarea "abcde fg"
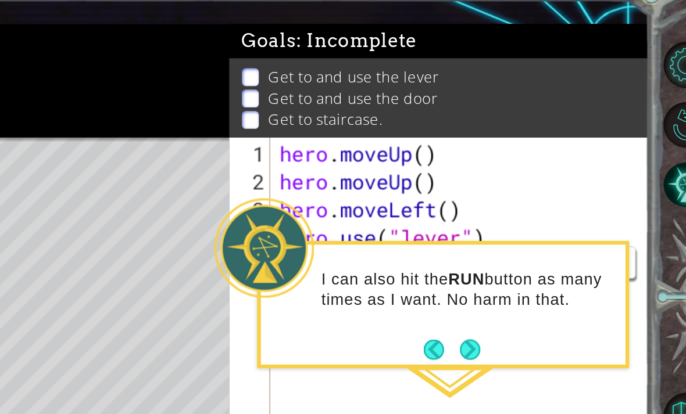
click at [411, 232] on div "hero . moveUp ( ) hero . moveUp ( ) hero . moveLeft ( ) hero . use ( "lever" )" at bounding box center [529, 260] width 236 height 279
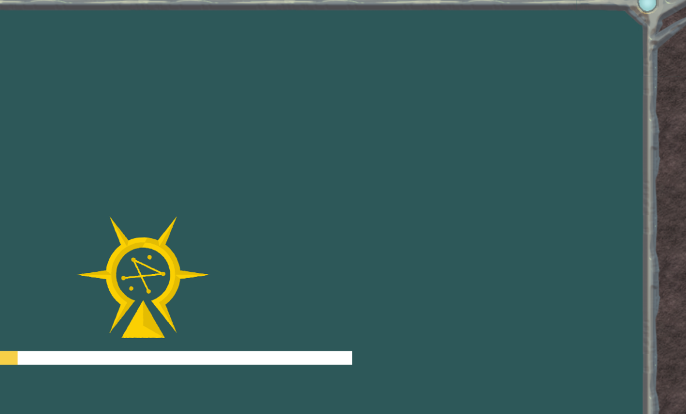
scroll to position [34, 239]
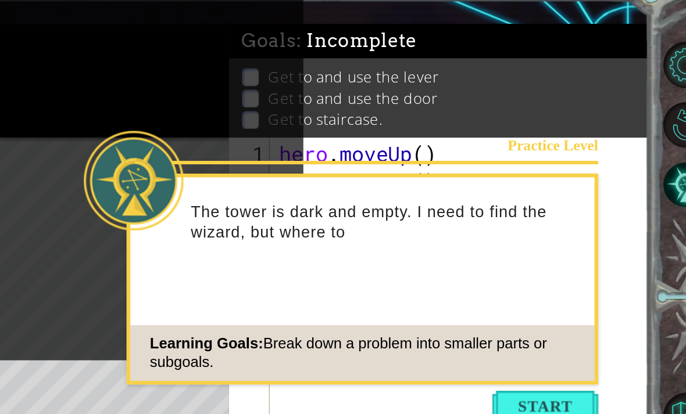
click at [346, 193] on div "Practice Level The tower is dark and empty. I need to find the wizard, but wher…" at bounding box center [465, 208] width 295 height 132
click at [345, 237] on div "Learning Goals: Break down a problem into smaller parts or subgoals." at bounding box center [466, 254] width 290 height 35
click at [547, 278] on button "Start" at bounding box center [580, 287] width 66 height 19
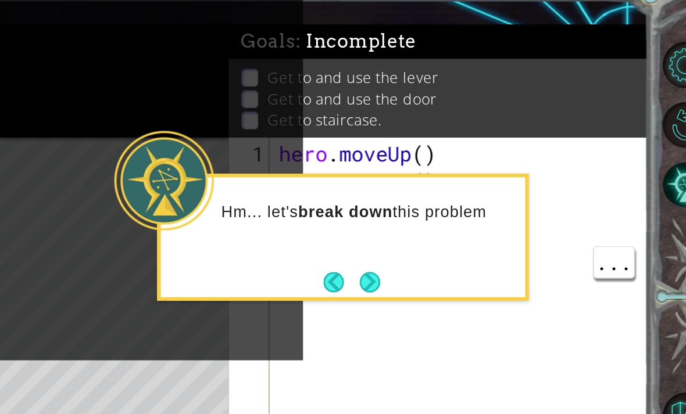
click at [464, 204] on button "Next" at bounding box center [470, 210] width 13 height 13
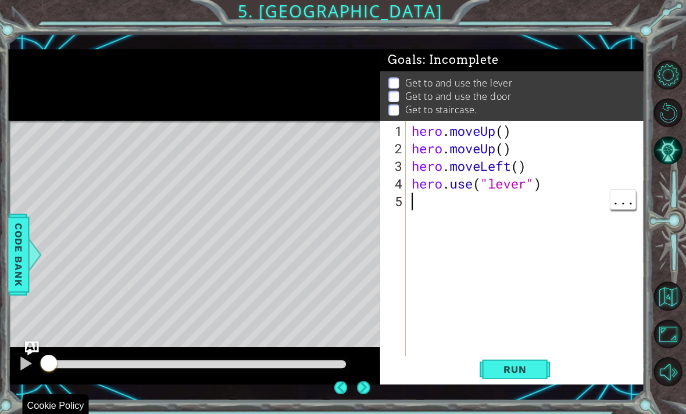
scroll to position [0, 0]
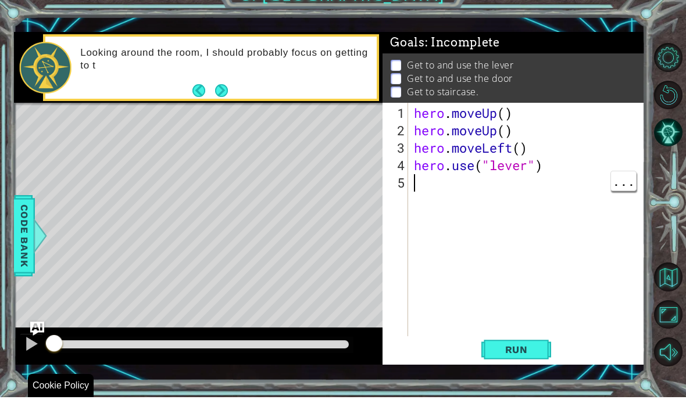
click at [230, 202] on div "Level Map" at bounding box center [282, 291] width 537 height 342
click at [223, 101] on button "Next" at bounding box center [221, 107] width 13 height 13
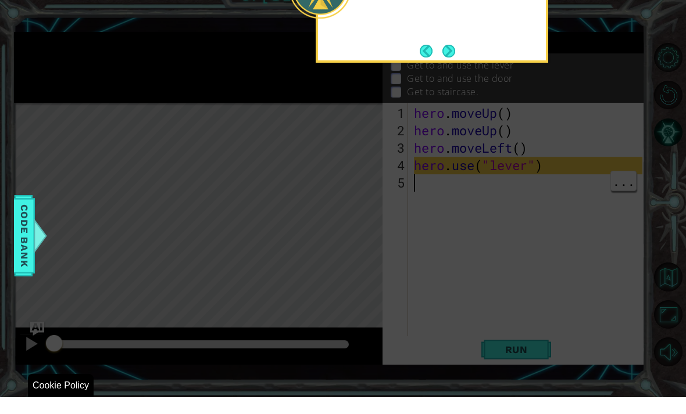
click at [219, 88] on icon at bounding box center [343, 75] width 686 height 677
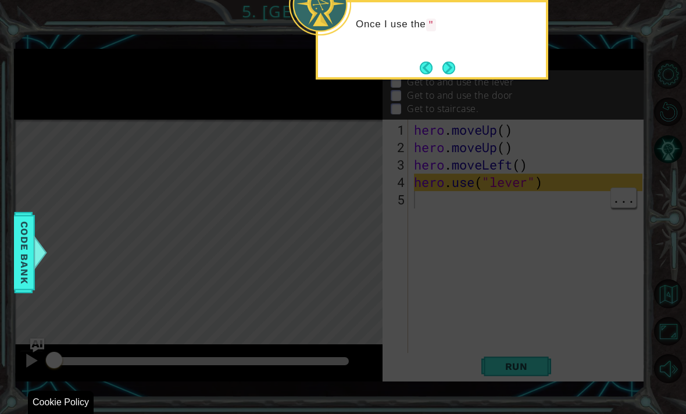
click at [442, 62] on button "Next" at bounding box center [448, 68] width 13 height 13
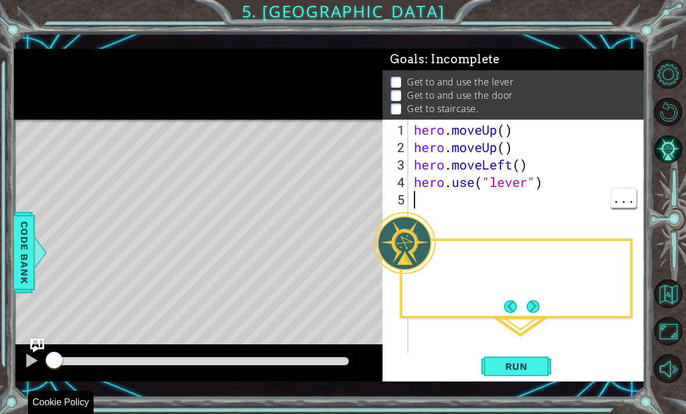
click at [442, 51] on div "Goals : Incomplete" at bounding box center [513, 59] width 262 height 21
click at [533, 259] on div "I can also hit the RUN button as" at bounding box center [516, 269] width 228 height 46
click at [548, 280] on div "I can also hit the RUN button as many t" at bounding box center [516, 269] width 228 height 46
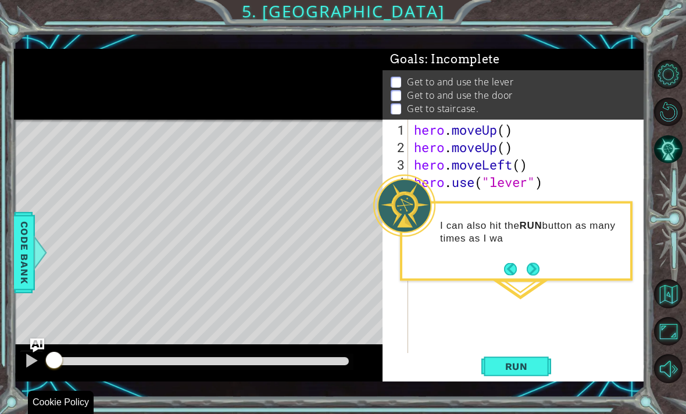
click at [543, 366] on button "Run" at bounding box center [516, 366] width 70 height 26
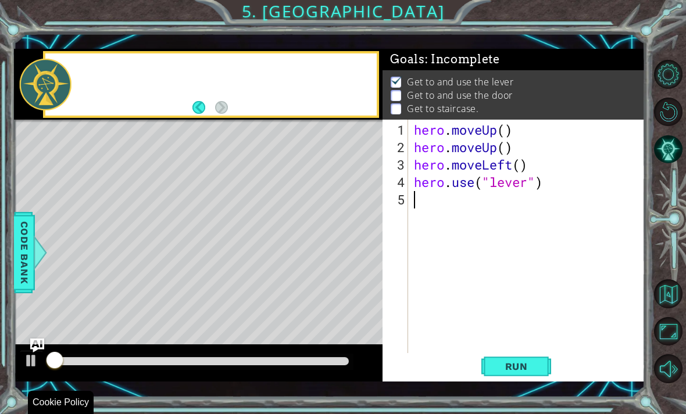
click at [544, 371] on button "Run" at bounding box center [516, 366] width 70 height 26
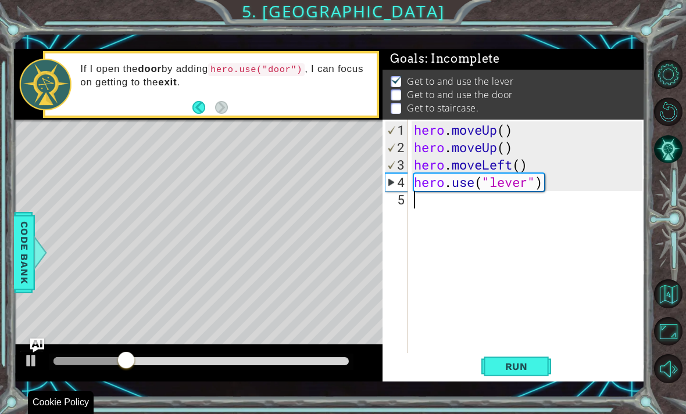
click at [529, 367] on span "Run" at bounding box center [516, 367] width 46 height 12
click at [532, 370] on span "Run" at bounding box center [516, 367] width 46 height 12
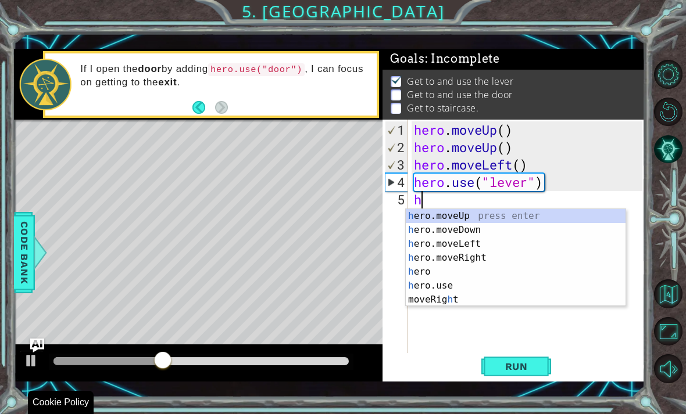
scroll to position [20, 28]
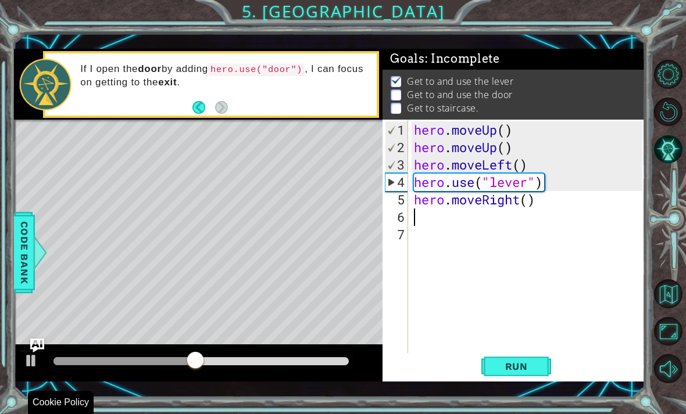
click at [524, 374] on button "Run" at bounding box center [516, 366] width 70 height 26
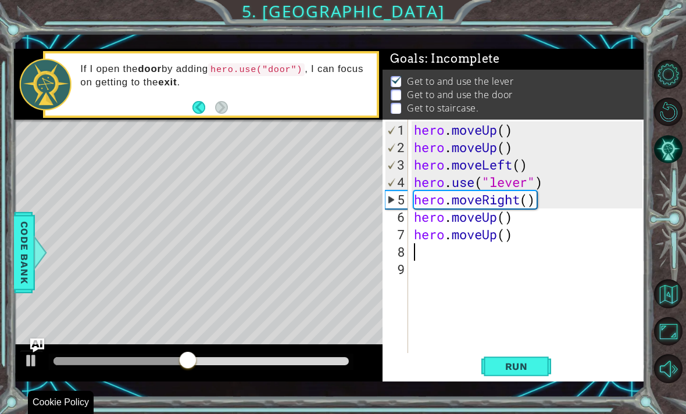
click at [541, 367] on button "Run" at bounding box center [516, 366] width 70 height 26
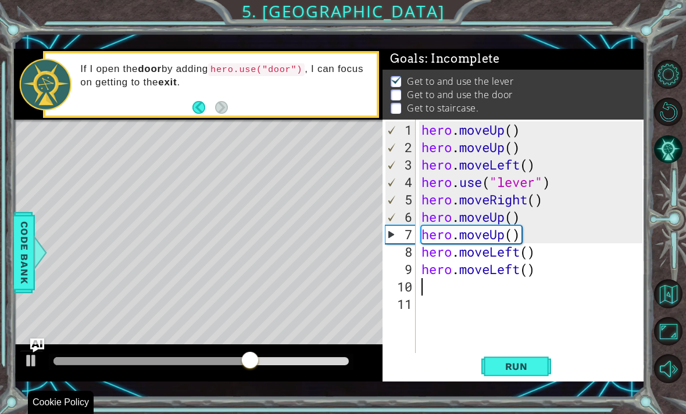
click at [528, 366] on span "Run" at bounding box center [516, 367] width 46 height 12
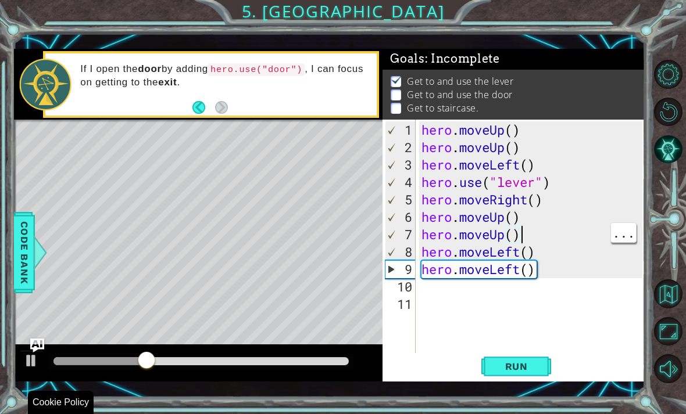
click at [522, 227] on div "hero . moveUp ( ) hero . moveUp ( ) hero . moveLeft ( ) hero . use ( "lever" ) …" at bounding box center [534, 260] width 230 height 279
click at [530, 216] on div "hero . moveUp ( ) hero . moveUp ( ) hero . moveLeft ( ) hero . use ( "lever" ) …" at bounding box center [534, 260] width 230 height 279
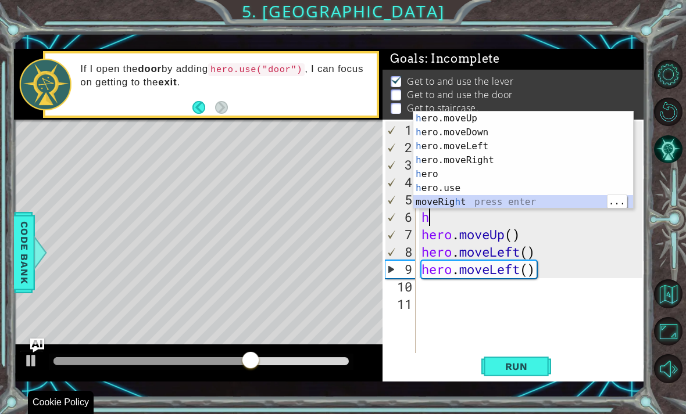
click at [483, 164] on div "h ero.moveUp press enter h ero.moveDown press enter h ero.moveLeft press enter …" at bounding box center [523, 174] width 220 height 125
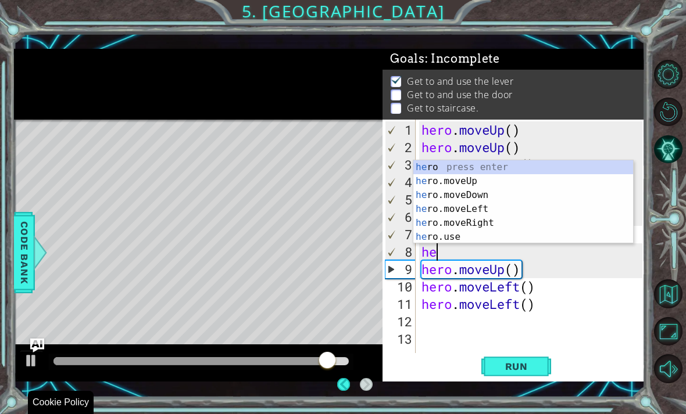
scroll to position [16, 0]
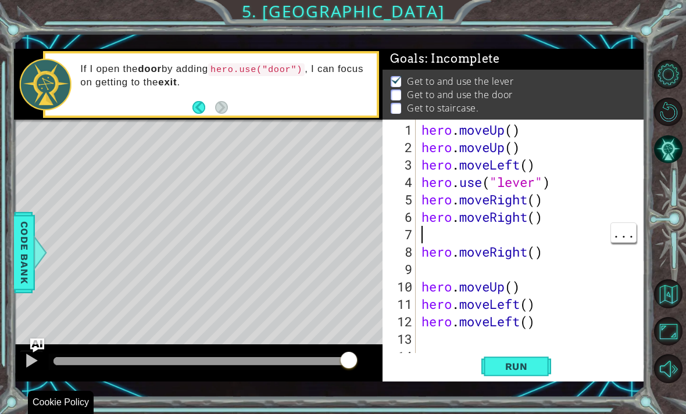
click at [527, 375] on button "Run" at bounding box center [516, 366] width 70 height 26
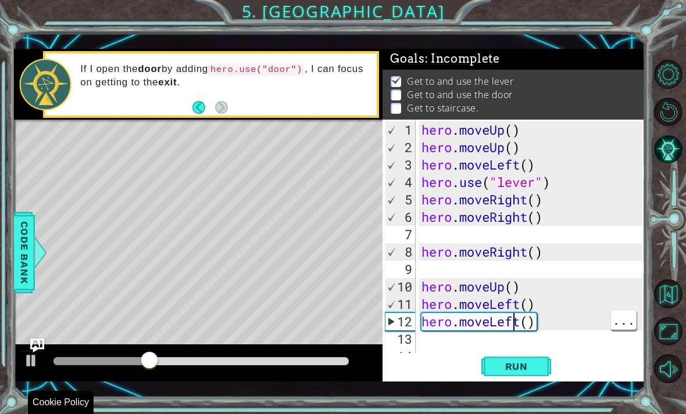
click at [517, 327] on div "hero . moveUp ( ) hero . moveUp ( ) hero . moveLeft ( ) hero . use ( "lever" ) …" at bounding box center [534, 260] width 230 height 279
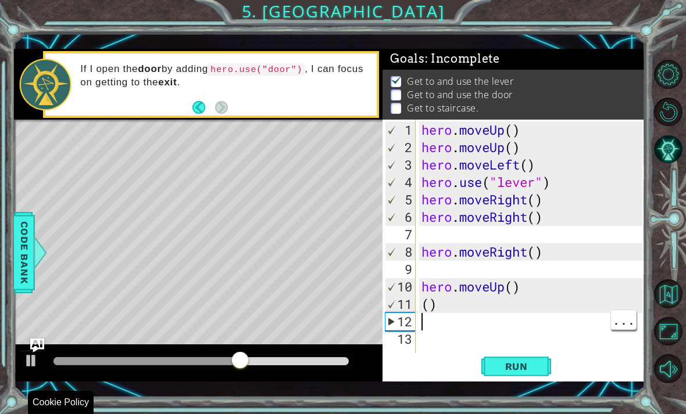
click at [414, 302] on div "11" at bounding box center [400, 304] width 30 height 17
click at [443, 302] on div "hero . moveUp ( ) hero . moveUp ( ) hero . moveLeft ( ) hero . use ( "lever" ) …" at bounding box center [534, 260] width 230 height 279
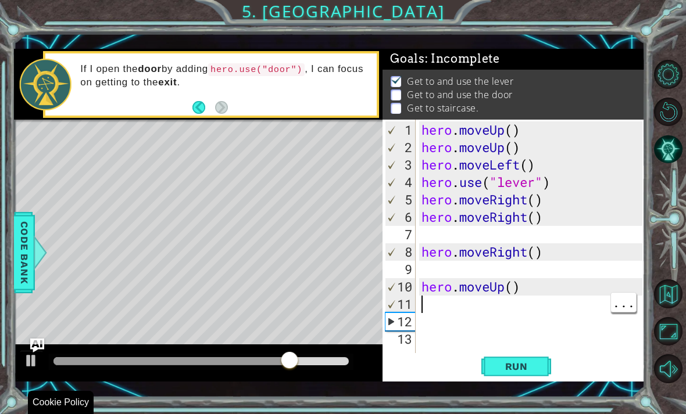
click at [424, 299] on div "hero . moveUp ( ) hero . moveUp ( ) hero . moveLeft ( ) hero . use ( "lever" ) …" at bounding box center [534, 260] width 230 height 279
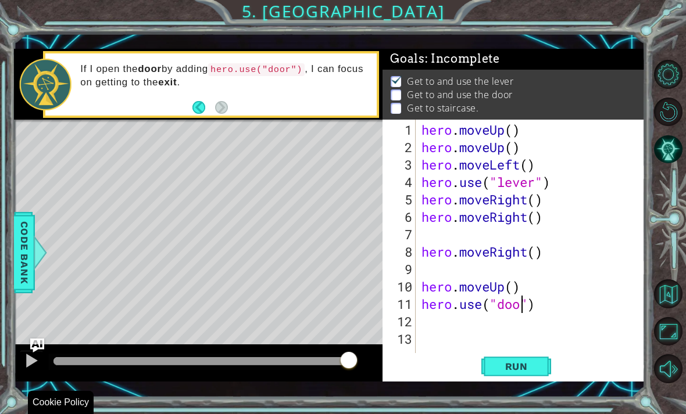
scroll to position [20, 52]
click at [527, 374] on button "Run" at bounding box center [516, 366] width 70 height 26
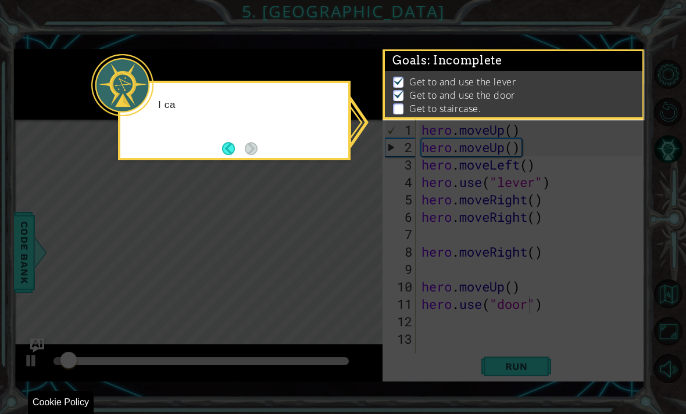
scroll to position [17, 0]
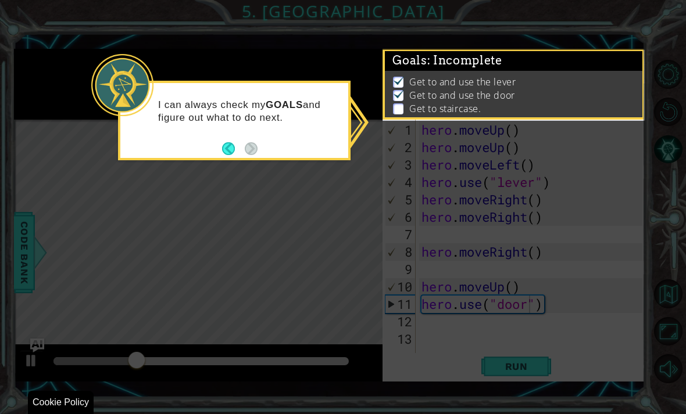
click at [223, 142] on button "Back" at bounding box center [233, 148] width 23 height 13
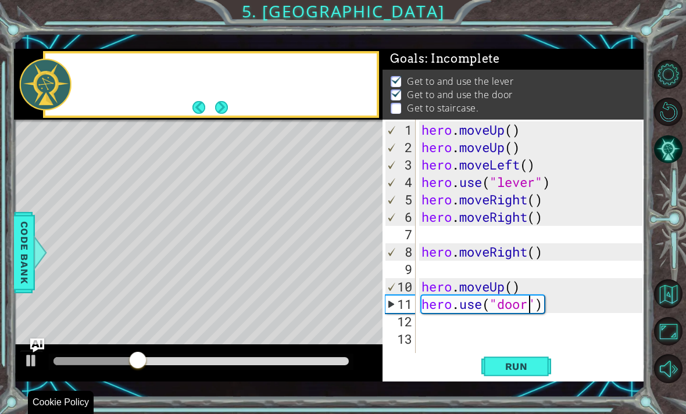
click at [230, 134] on div "Level Map" at bounding box center [282, 291] width 537 height 342
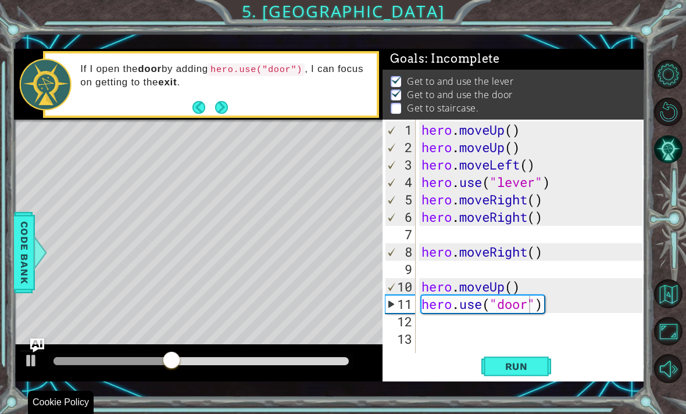
click at [192, 105] on button "Back" at bounding box center [203, 107] width 23 height 13
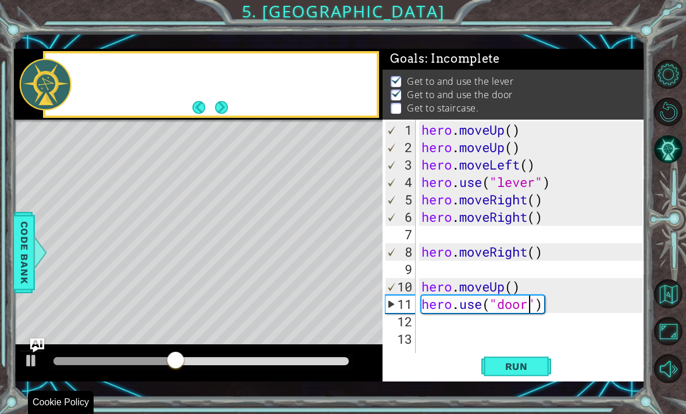
click at [188, 101] on div at bounding box center [210, 84] width 331 height 62
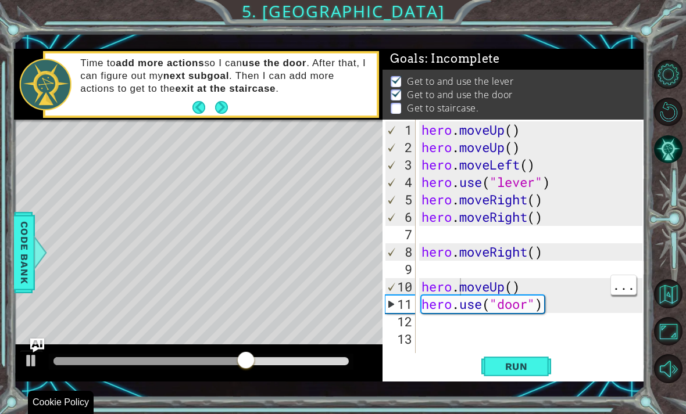
click at [458, 293] on div "hero . moveUp ( ) hero . moveUp ( ) hero . moveLeft ( ) hero . use ( "lever" ) …" at bounding box center [534, 260] width 230 height 279
click at [438, 287] on div "hero . moveUp ( ) hero . moveUp ( ) hero . moveLeft ( ) hero . use ( "lever" ) …" at bounding box center [534, 260] width 230 height 279
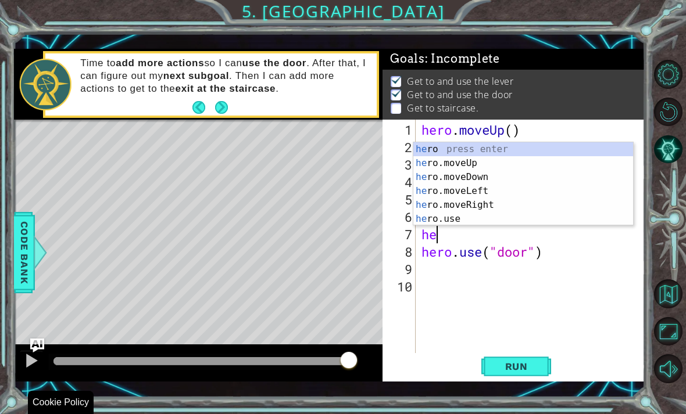
scroll to position [20, 36]
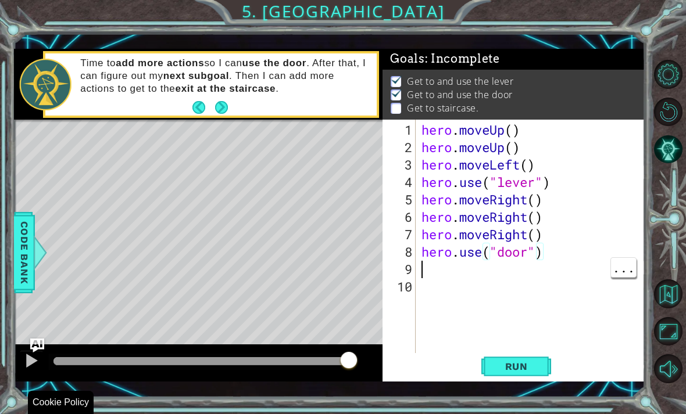
click at [436, 269] on div "hero . moveUp ( ) hero . moveUp ( ) hero . moveLeft ( ) hero . use ( "lever" ) …" at bounding box center [534, 260] width 230 height 279
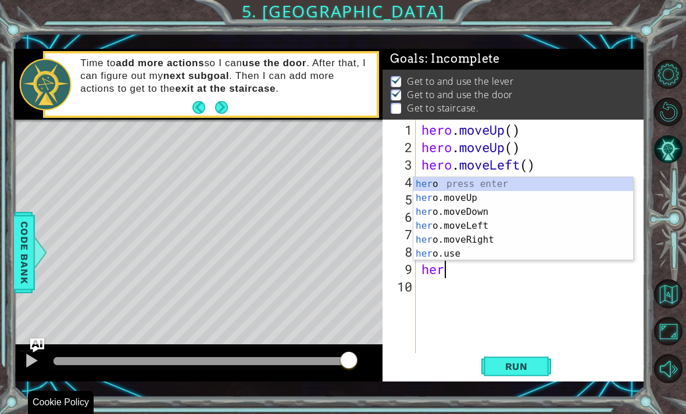
scroll to position [20, 52]
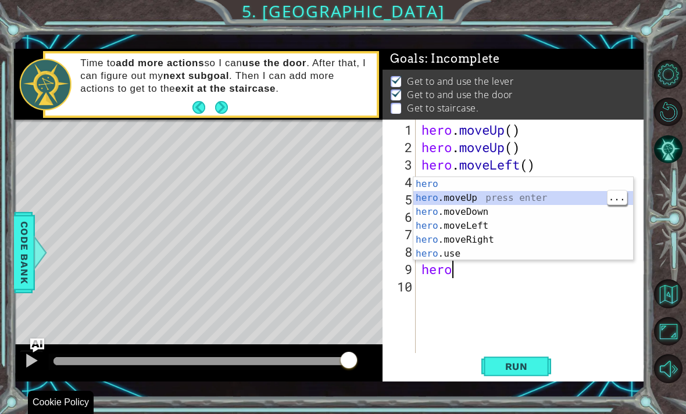
click at [527, 364] on span "Run" at bounding box center [516, 367] width 46 height 12
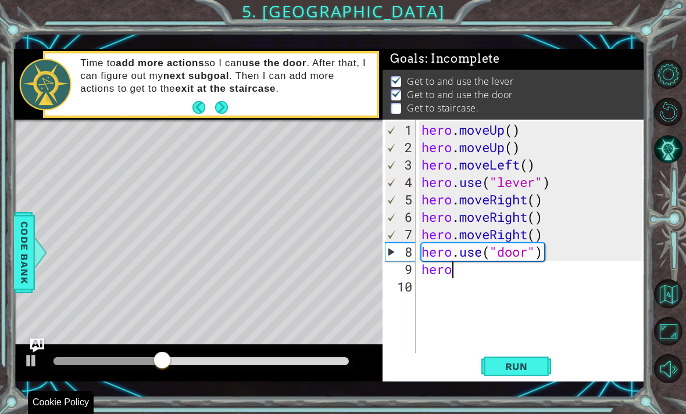
scroll to position [20, 28]
click at [523, 358] on button "Run" at bounding box center [516, 366] width 70 height 26
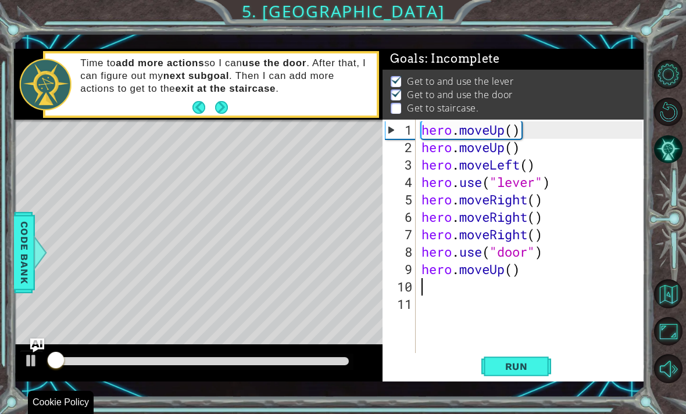
click at [523, 368] on span "Run" at bounding box center [516, 367] width 46 height 12
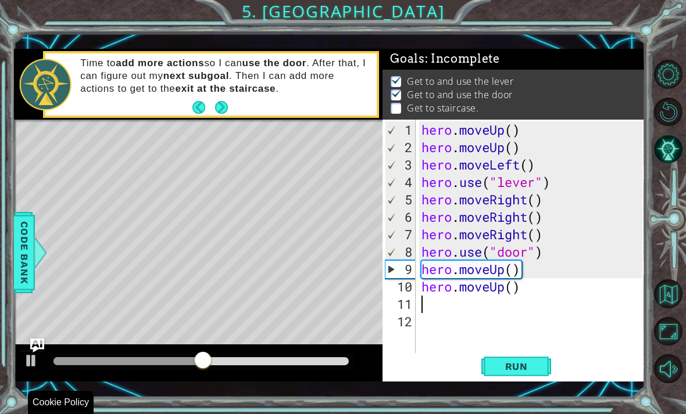
click at [520, 375] on button "Run" at bounding box center [516, 366] width 70 height 26
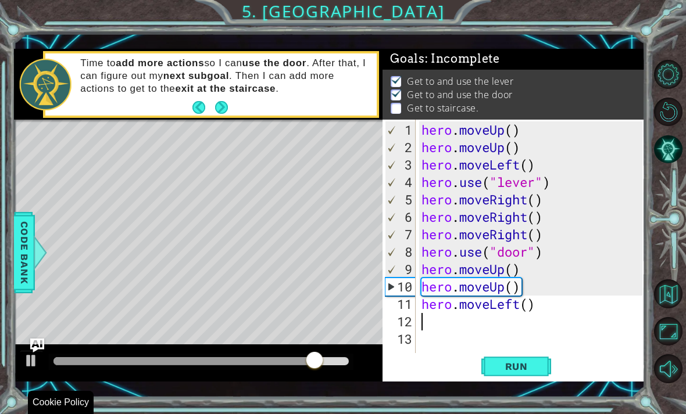
click at [525, 375] on button "Run" at bounding box center [516, 366] width 70 height 26
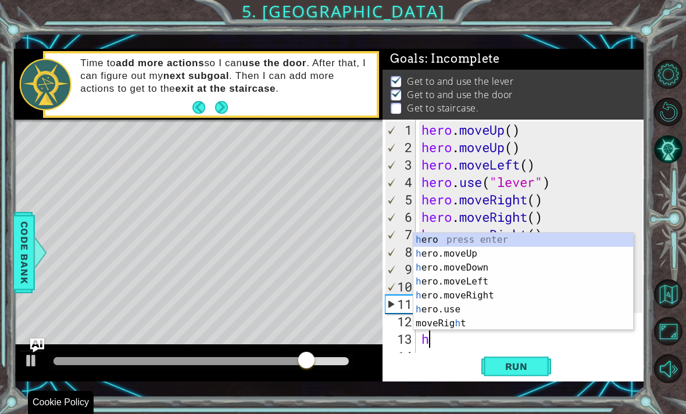
scroll to position [20, 36]
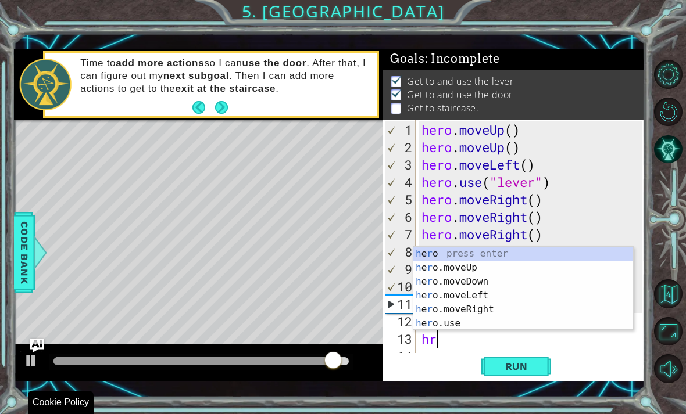
click at [494, 296] on div "h e r o press enter h e r o.moveUp press enter h e r o.moveDown press enter h e…" at bounding box center [523, 303] width 220 height 112
type textarea "abcde fg"
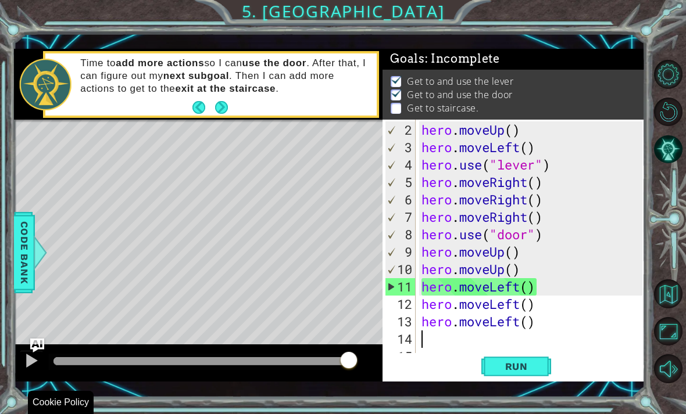
click at [523, 365] on span "Run" at bounding box center [516, 367] width 46 height 12
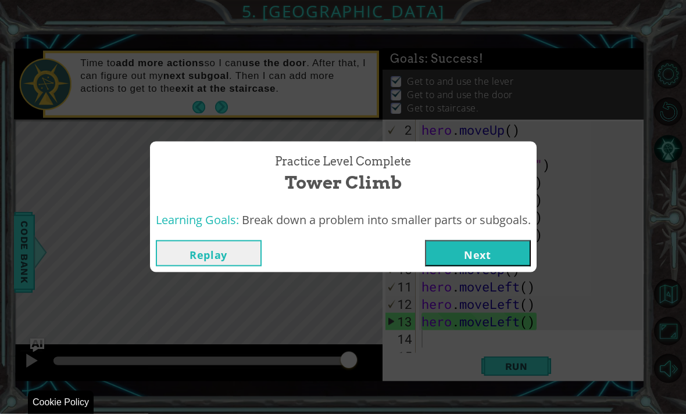
click at [514, 257] on button "Next" at bounding box center [478, 254] width 106 height 26
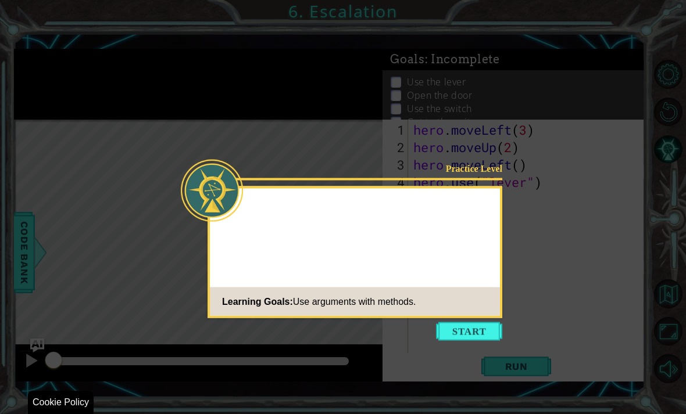
scroll to position [16, 0]
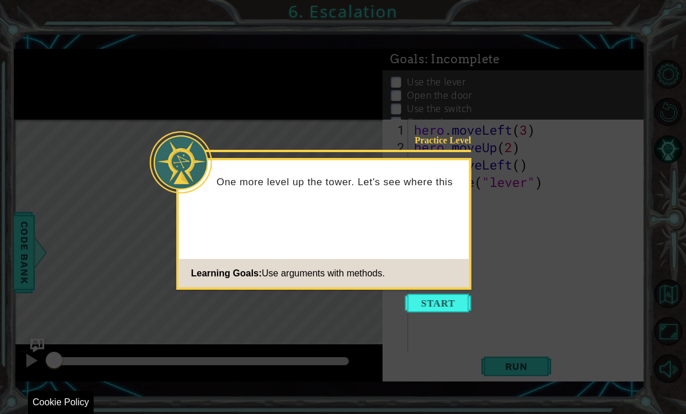
click at [450, 294] on button "Start" at bounding box center [438, 303] width 66 height 19
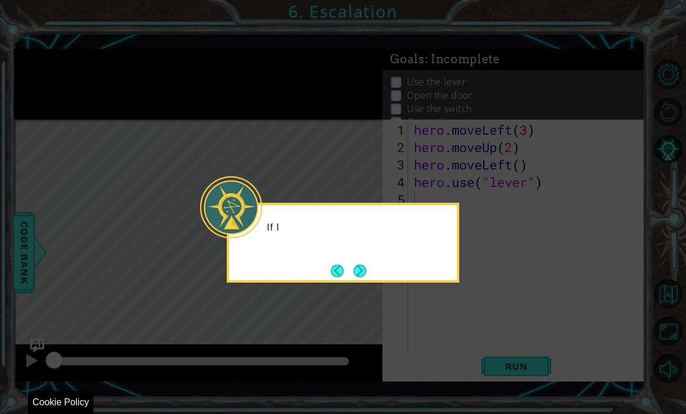
scroll to position [17, 0]
click at [441, 248] on div "If I have to" at bounding box center [343, 243] width 232 height 80
click at [377, 250] on div "If I have to move l" at bounding box center [343, 243] width 232 height 80
click at [365, 264] on button "Next" at bounding box center [359, 270] width 13 height 13
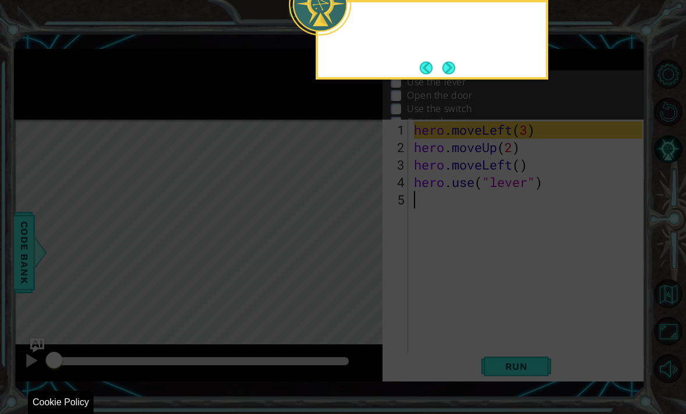
scroll to position [16, 0]
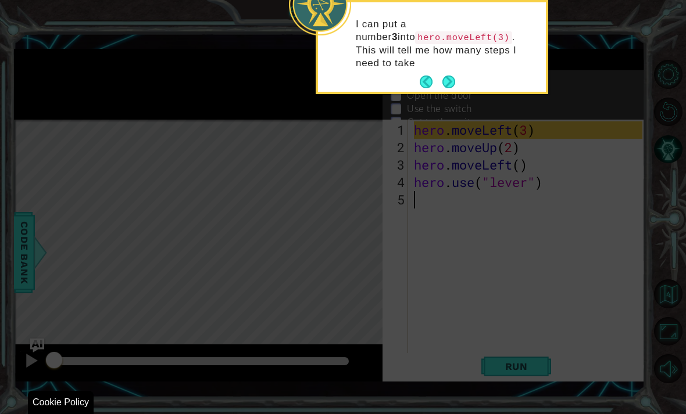
click at [468, 54] on div "I can put a number 3 into hero.moveLeft(3) . This will tell me how many steps I…" at bounding box center [432, 49] width 228 height 85
click at [469, 40] on div "I can put a number 3 into hero.moveLeft(3) . This will tell me how many steps I…" at bounding box center [432, 49] width 228 height 85
click at [455, 76] on button "Next" at bounding box center [448, 82] width 13 height 13
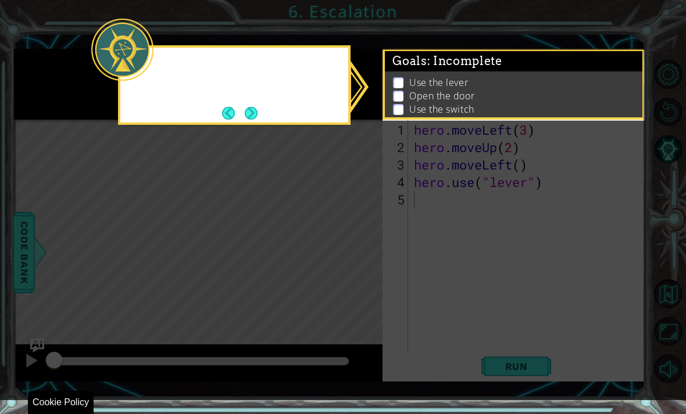
scroll to position [0, 0]
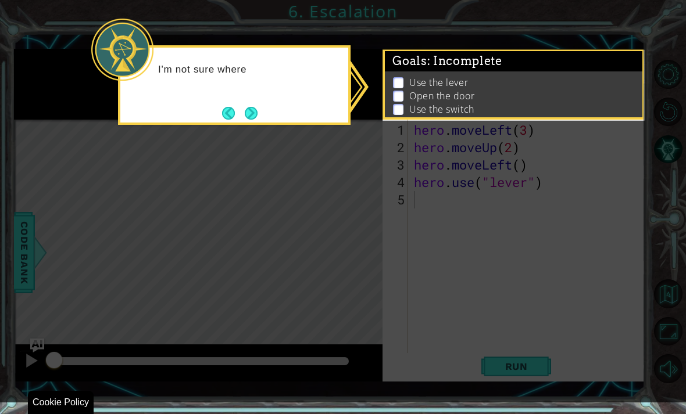
click at [257, 114] on button "Next" at bounding box center [251, 113] width 13 height 13
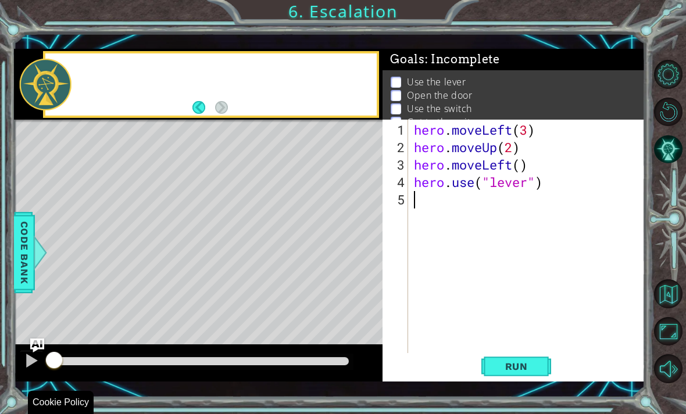
click at [264, 108] on div at bounding box center [210, 84] width 331 height 62
click at [246, 87] on div "I can also hit the R" at bounding box center [224, 84] width 304 height 41
click at [234, 102] on div "I can also hit the RUN button to" at bounding box center [224, 84] width 304 height 41
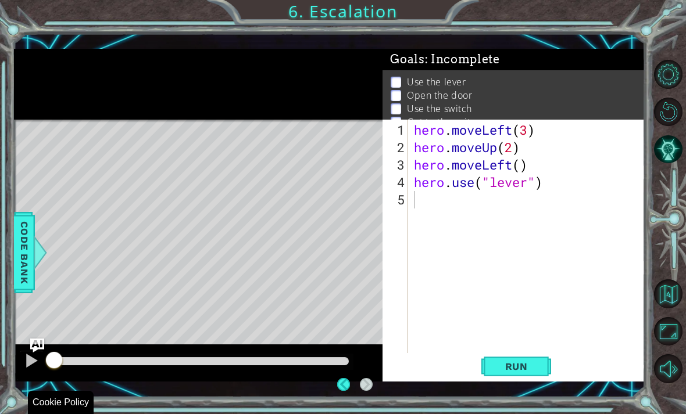
click at [231, 106] on div at bounding box center [198, 84] width 369 height 71
click at [252, 92] on div at bounding box center [198, 84] width 369 height 71
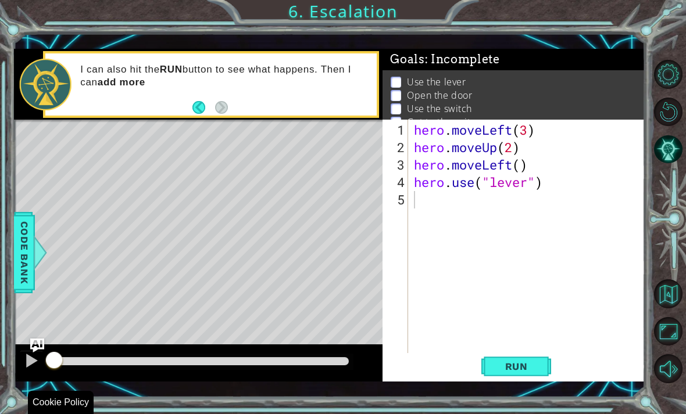
click at [224, 118] on div "I can also hit the RUN button to see what happens. Then I can add more" at bounding box center [210, 84] width 335 height 67
click at [253, 99] on div "I can also hit the RUN button to see what happens. Then I can add more actions …" at bounding box center [224, 85] width 304 height 54
click at [253, 96] on div "I can also hit the RUN button to see what happens. Then I can add more actions …" at bounding box center [224, 85] width 304 height 54
click at [257, 101] on div "I can also hit the RUN button to see what happens. Then I can add more actions …" at bounding box center [224, 85] width 304 height 54
click at [262, 101] on div "I can also hit the RUN button to see what happens. Then I can add more actions …" at bounding box center [198, 84] width 369 height 71
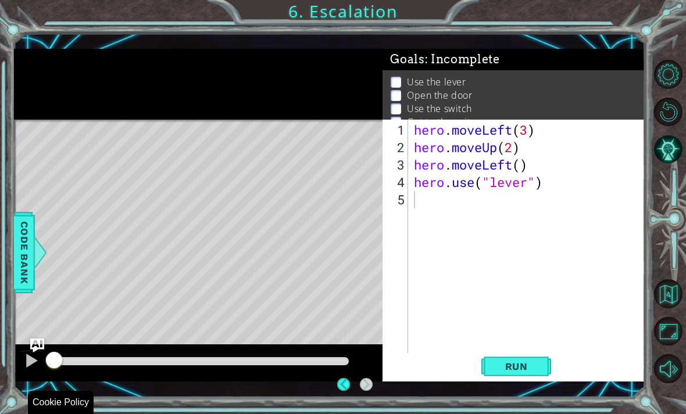
click at [217, 69] on div "I can also hit the RUN button to see what happens. Then I can add more actions …" at bounding box center [125, 35] width 210 height 67
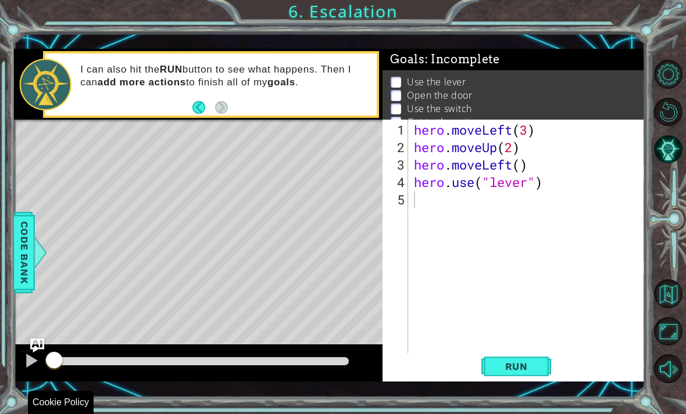
click at [243, 100] on div "I can also hit the RUN button to see what happens. Then I can add more actions …" at bounding box center [224, 85] width 304 height 54
click at [233, 112] on div "I can also hit the RUN button to see what happens. Then I can add more actions …" at bounding box center [224, 85] width 304 height 54
click at [213, 103] on button "Back" at bounding box center [203, 107] width 23 height 13
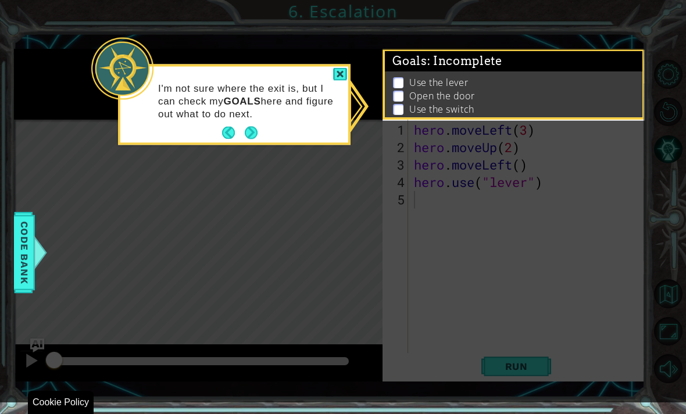
click at [205, 125] on div "I'm not sure where the exit is, but I can check my GOALS here and figure out wh…" at bounding box center [234, 106] width 228 height 71
click at [212, 151] on icon at bounding box center [343, 201] width 686 height 403
click at [227, 156] on icon at bounding box center [343, 201] width 686 height 403
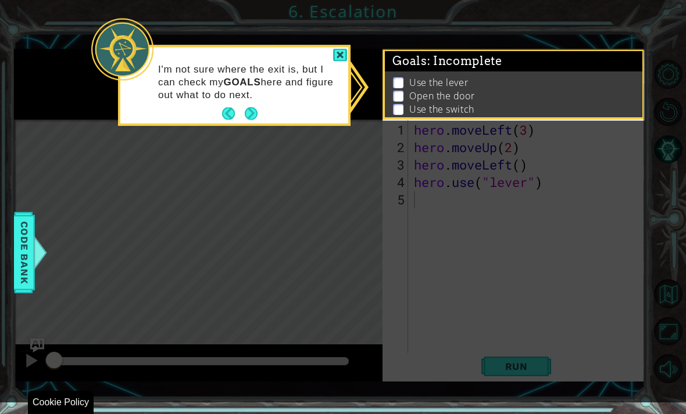
click at [243, 127] on icon at bounding box center [343, 201] width 686 height 403
click at [242, 133] on icon at bounding box center [343, 201] width 686 height 403
click at [234, 130] on icon at bounding box center [343, 201] width 686 height 403
click at [225, 115] on button "Back" at bounding box center [233, 113] width 23 height 13
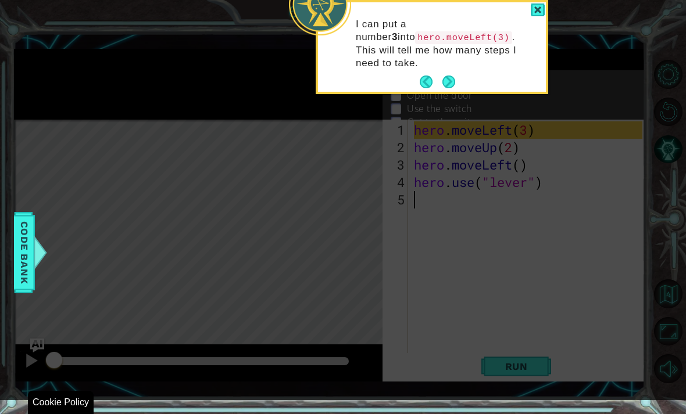
click at [479, 46] on p "I can put a number 3 into hero.moveLeft(3) . This will tell me how many steps I…" at bounding box center [447, 44] width 182 height 52
click at [454, 50] on p "I can put a number 3 into hero.moveLeft(3) . This will tell me how many steps I…" at bounding box center [447, 44] width 182 height 52
click at [463, 49] on p "I can put a number 3 into hero.moveLeft(3) . This will tell me how many steps I…" at bounding box center [447, 44] width 182 height 52
click at [434, 76] on button "Back" at bounding box center [430, 82] width 23 height 13
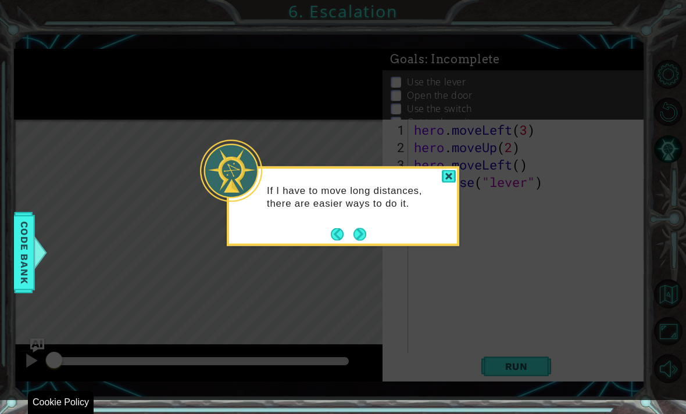
click at [431, 73] on icon at bounding box center [343, 200] width 686 height 400
click at [360, 234] on button "Next" at bounding box center [359, 234] width 13 height 13
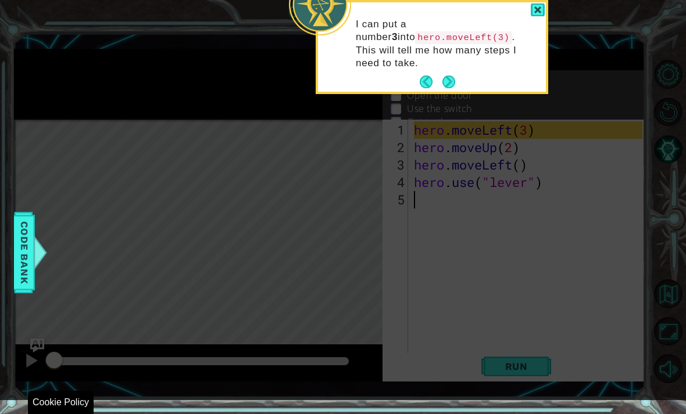
click at [471, 46] on p "I can put a number 3 into hero.moveLeft(3) . This will tell me how many steps I…" at bounding box center [447, 44] width 182 height 52
click at [447, 76] on button "Next" at bounding box center [448, 82] width 13 height 13
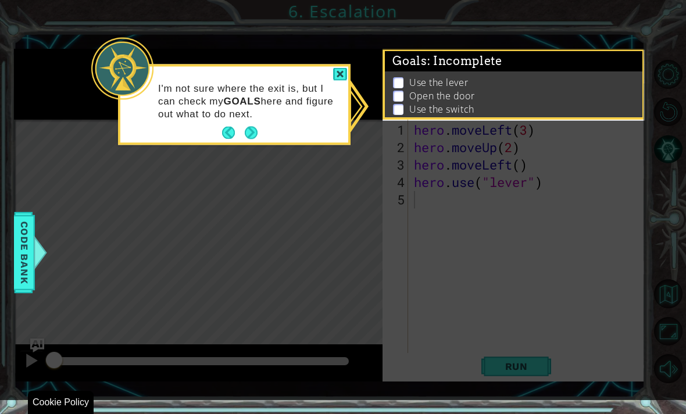
click at [414, 103] on p "Use the switch" at bounding box center [441, 109] width 65 height 13
click at [294, 132] on div "I'm not sure where the exit is, but I can check my GOALS here and figure out wh…" at bounding box center [234, 106] width 228 height 71
click at [281, 123] on div "I'm not sure where the exit is, but I can check my GOALS here and figure out wh…" at bounding box center [234, 106] width 228 height 71
click at [257, 127] on button "Next" at bounding box center [251, 133] width 13 height 13
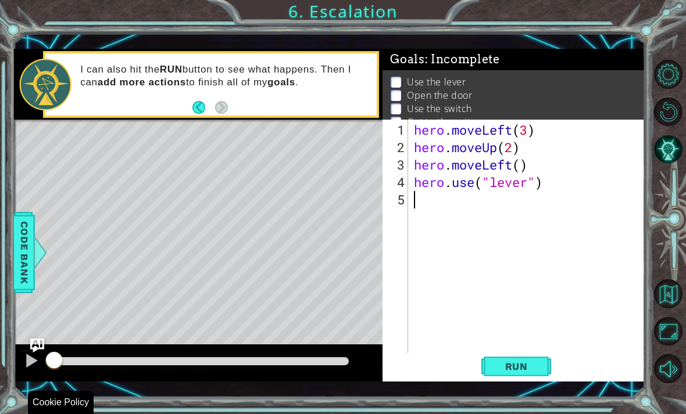
click at [236, 111] on div "I can also hit the RUN button to see what happens. Then I can add more actions …" at bounding box center [224, 85] width 304 height 54
click at [195, 113] on button "Back" at bounding box center [203, 107] width 23 height 13
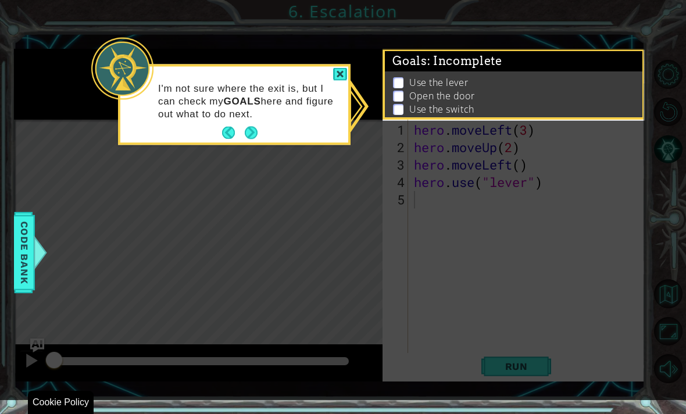
click at [253, 139] on button "Next" at bounding box center [251, 133] width 13 height 13
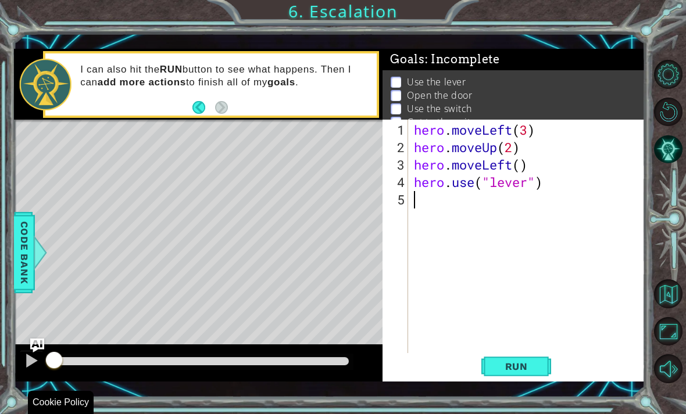
click at [279, 105] on div "I can also hit the RUN button to see what happens. Then I can add more actions …" at bounding box center [224, 85] width 304 height 54
click at [256, 109] on div "I can also hit the RUN button to see what happens. Then I can add more actions …" at bounding box center [224, 85] width 304 height 54
click at [196, 102] on button "Back" at bounding box center [203, 107] width 23 height 13
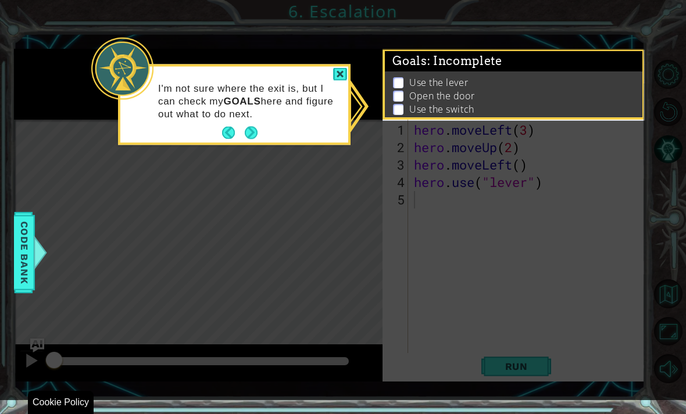
click at [249, 127] on button "Next" at bounding box center [251, 133] width 13 height 13
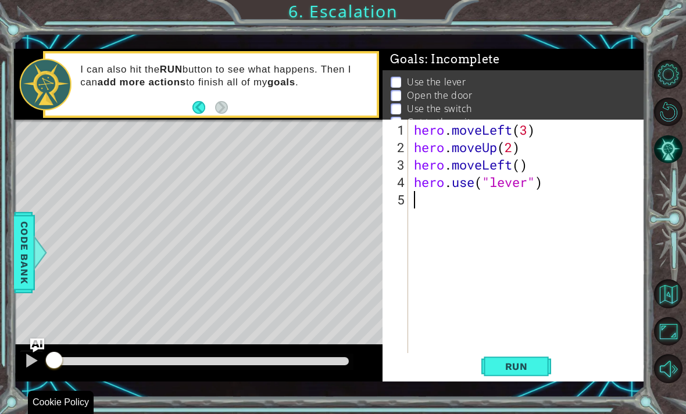
click at [212, 113] on button "Back" at bounding box center [203, 107] width 23 height 13
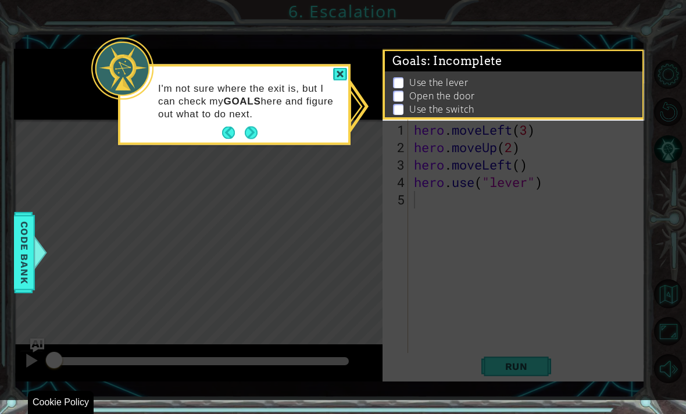
click at [245, 132] on button "Next" at bounding box center [251, 133] width 13 height 13
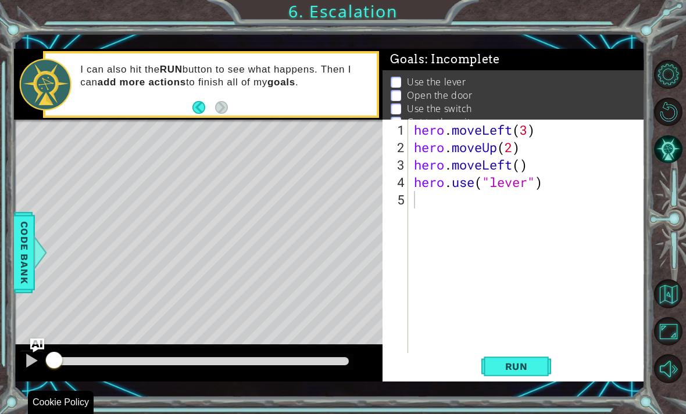
click at [533, 373] on button "Run" at bounding box center [516, 366] width 70 height 26
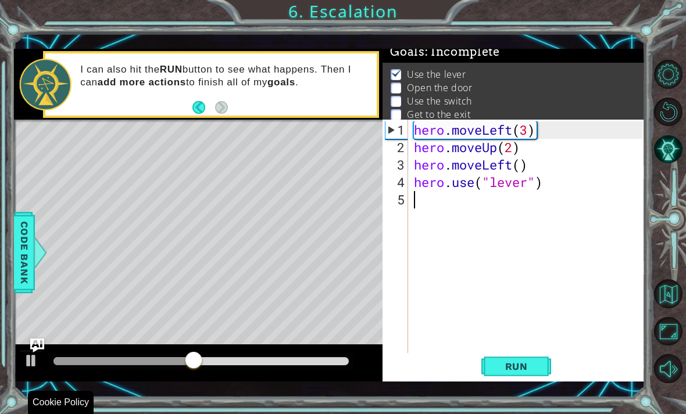
scroll to position [20, 28]
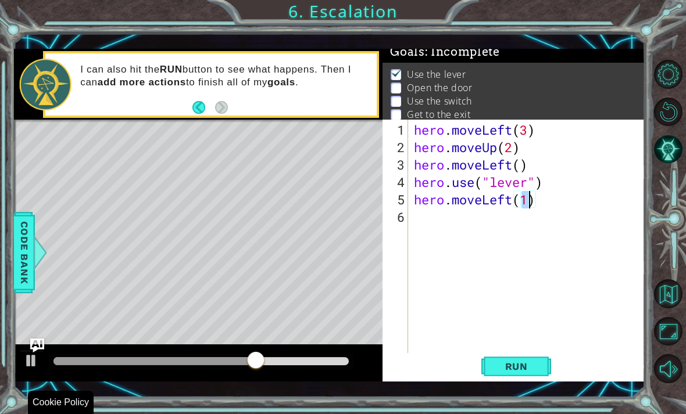
click at [499, 362] on span "Run" at bounding box center [516, 367] width 46 height 12
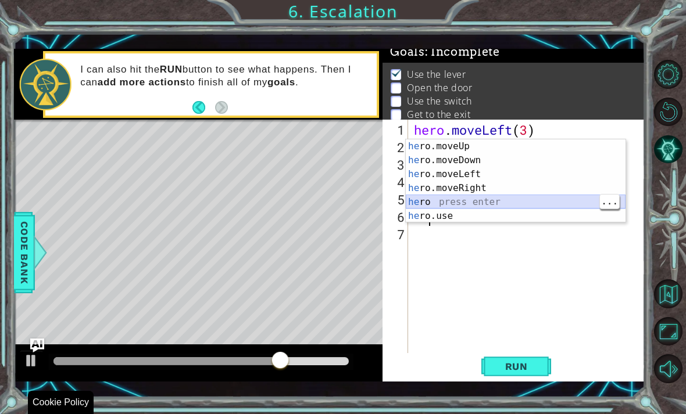
click at [486, 206] on div "he ro.moveUp press enter he ro.moveDown press enter he ro.moveLeft press enter …" at bounding box center [516, 195] width 220 height 112
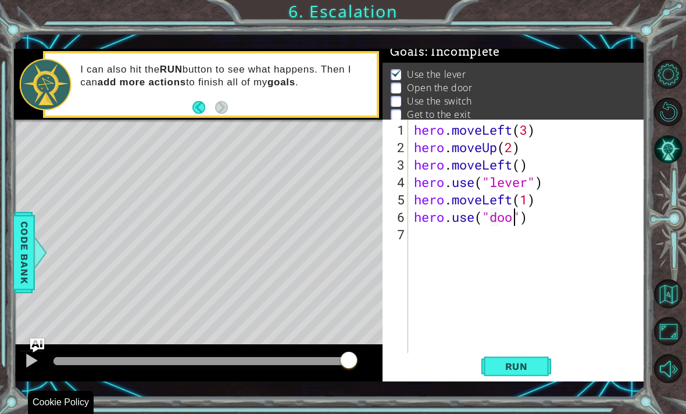
scroll to position [20, 52]
click at [520, 368] on span "Run" at bounding box center [516, 367] width 46 height 12
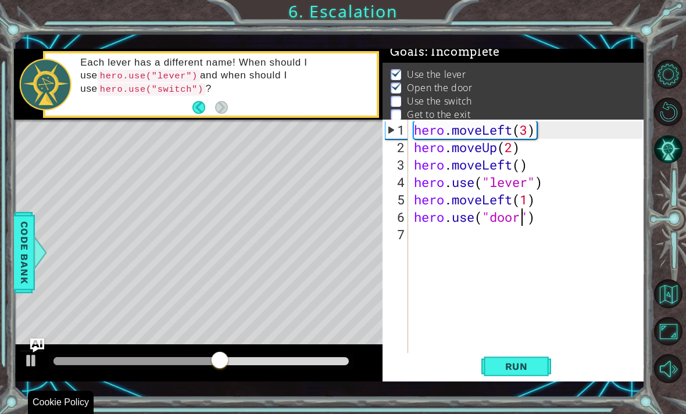
click at [532, 373] on button "Run" at bounding box center [516, 366] width 70 height 26
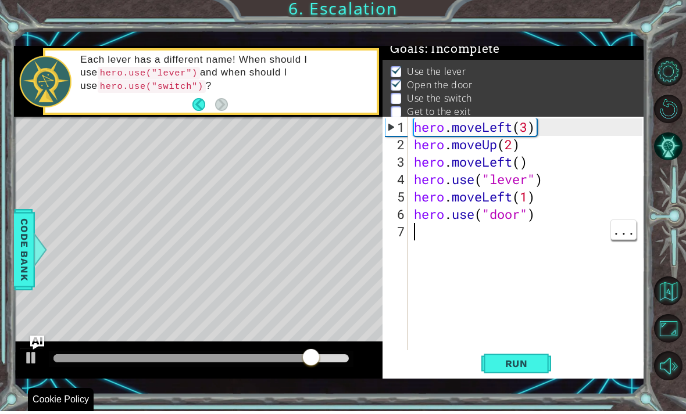
scroll to position [20, 28]
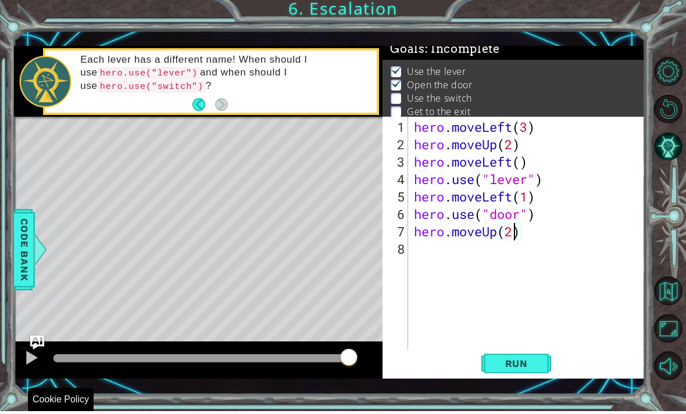
click at [519, 363] on span "Run" at bounding box center [516, 367] width 46 height 12
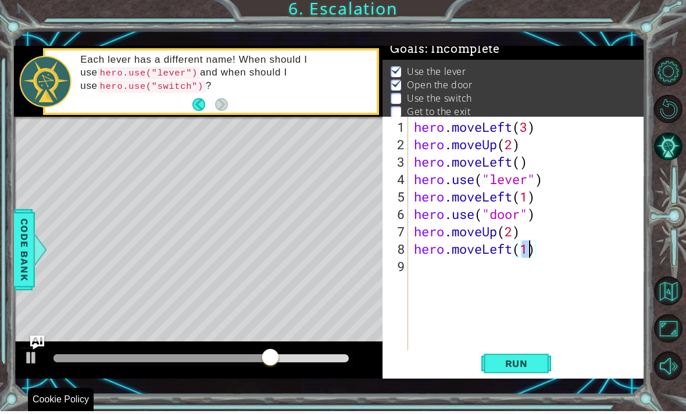
click at [533, 370] on button "Run" at bounding box center [516, 366] width 70 height 26
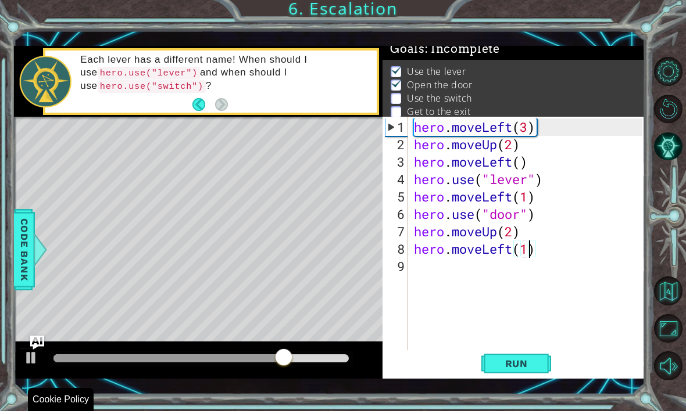
click at [504, 377] on button "Run" at bounding box center [516, 366] width 70 height 26
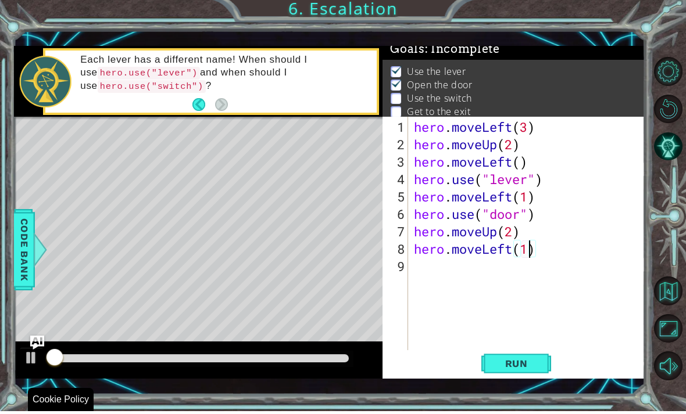
click at [532, 361] on span "Run" at bounding box center [516, 367] width 46 height 12
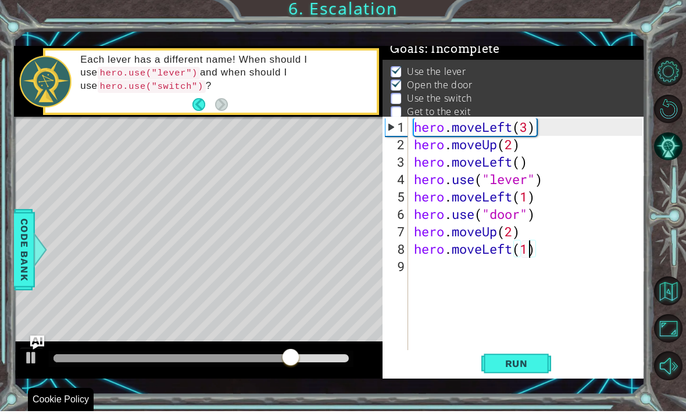
click at [527, 363] on span "Run" at bounding box center [516, 367] width 46 height 12
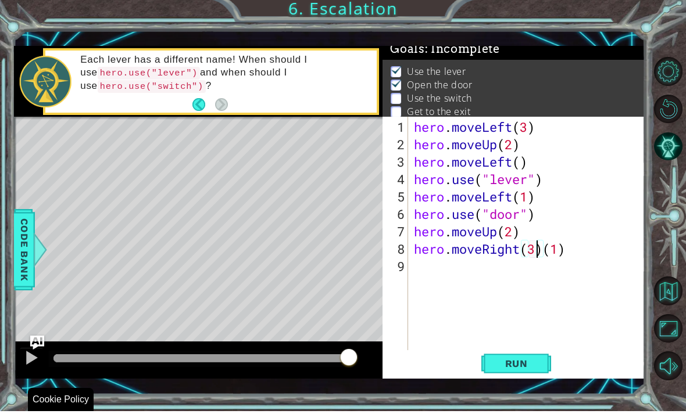
click at [512, 372] on button "Run" at bounding box center [516, 366] width 70 height 26
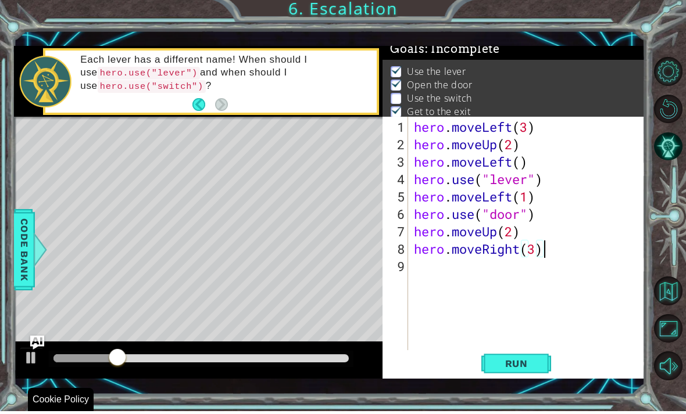
click at [531, 368] on span "Run" at bounding box center [516, 367] width 46 height 12
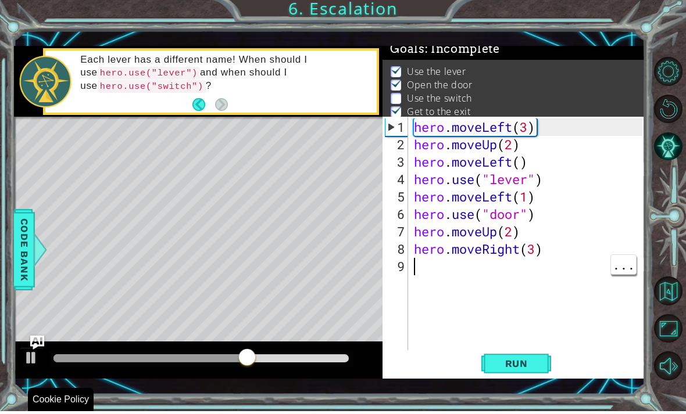
click at [422, 261] on div "hero . moveLeft ( 3 ) hero . moveUp ( 2 ) hero . moveLeft ( ) hero . use ( "lev…" at bounding box center [529, 260] width 236 height 279
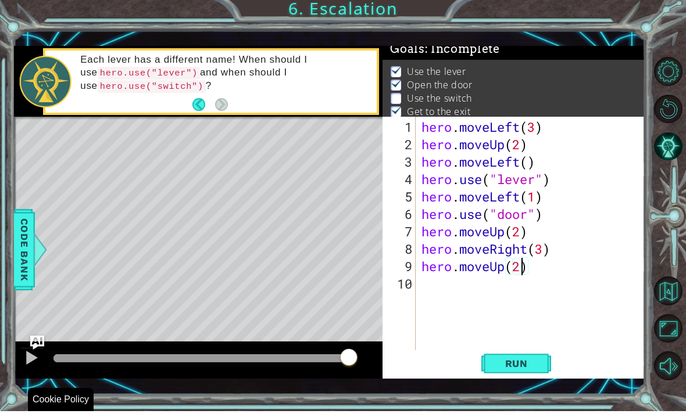
click at [530, 372] on button "Run" at bounding box center [516, 366] width 70 height 26
type textarea "abcde fg"
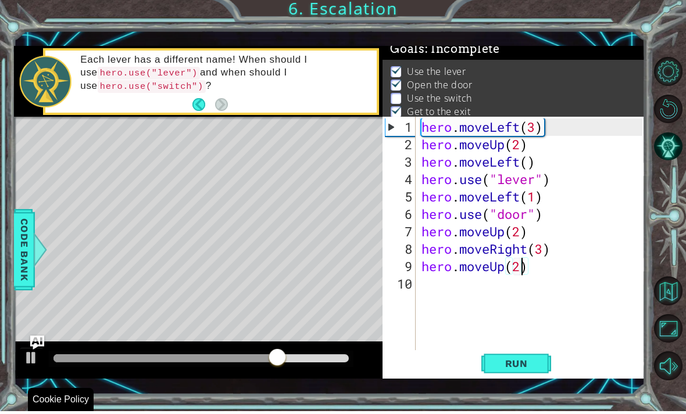
click at [514, 355] on button "Run" at bounding box center [516, 366] width 70 height 26
click at [543, 264] on div "hero . moveLeft ( 3 ) hero . moveUp ( 2 ) hero . moveLeft ( ) hero . use ( "lev…" at bounding box center [534, 260] width 230 height 279
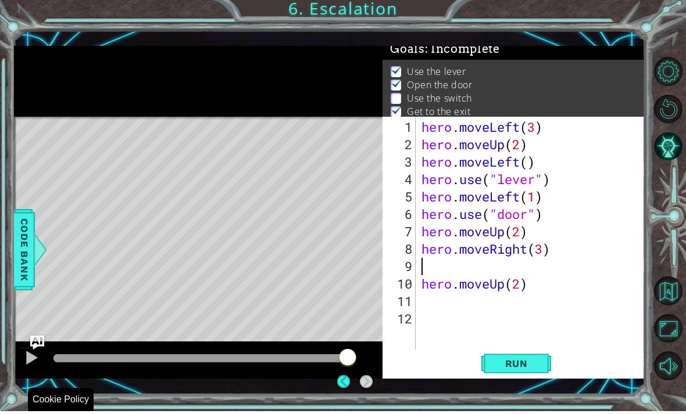
scroll to position [15, 0]
